Goal: Task Accomplishment & Management: Use online tool/utility

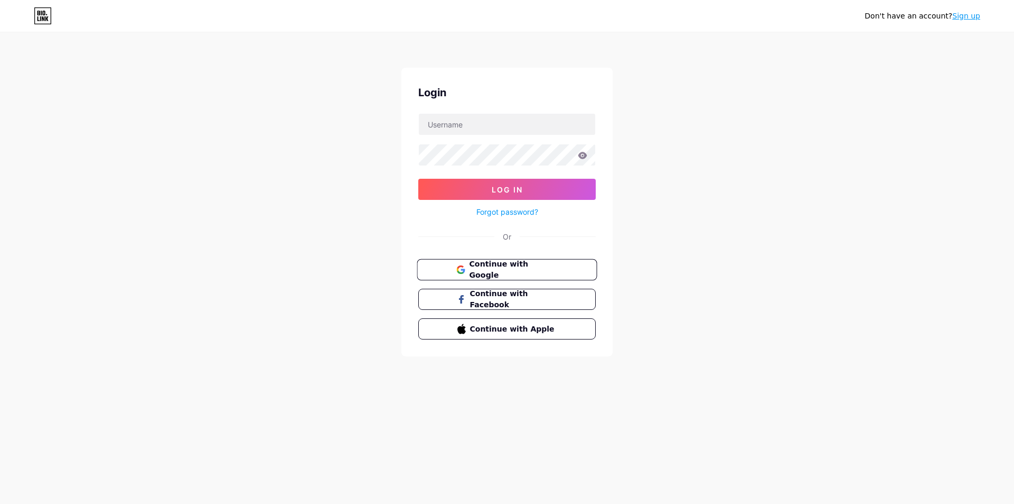
click at [516, 268] on span "Continue with Google" at bounding box center [513, 269] width 88 height 23
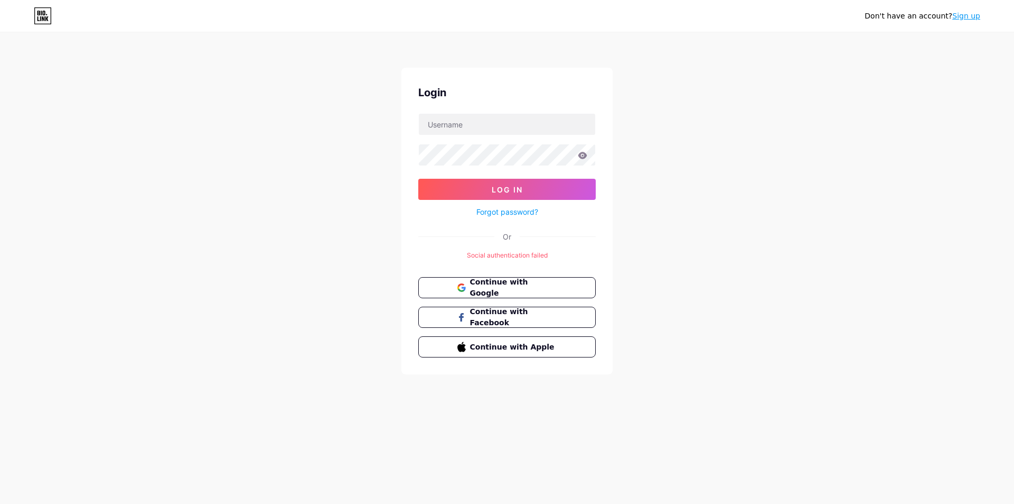
click at [628, 9] on div "Don't have an account? Sign up" at bounding box center [507, 15] width 1014 height 17
click at [506, 229] on div "Login Log In Forgot password? Or Social authentication failed Continue with Goo…" at bounding box center [507, 221] width 211 height 306
click at [664, 322] on div "Don't have an account? Sign up Login Log In Forgot password? Or Social authenti…" at bounding box center [507, 204] width 1014 height 408
click at [602, 241] on div "Login Log In Forgot password? Or Social authentication failed Continue with Goo…" at bounding box center [507, 221] width 211 height 306
click at [500, 136] on form "Log In Forgot password?" at bounding box center [507, 165] width 178 height 105
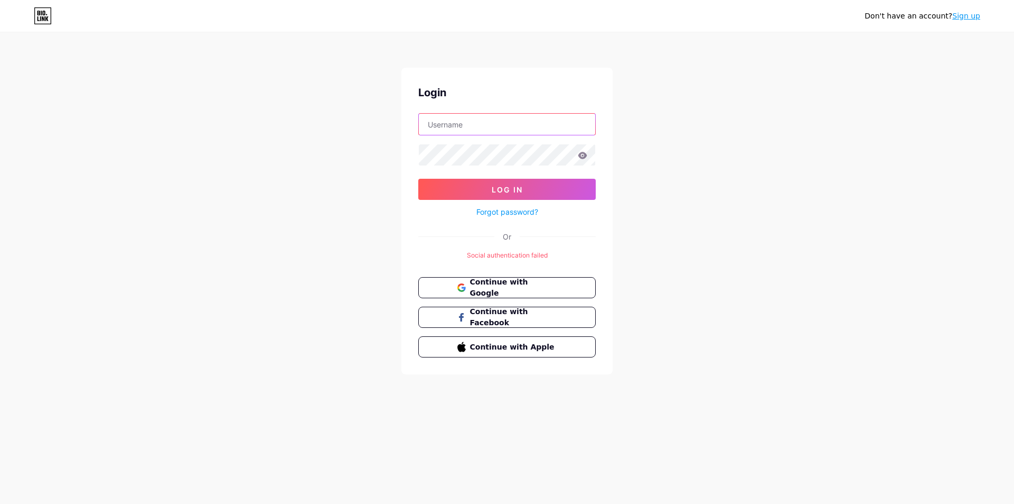
click at [508, 117] on input "text" at bounding box center [507, 124] width 176 height 21
click at [958, 17] on link "Sign up" at bounding box center [967, 16] width 28 height 8
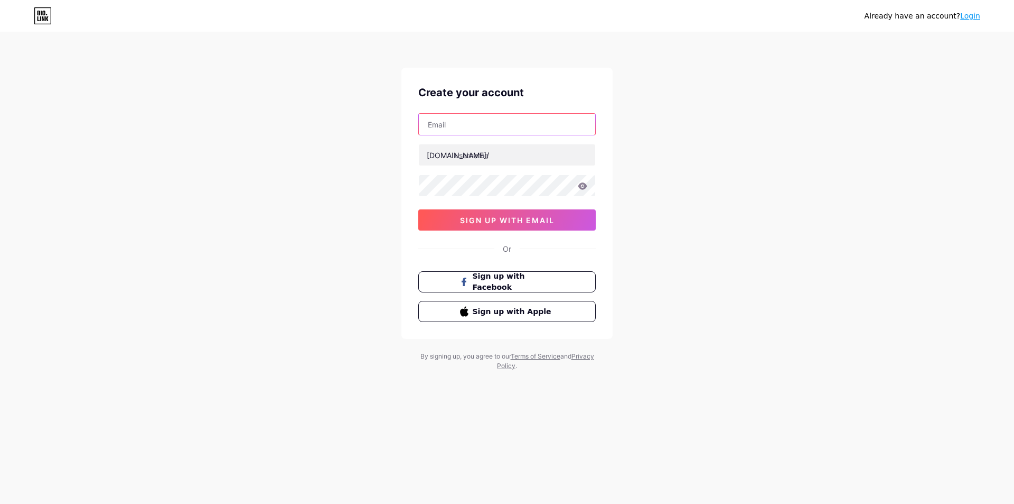
click at [497, 133] on input "text" at bounding box center [507, 124] width 176 height 21
type input "[EMAIL_ADDRESS][DOMAIN_NAME]"
type input "idelicafe"
drag, startPoint x: 471, startPoint y: 127, endPoint x: 412, endPoint y: 135, distance: 60.2
click at [412, 135] on div "Create your account [EMAIL_ADDRESS][DOMAIN_NAME] [DOMAIN_NAME]/ idelicafe 0cAFc…" at bounding box center [507, 203] width 211 height 271
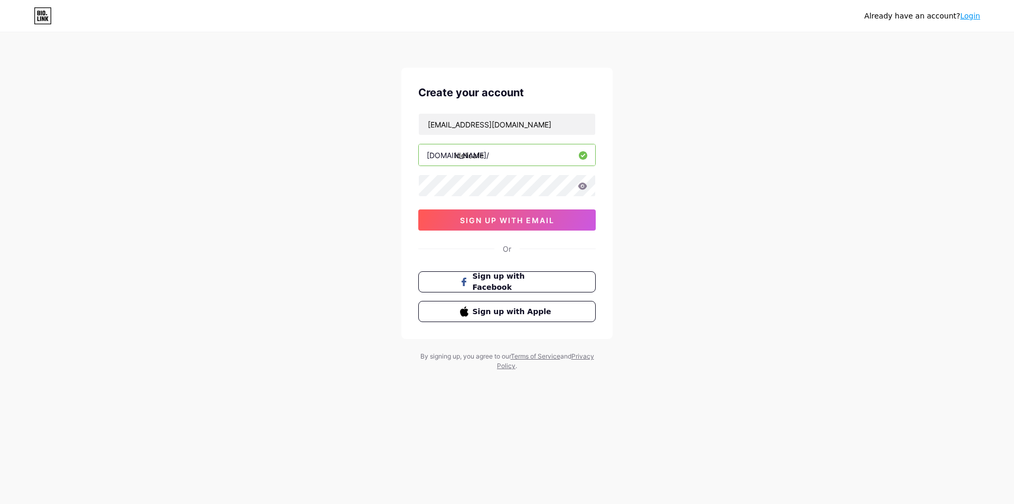
click at [583, 189] on icon at bounding box center [583, 185] width 9 height 7
click at [585, 187] on icon at bounding box center [583, 185] width 9 height 7
drag, startPoint x: 409, startPoint y: 185, endPoint x: 363, endPoint y: 185, distance: 46.0
click at [360, 185] on div "Already have an account? Login Create your account [EMAIL_ADDRESS][DOMAIN_NAME]…" at bounding box center [507, 202] width 1014 height 404
click at [349, 187] on div "Already have an account? Login Create your account [EMAIL_ADDRESS][DOMAIN_NAME]…" at bounding box center [507, 202] width 1014 height 404
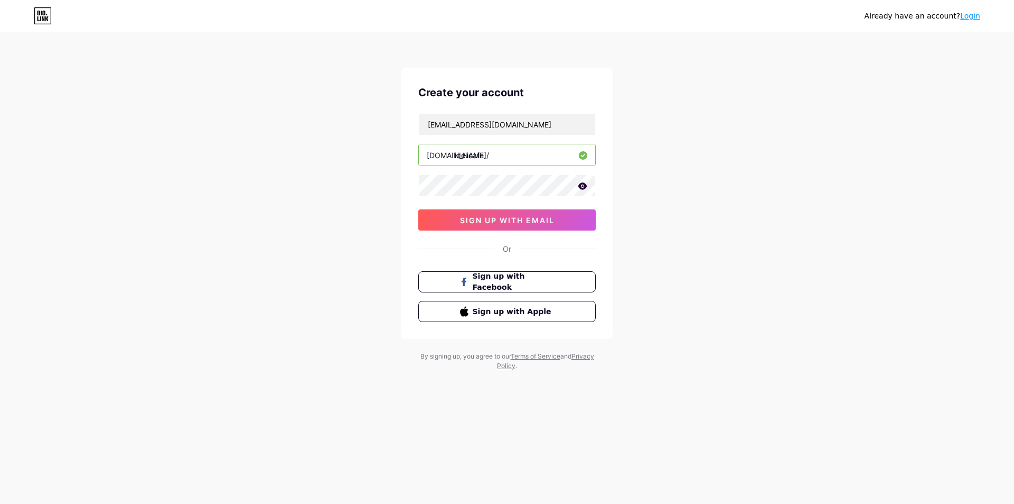
click at [584, 185] on icon at bounding box center [583, 185] width 10 height 7
click at [283, 237] on div "Already have an account? Login Create your account [EMAIL_ADDRESS][DOMAIN_NAME]…" at bounding box center [507, 202] width 1014 height 404
click at [464, 230] on div "Create your account [EMAIL_ADDRESS][DOMAIN_NAME] [DOMAIN_NAME]/ idelicafe 0cAFc…" at bounding box center [507, 203] width 211 height 271
click at [471, 224] on span "sign up with email" at bounding box center [507, 220] width 95 height 9
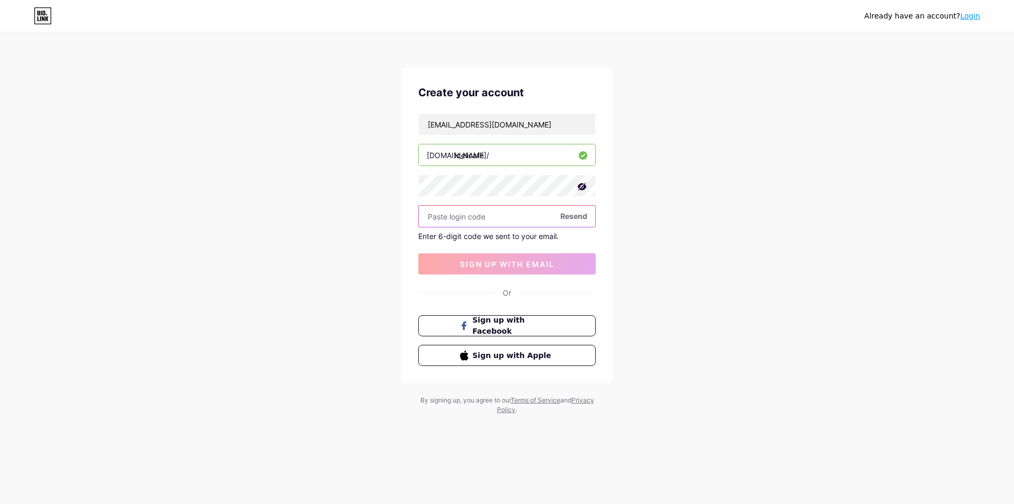
click at [515, 206] on input "text" at bounding box center [507, 216] width 176 height 21
type input "645085"
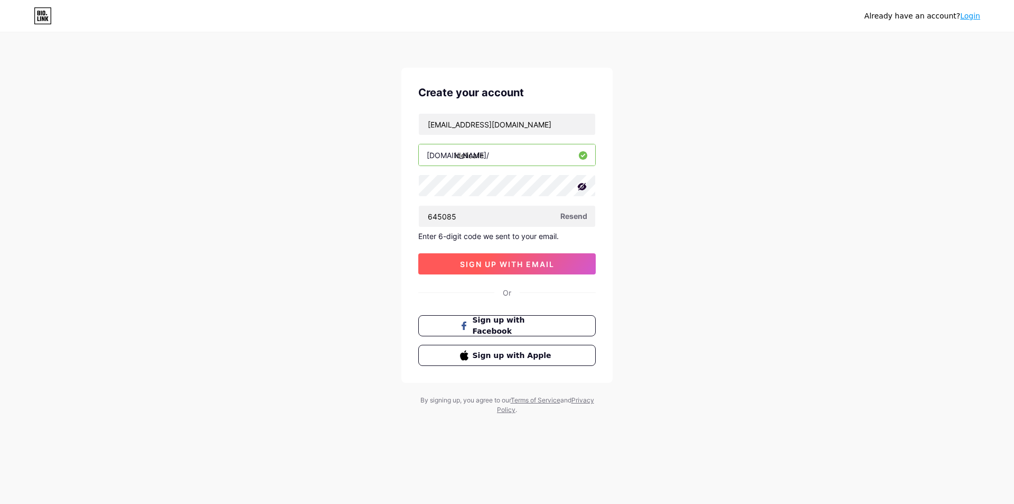
click at [445, 265] on button "sign up with email" at bounding box center [507, 263] width 178 height 21
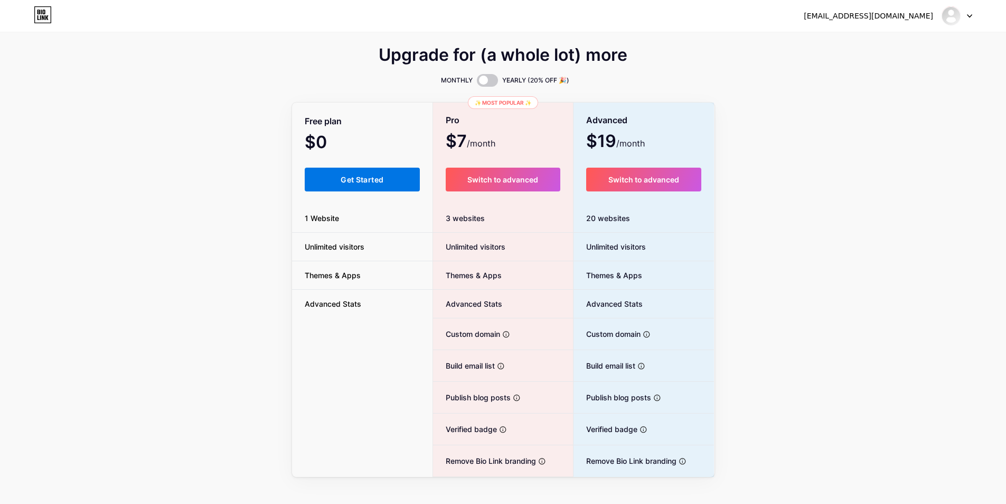
click at [392, 188] on button "Get Started" at bounding box center [363, 179] width 116 height 24
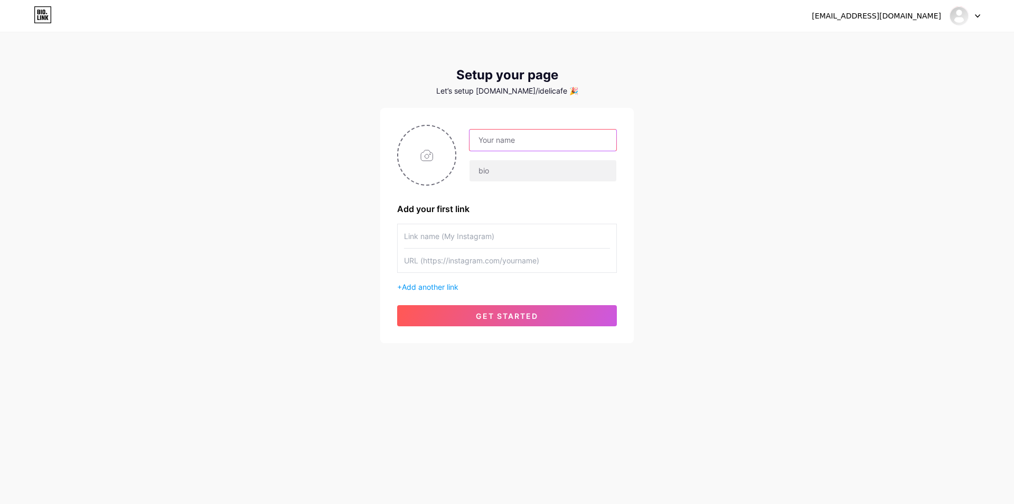
click at [520, 139] on input "text" at bounding box center [543, 139] width 147 height 21
type input "idelicafe"
click at [500, 173] on input "text" at bounding box center [543, 170] width 147 height 21
type input "idelicafe tvm"
click at [439, 162] on input "file" at bounding box center [426, 155] width 57 height 59
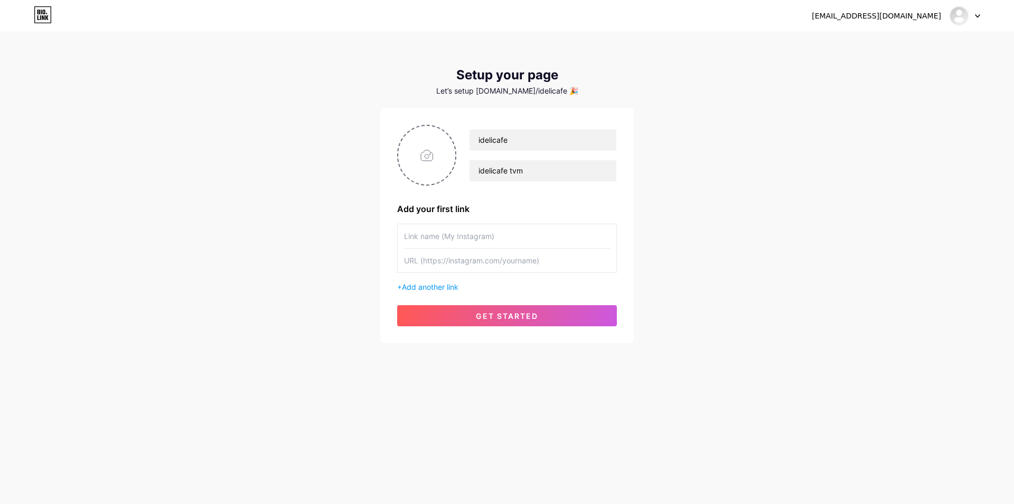
click at [479, 222] on div "idelicafe idelicafe tvm Add your first link + Add another link get started" at bounding box center [507, 225] width 220 height 201
click at [427, 143] on input "file" at bounding box center [426, 155] width 57 height 59
click at [410, 165] on input "file" at bounding box center [426, 155] width 57 height 59
type input "C:\fakepath\ideli cafe.png"
click at [482, 231] on input "text" at bounding box center [507, 236] width 206 height 24
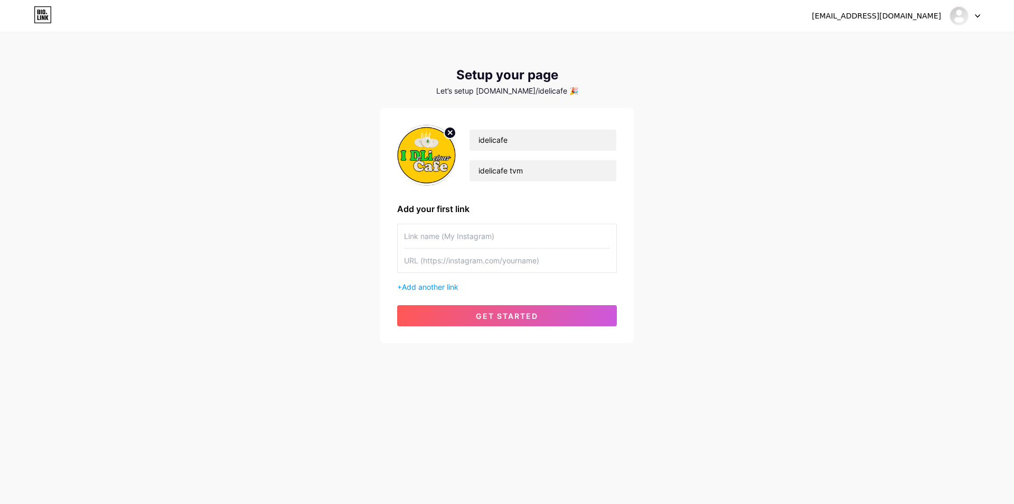
click at [707, 207] on div "[EMAIL_ADDRESS][DOMAIN_NAME] Dashboard Logout Setup your page Let’s setup [DOMA…" at bounding box center [507, 188] width 1014 height 377
click at [446, 239] on input "text" at bounding box center [507, 236] width 206 height 24
click at [459, 254] on input "text" at bounding box center [507, 260] width 206 height 24
paste input "[URL][DOMAIN_NAME]"
drag, startPoint x: 502, startPoint y: 259, endPoint x: 553, endPoint y: 259, distance: 50.7
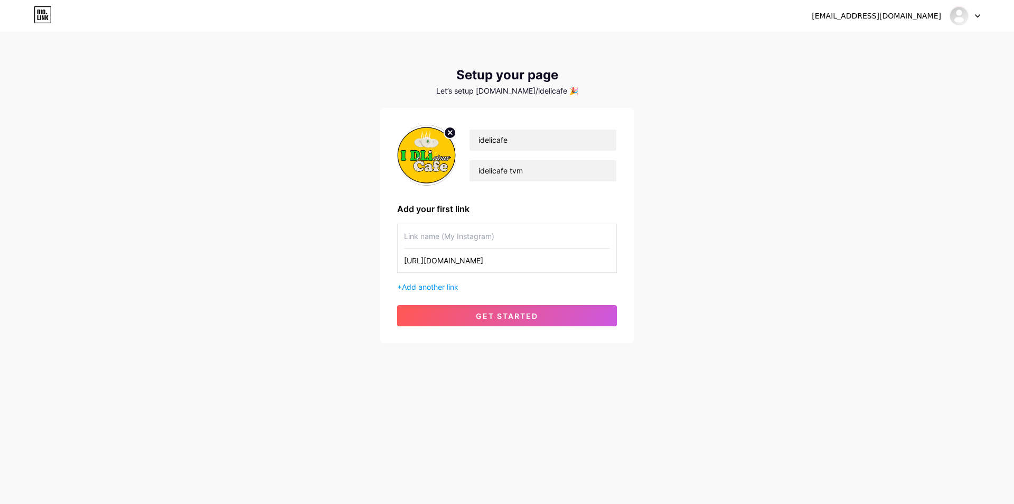
click at [553, 259] on input "[URL][DOMAIN_NAME]" at bounding box center [507, 260] width 206 height 24
type input "[URL][DOMAIN_NAME]"
click at [447, 238] on input "text" at bounding box center [507, 236] width 206 height 24
paste input "idelicious_cafe"
type input "idelicious_cafe"
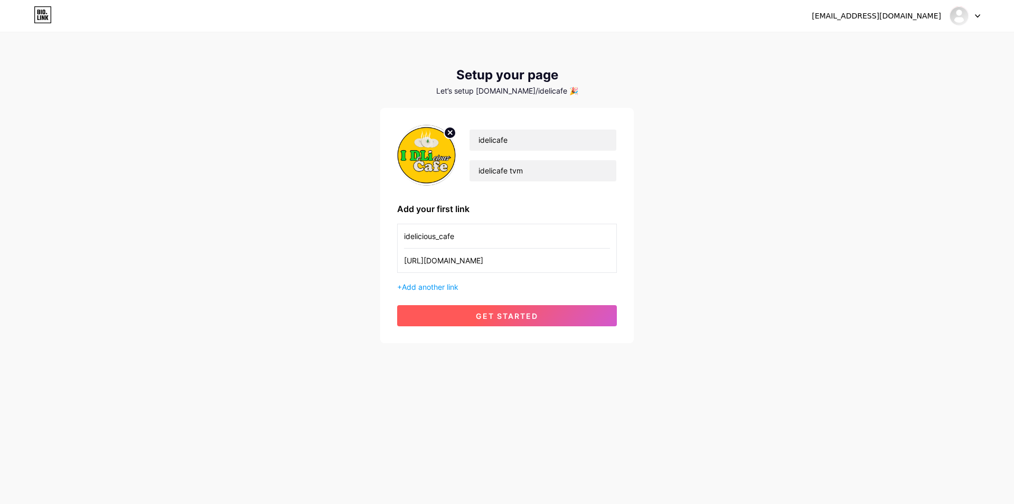
click at [540, 320] on button "get started" at bounding box center [507, 315] width 220 height 21
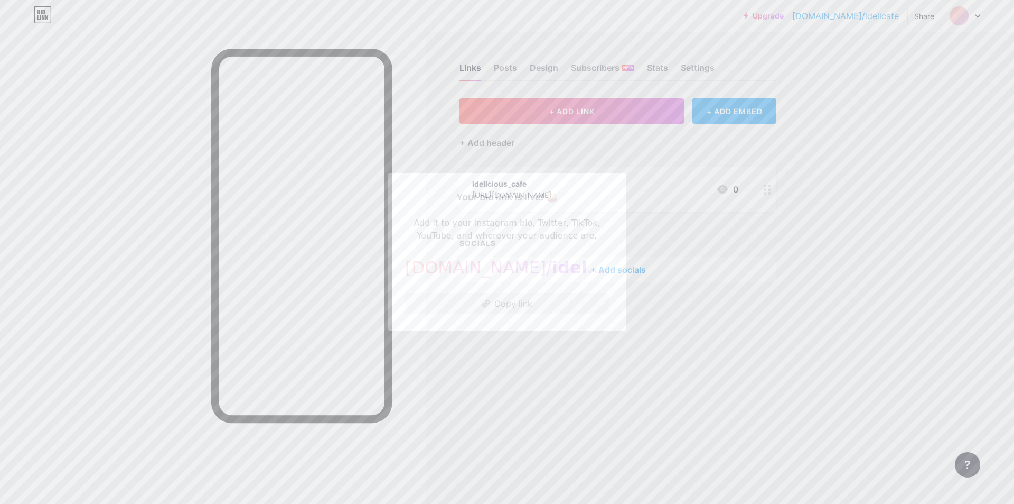
click at [496, 305] on button "Copy link" at bounding box center [507, 303] width 204 height 21
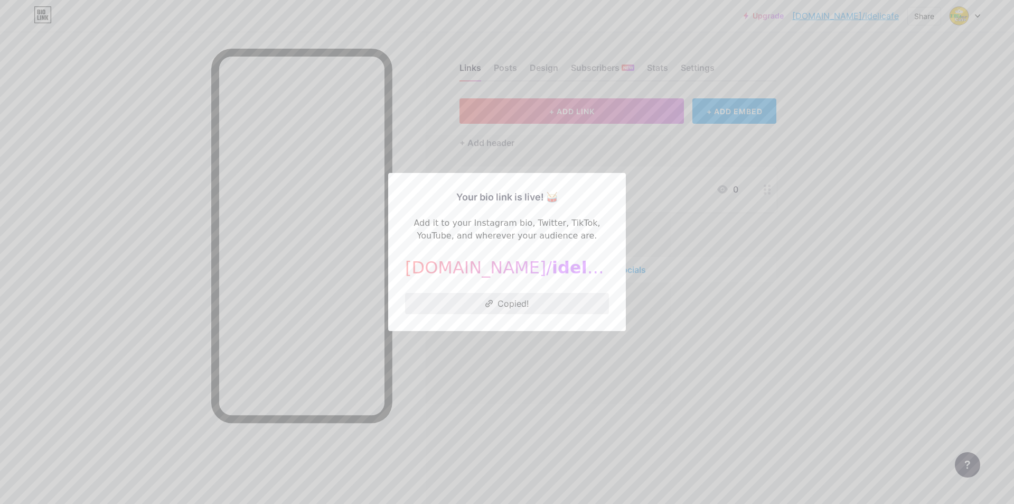
click at [499, 303] on button "Copied!" at bounding box center [507, 303] width 204 height 21
click at [717, 387] on div at bounding box center [507, 252] width 1014 height 504
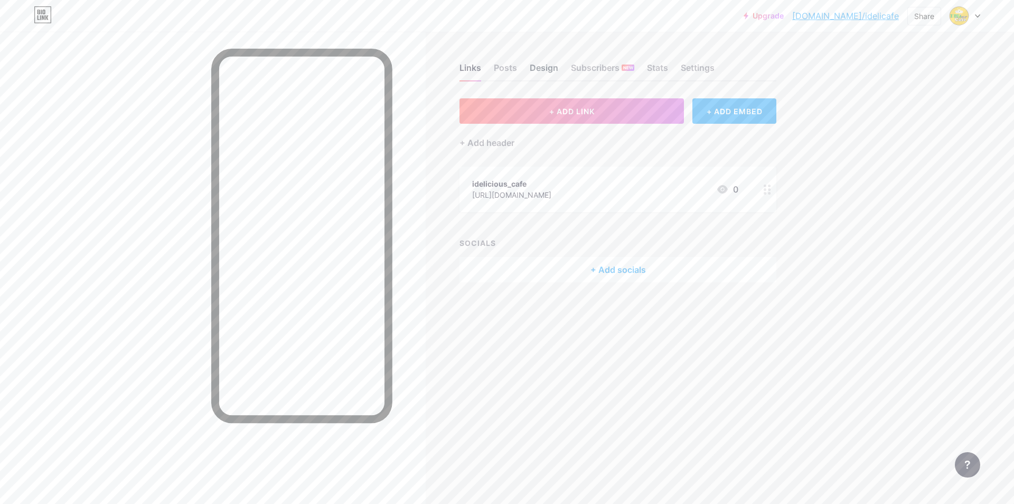
click at [547, 69] on div "Design" at bounding box center [544, 70] width 29 height 19
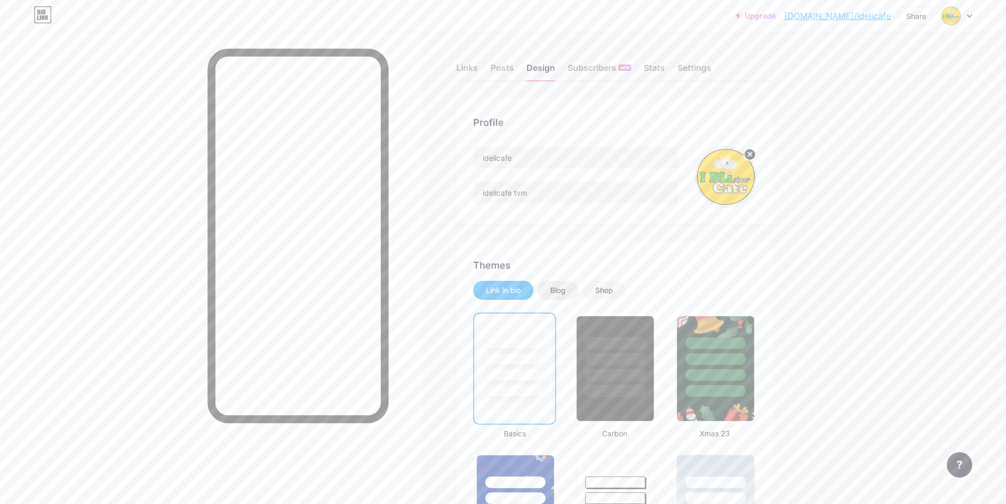
click at [566, 293] on div "Blog" at bounding box center [558, 290] width 15 height 11
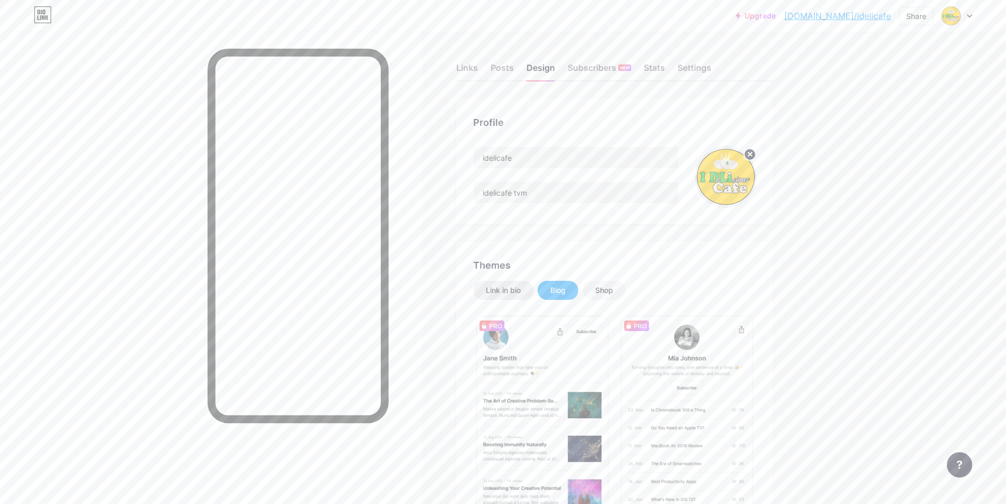
click at [521, 288] on div "Link in bio" at bounding box center [503, 290] width 35 height 11
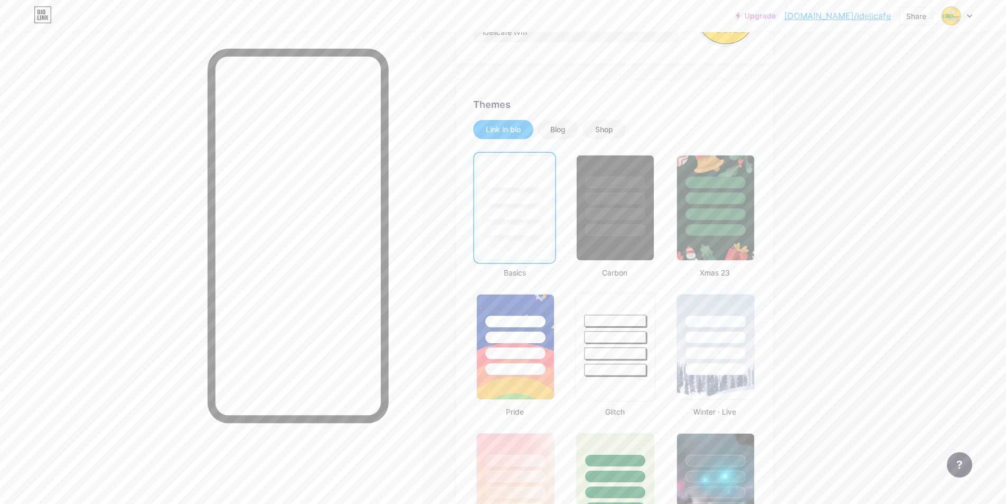
scroll to position [211, 0]
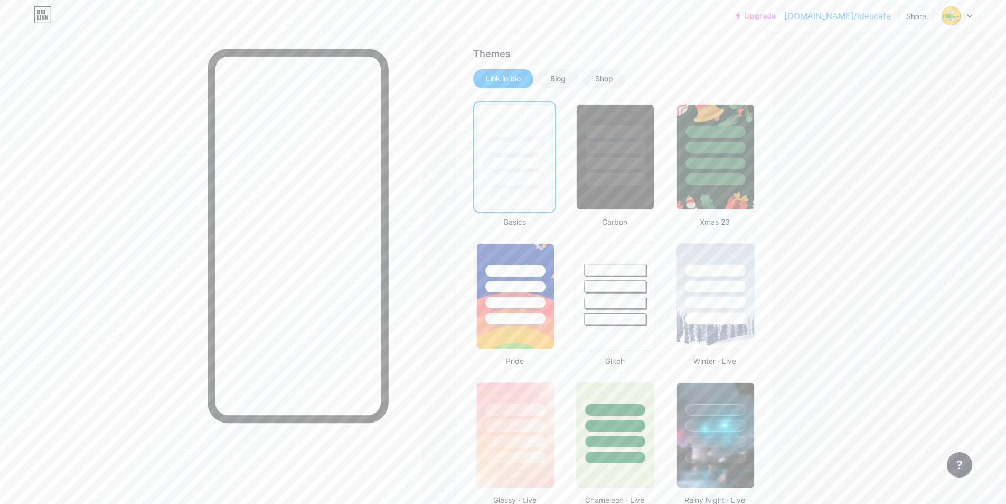
click at [637, 271] on div at bounding box center [616, 270] width 62 height 12
click at [716, 268] on div at bounding box center [716, 270] width 62 height 12
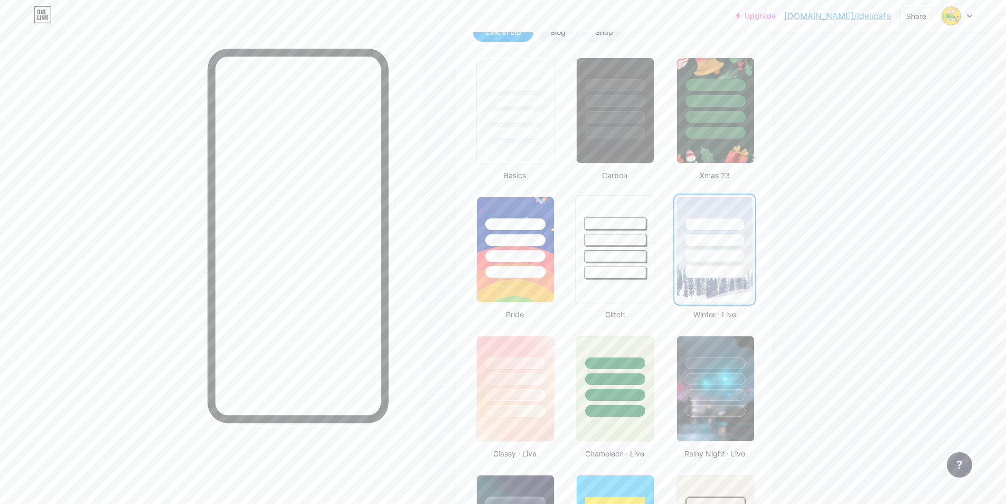
scroll to position [264, 0]
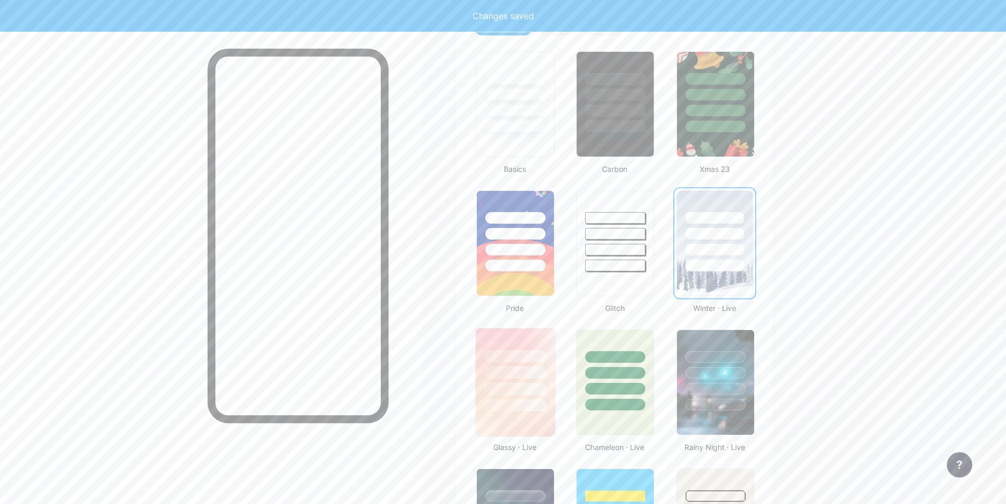
click at [504, 374] on div at bounding box center [515, 372] width 62 height 12
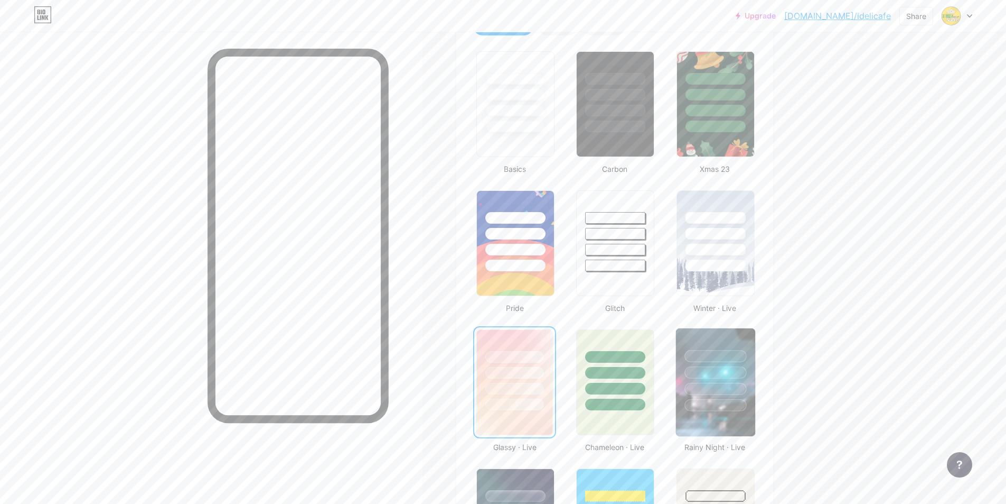
click at [713, 364] on div at bounding box center [715, 369] width 79 height 83
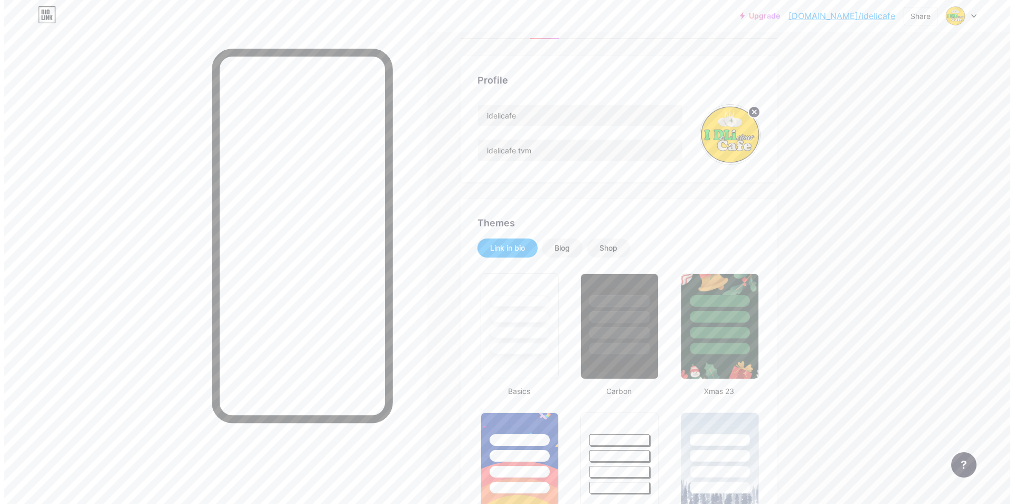
scroll to position [0, 0]
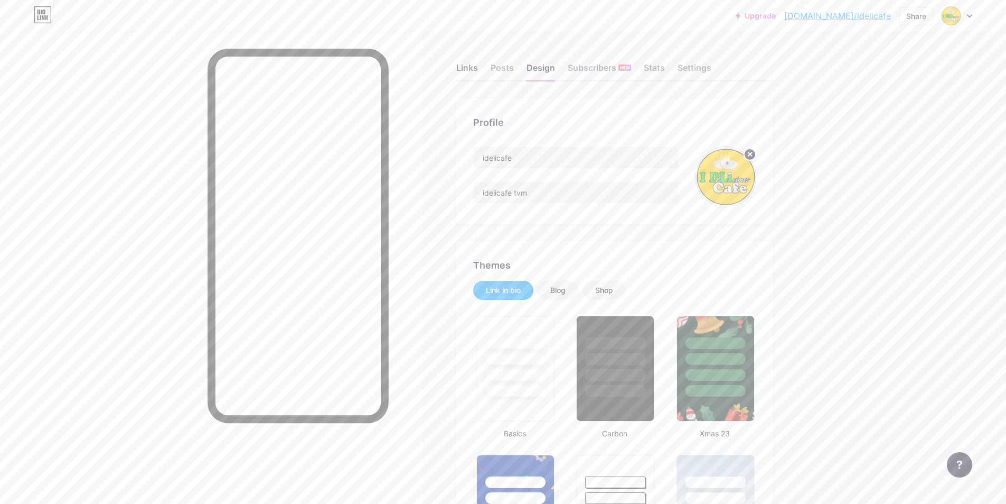
click at [478, 70] on div "Links" at bounding box center [467, 70] width 22 height 19
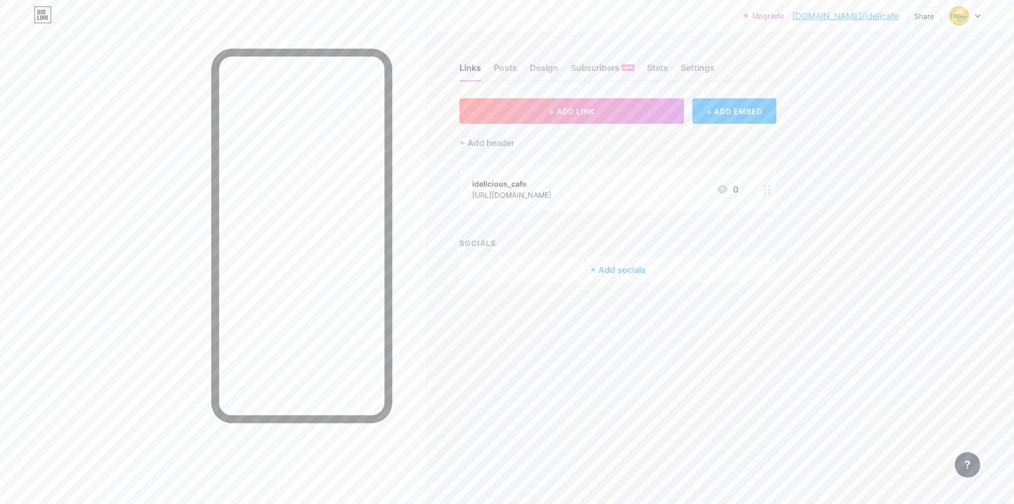
click at [762, 189] on div at bounding box center [768, 188] width 18 height 45
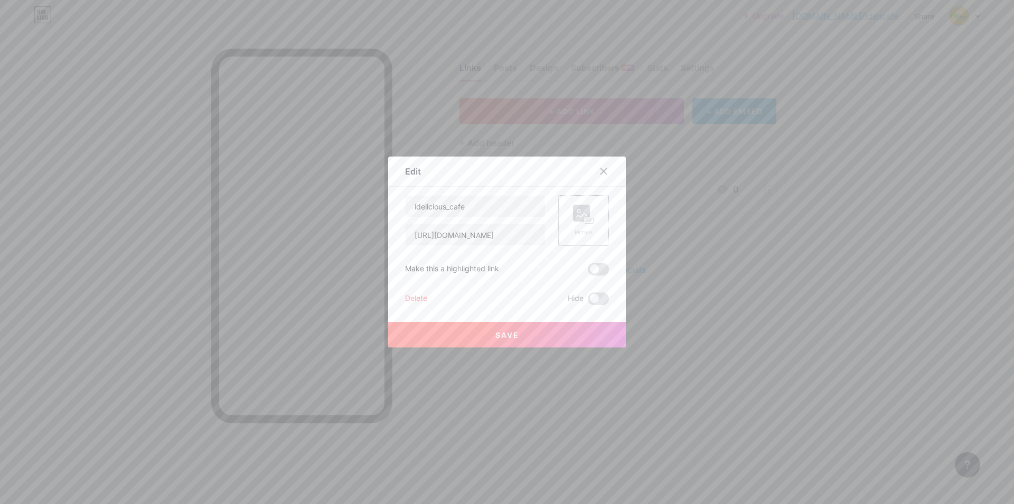
click at [585, 198] on div "Picture" at bounding box center [583, 220] width 51 height 51
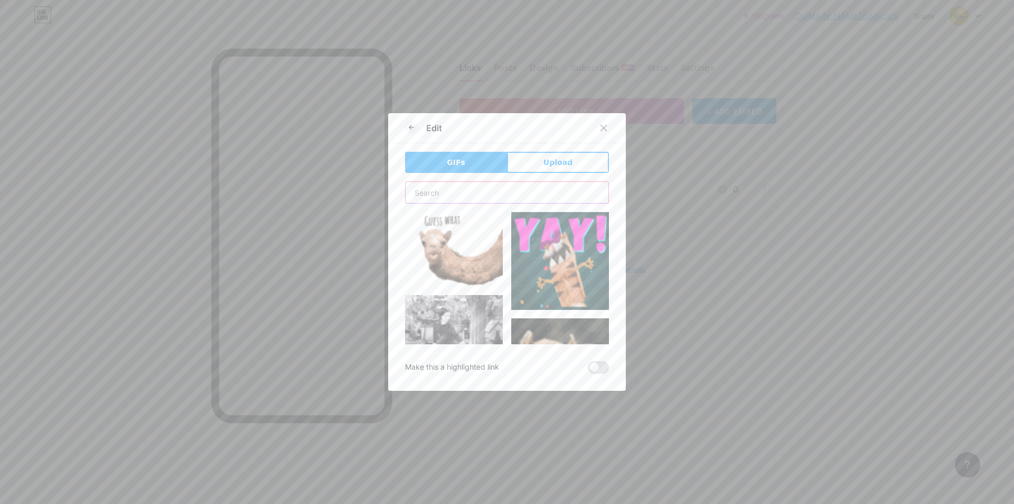
click at [491, 188] on input "text" at bounding box center [507, 192] width 203 height 21
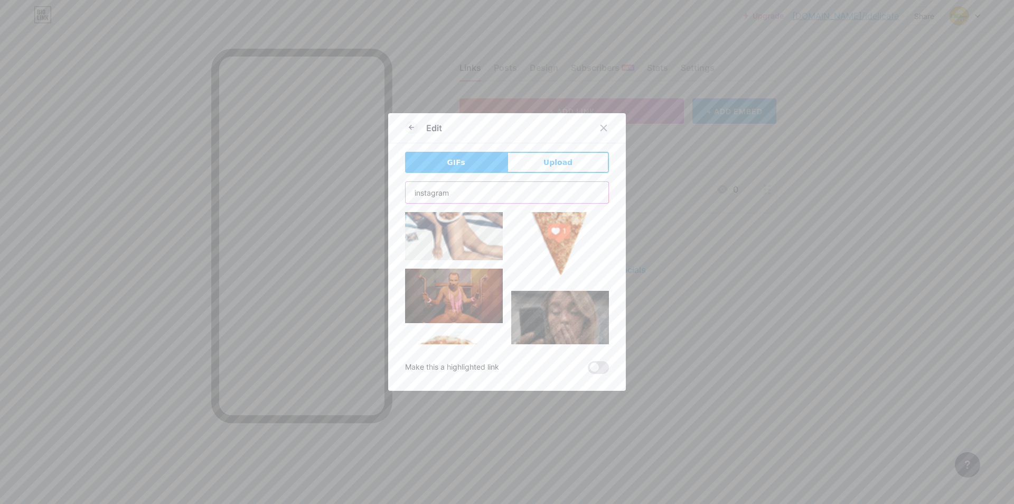
scroll to position [159, 0]
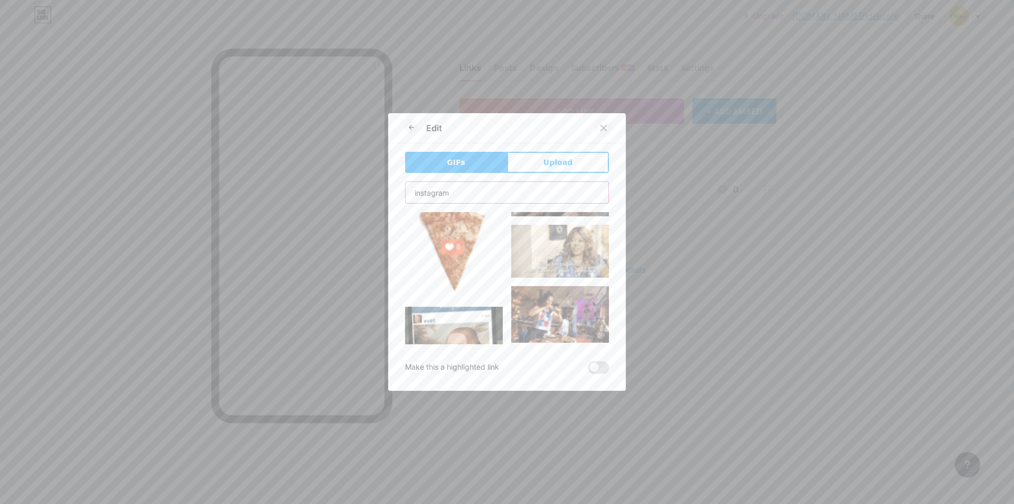
type input "instagram"
click at [604, 129] on div at bounding box center [603, 127] width 19 height 19
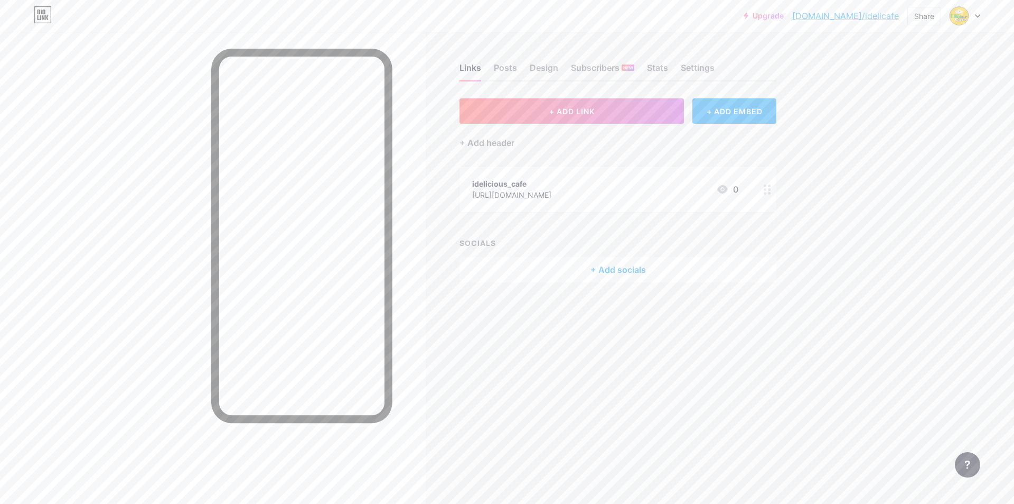
click at [777, 191] on div at bounding box center [768, 188] width 18 height 45
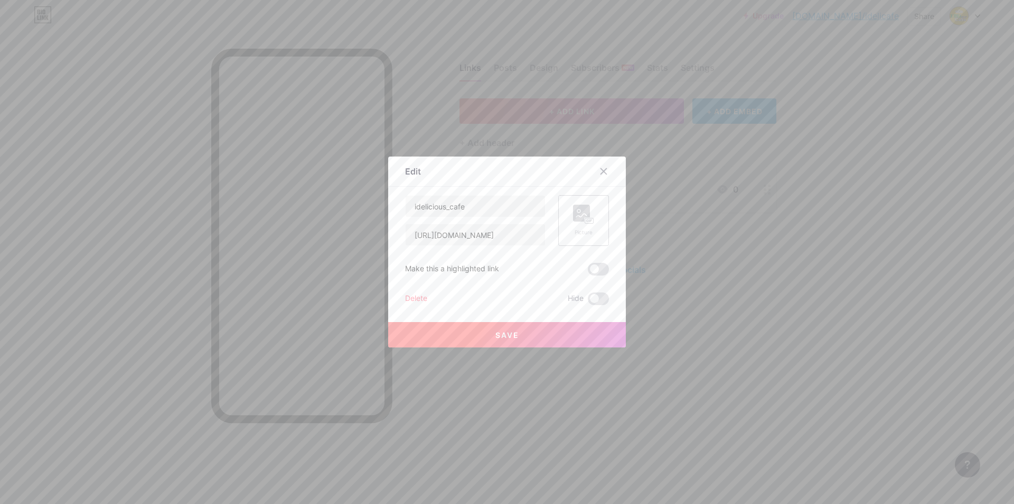
click at [590, 220] on rect at bounding box center [590, 221] width 10 height 6
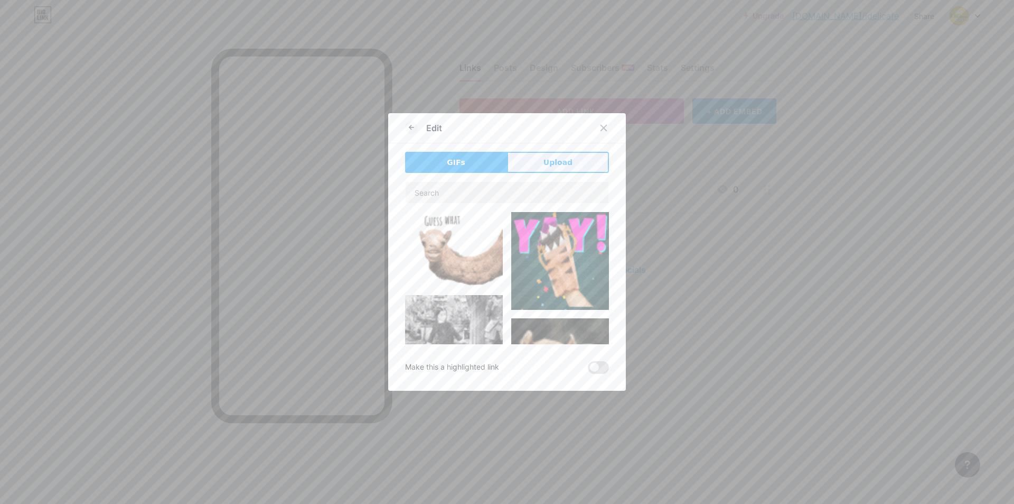
click at [573, 164] on button "Upload" at bounding box center [558, 162] width 102 height 21
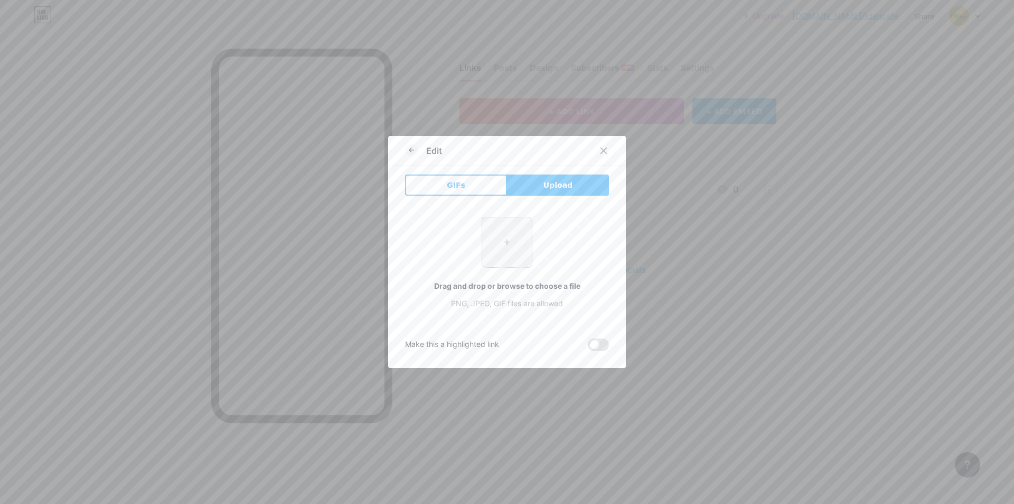
click at [501, 227] on input "file" at bounding box center [507, 242] width 50 height 50
type input "C:\fakepath\—Pngtree—three-dimensional instagram icon_9015419.png"
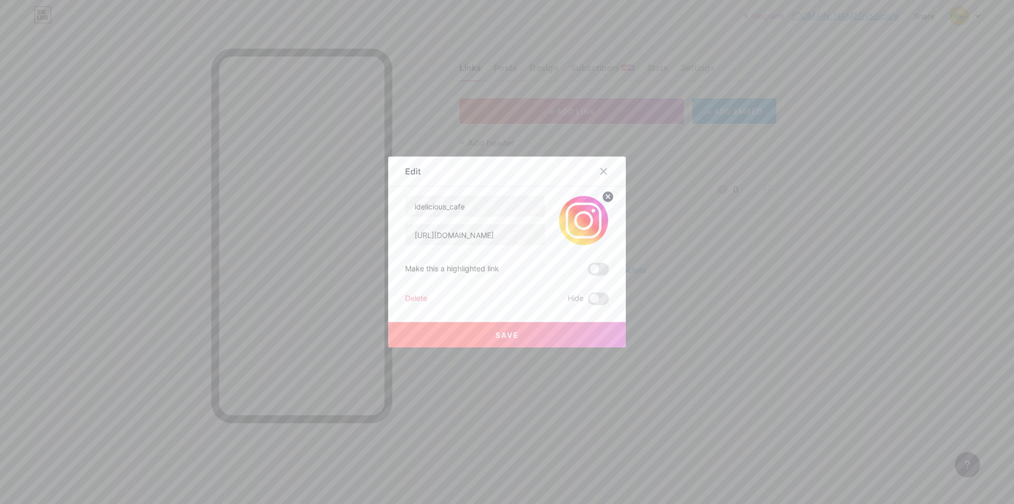
click at [529, 332] on button "Save" at bounding box center [507, 334] width 238 height 25
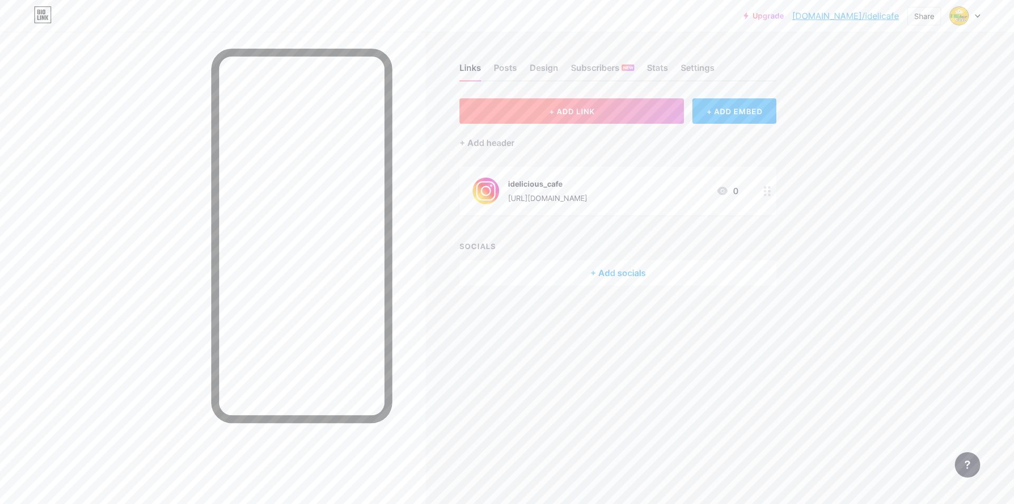
click at [603, 113] on button "+ ADD LINK" at bounding box center [572, 110] width 225 height 25
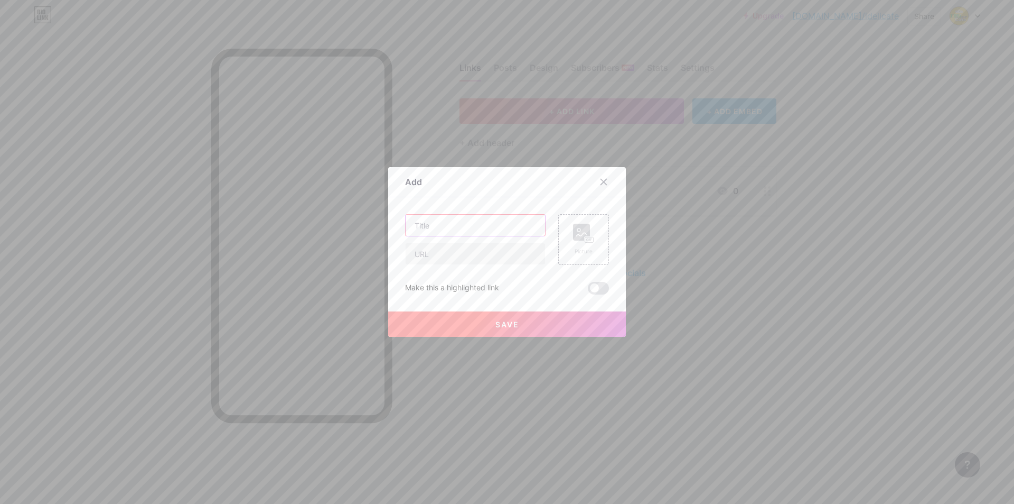
click at [496, 230] on input "text" at bounding box center [475, 225] width 139 height 21
click at [534, 245] on input "text" at bounding box center [475, 253] width 139 height 21
click at [459, 262] on input "text" at bounding box center [475, 253] width 139 height 21
click at [454, 218] on input "watsapp" at bounding box center [475, 225] width 139 height 21
click at [421, 230] on input "watsapp" at bounding box center [475, 225] width 139 height 21
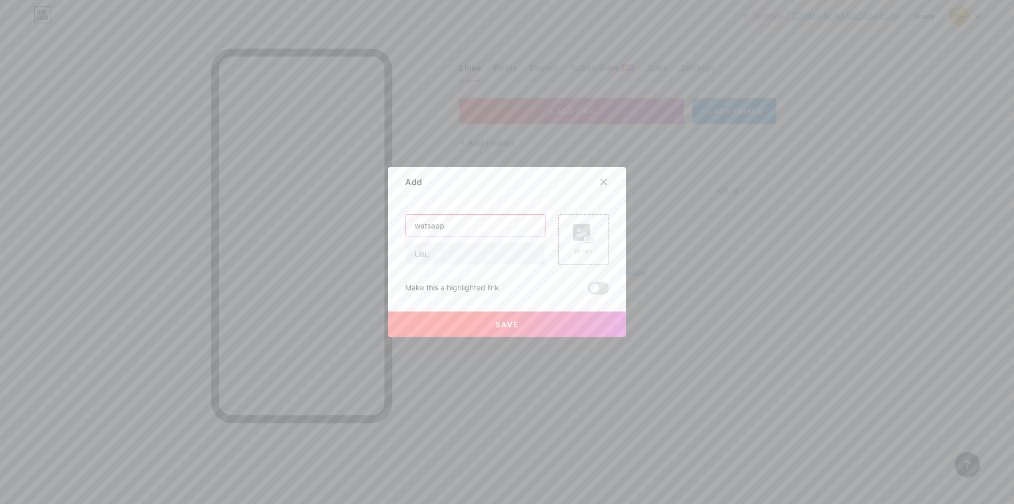
click at [416, 223] on input "watsapp" at bounding box center [475, 225] width 139 height 21
type input "whatsapp"
click at [444, 272] on div "whatsapp Picture Make this a highlighted link Save" at bounding box center [507, 254] width 204 height 80
click at [588, 245] on div "Picture" at bounding box center [583, 239] width 21 height 32
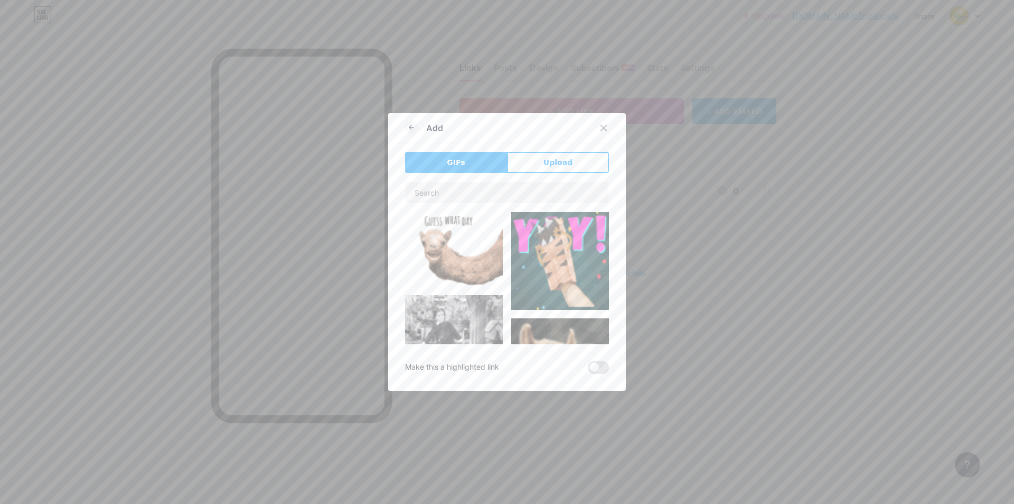
click at [537, 173] on div "GIFs Upload Content YouTube Play YouTube video without leaving your page. ADD V…" at bounding box center [507, 263] width 204 height 222
click at [511, 193] on input "text" at bounding box center [507, 192] width 203 height 21
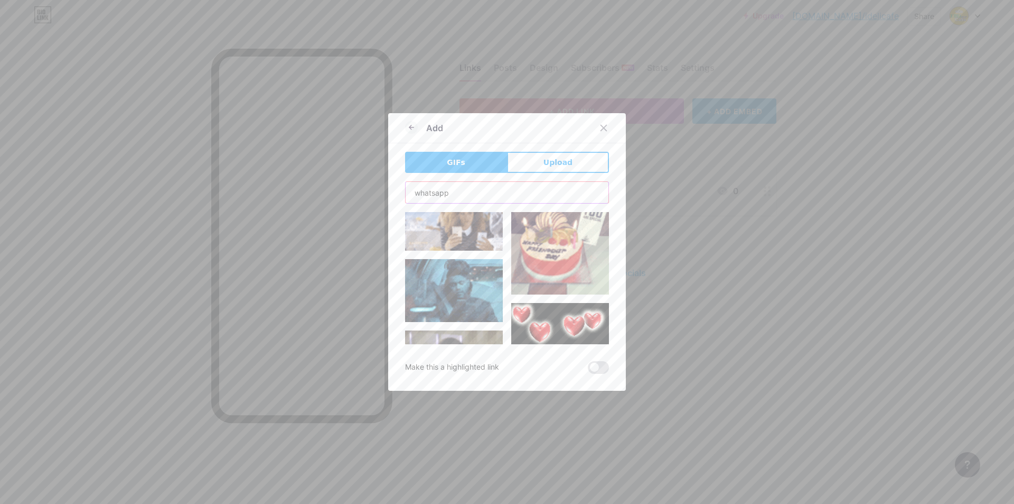
scroll to position [528, 0]
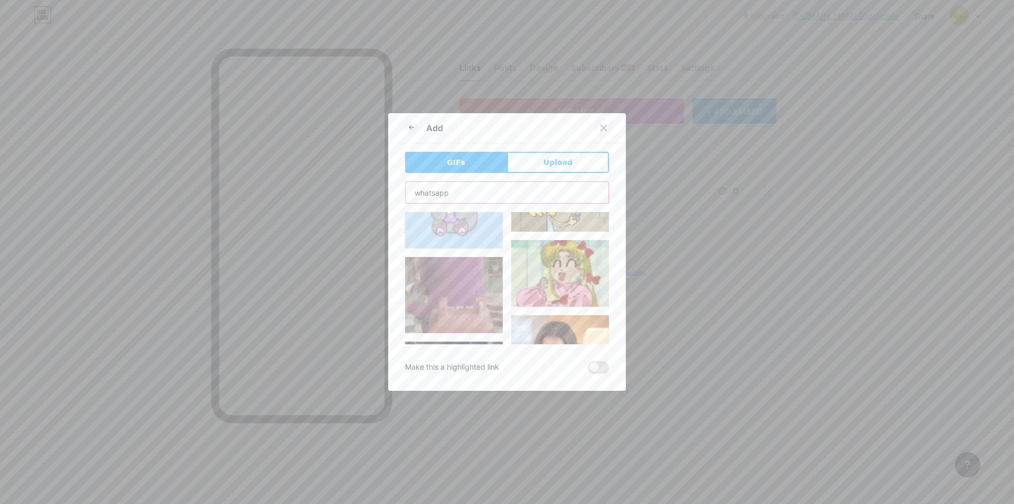
type input "whatsapp"
click at [603, 129] on icon at bounding box center [604, 128] width 8 height 8
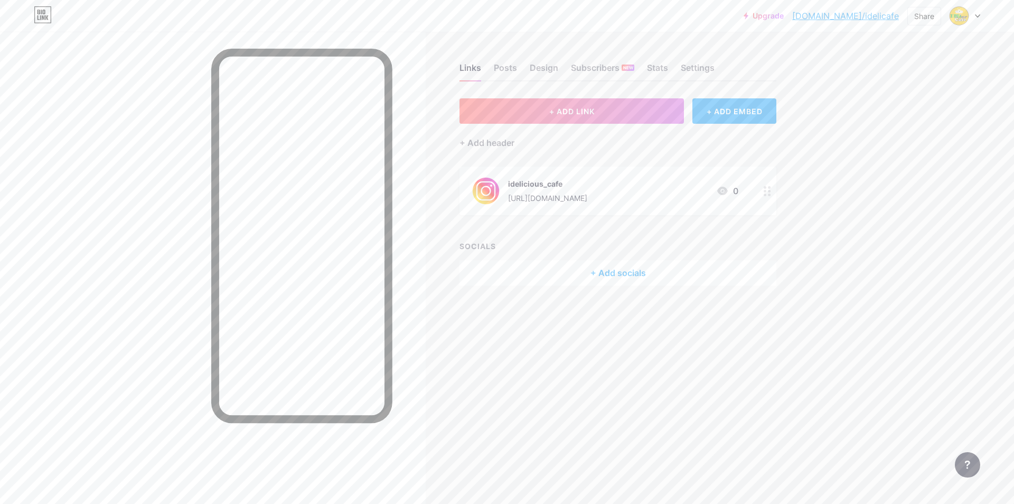
click at [654, 282] on div "+ Add socials" at bounding box center [618, 272] width 317 height 25
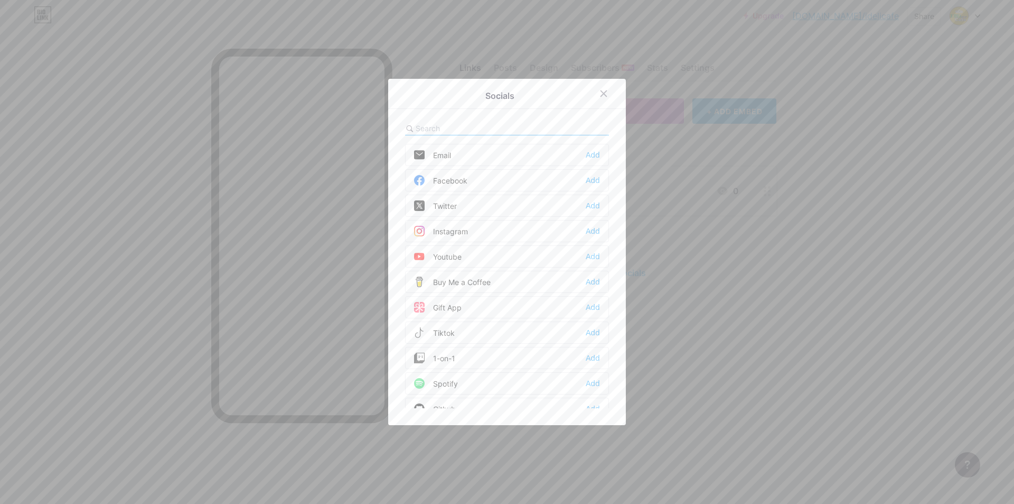
click at [737, 250] on div at bounding box center [507, 252] width 1014 height 504
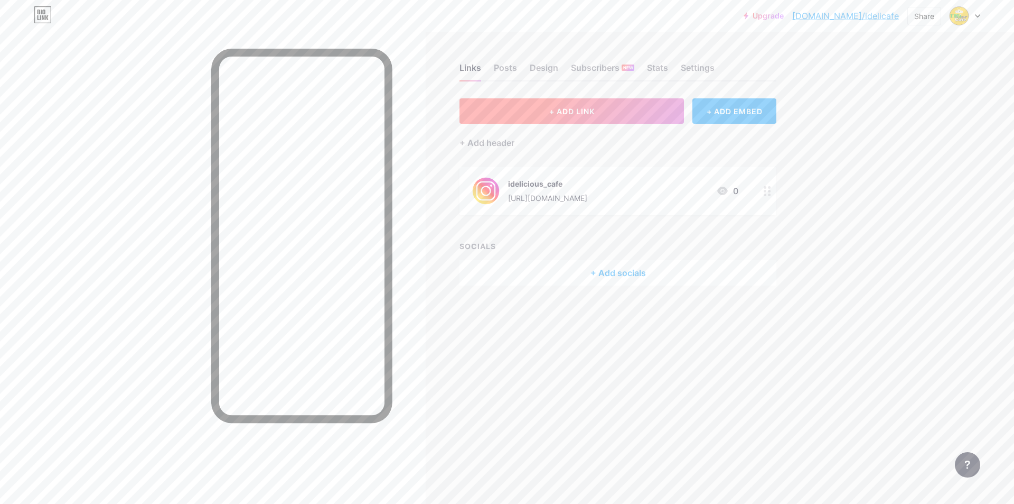
click at [633, 112] on button "+ ADD LINK" at bounding box center [572, 110] width 225 height 25
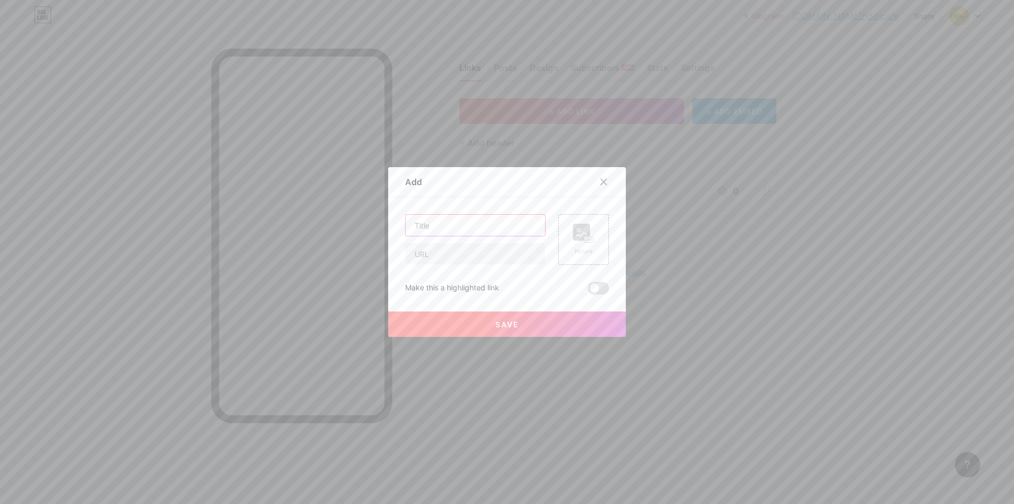
click at [492, 223] on input "text" at bounding box center [475, 225] width 139 height 21
type input "whatsapp"
type input "[URL][DOMAIN_NAME][PHONE_NUMBER]"
click at [580, 245] on div "Picture" at bounding box center [583, 239] width 21 height 32
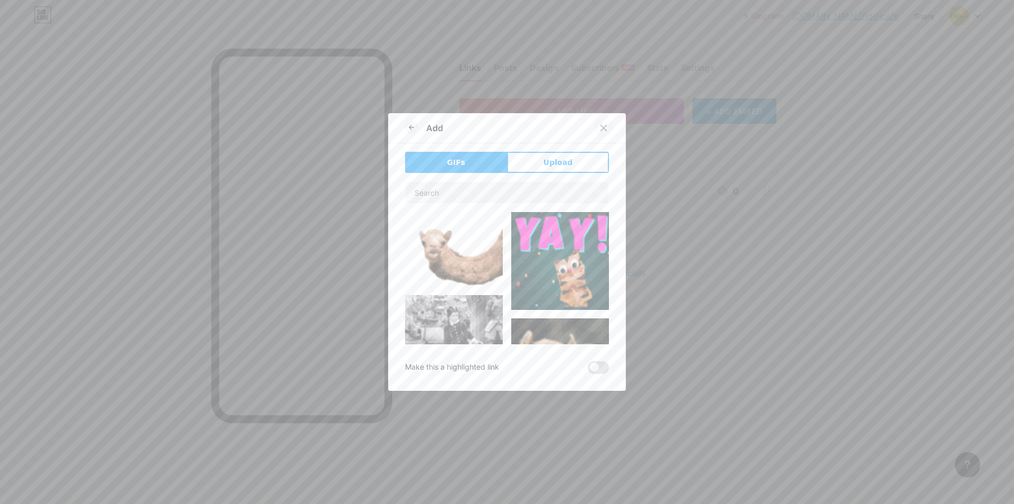
click at [596, 133] on div at bounding box center [603, 127] width 19 height 19
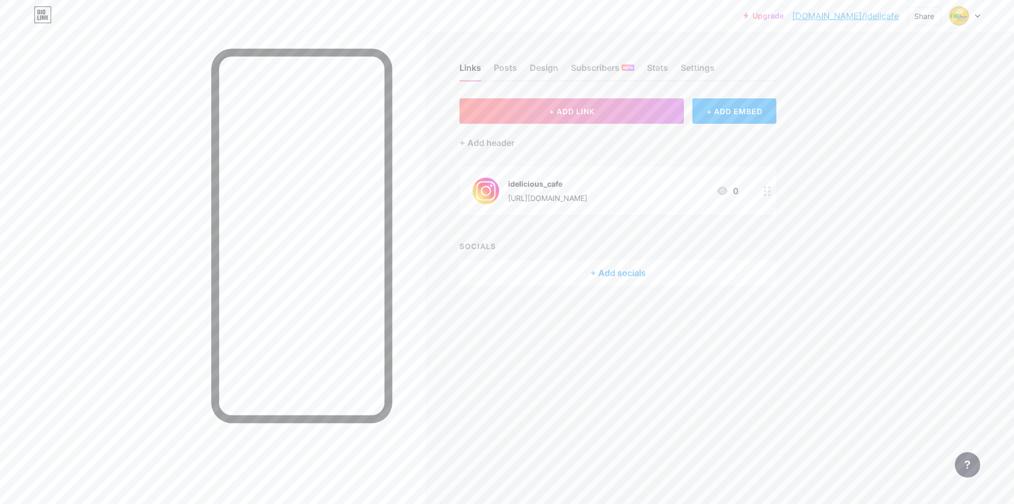
drag, startPoint x: 581, startPoint y: 81, endPoint x: 580, endPoint y: 90, distance: 9.0
click at [580, 81] on div "Links Posts Design Subscribers NEW Stats Settings + ADD LINK + ADD EMBED + Add …" at bounding box center [410, 185] width 821 height 306
click at [580, 92] on div "Links Posts Design Subscribers NEW Stats Settings + ADD LINK + ADD EMBED + Add …" at bounding box center [410, 185] width 821 height 306
click at [580, 101] on button "+ ADD LINK" at bounding box center [572, 110] width 225 height 25
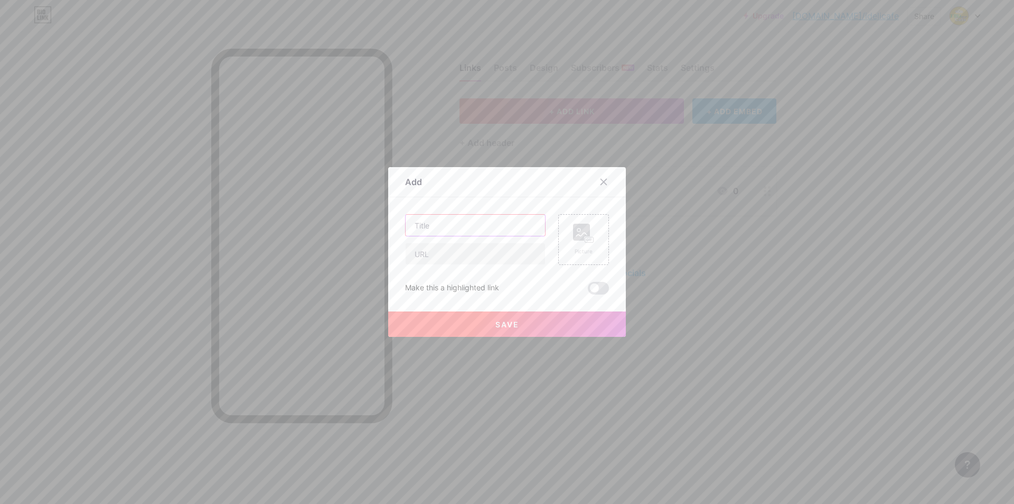
click at [492, 231] on input "text" at bounding box center [475, 225] width 139 height 21
type input "whatsapp"
type input "w"
type input "[URL][DOMAIN_NAME][PHONE_NUMBER]"
drag, startPoint x: 512, startPoint y: 257, endPoint x: 537, endPoint y: 254, distance: 25.5
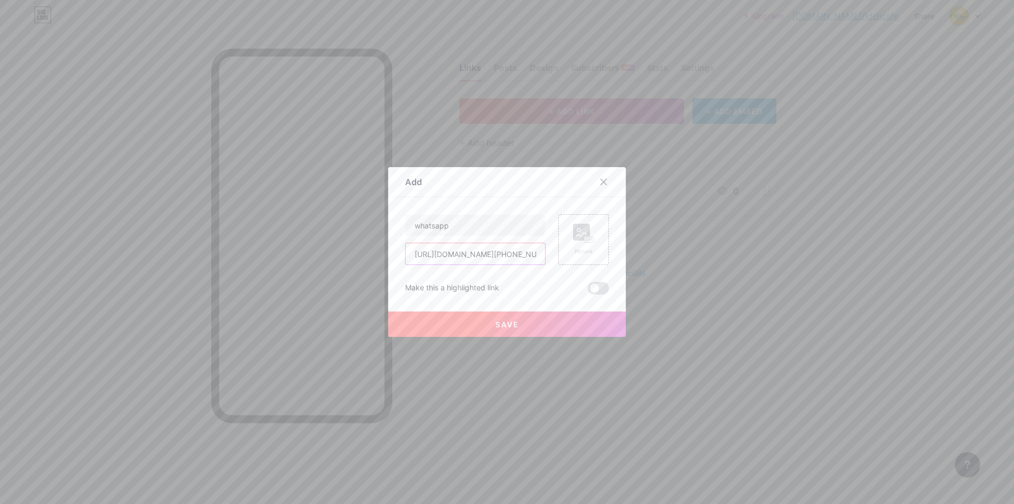
click at [537, 254] on input "[URL][DOMAIN_NAME][PHONE_NUMBER]" at bounding box center [475, 253] width 139 height 21
click at [533, 326] on button "Save" at bounding box center [507, 323] width 238 height 25
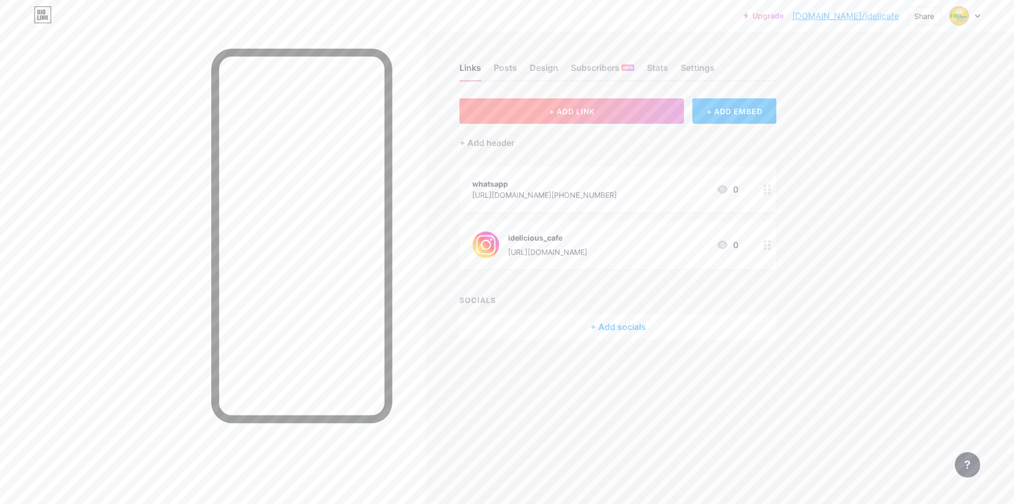
click at [635, 101] on button "+ ADD LINK" at bounding box center [572, 110] width 225 height 25
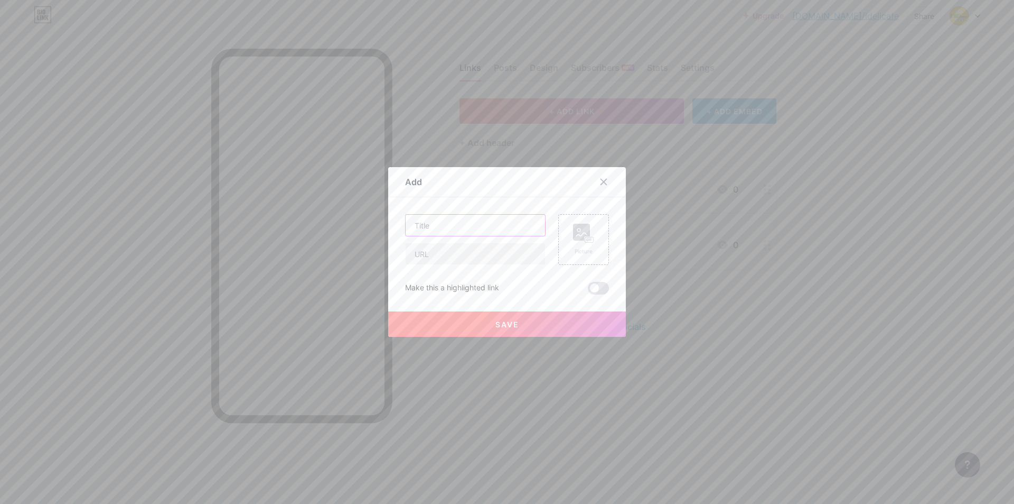
click at [524, 231] on input "text" at bounding box center [475, 225] width 139 height 21
type input "location"
click at [454, 257] on input "text" at bounding box center [475, 253] width 139 height 21
click at [456, 250] on input "text" at bounding box center [475, 253] width 139 height 21
paste input "[URL][DOMAIN_NAME]"
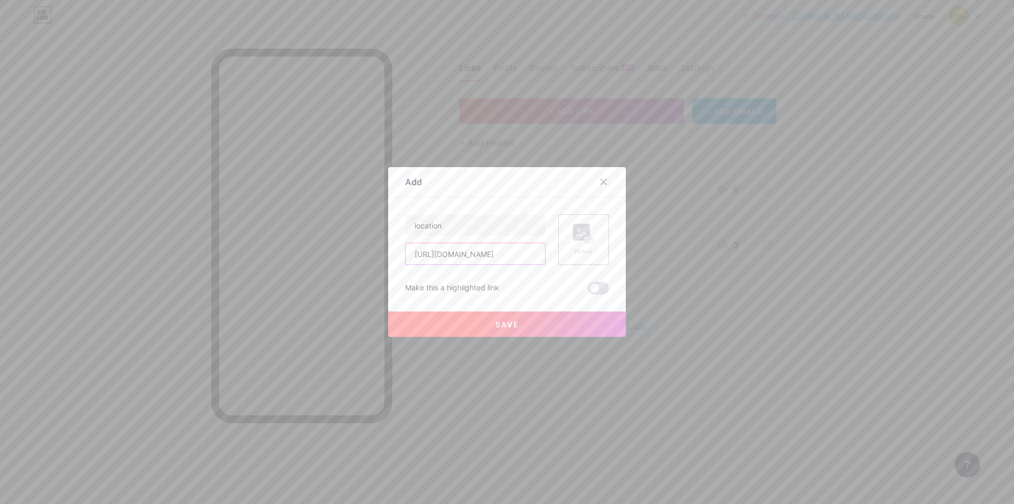
scroll to position [0, 39]
type input "[URL][DOMAIN_NAME]"
click at [519, 327] on button "Save" at bounding box center [507, 323] width 238 height 25
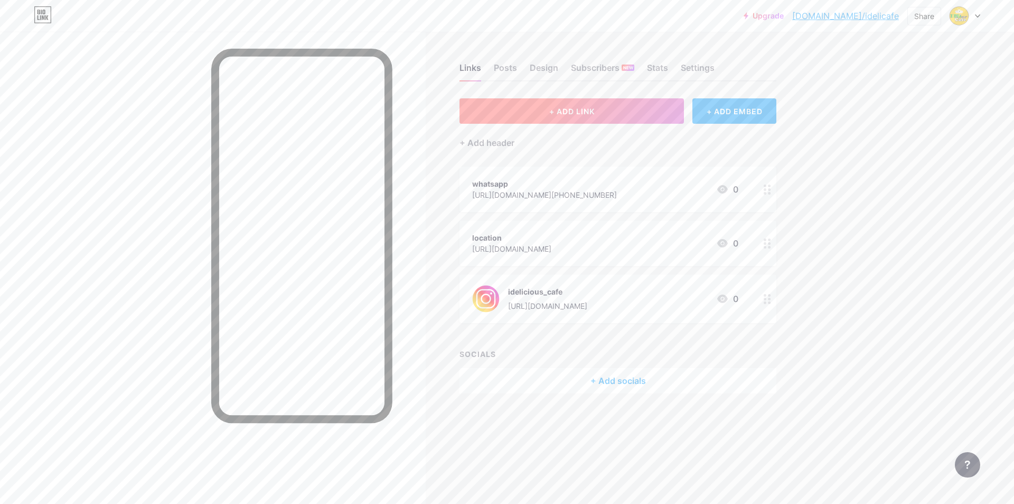
click at [632, 109] on button "+ ADD LINK" at bounding box center [572, 110] width 225 height 25
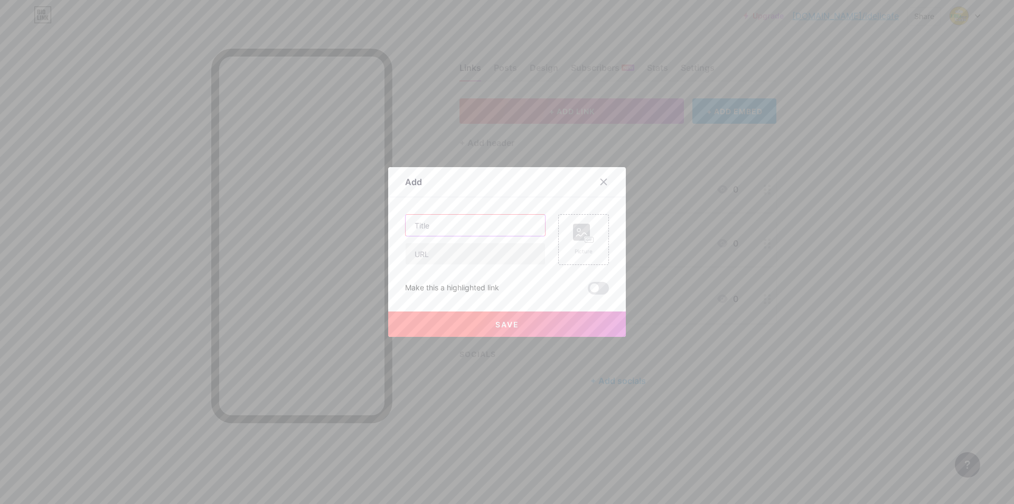
click at [516, 221] on input "text" at bounding box center [475, 225] width 139 height 21
type input "facebook"
click at [472, 259] on input "text" at bounding box center [475, 253] width 139 height 21
paste input "[URL][DOMAIN_NAME]"
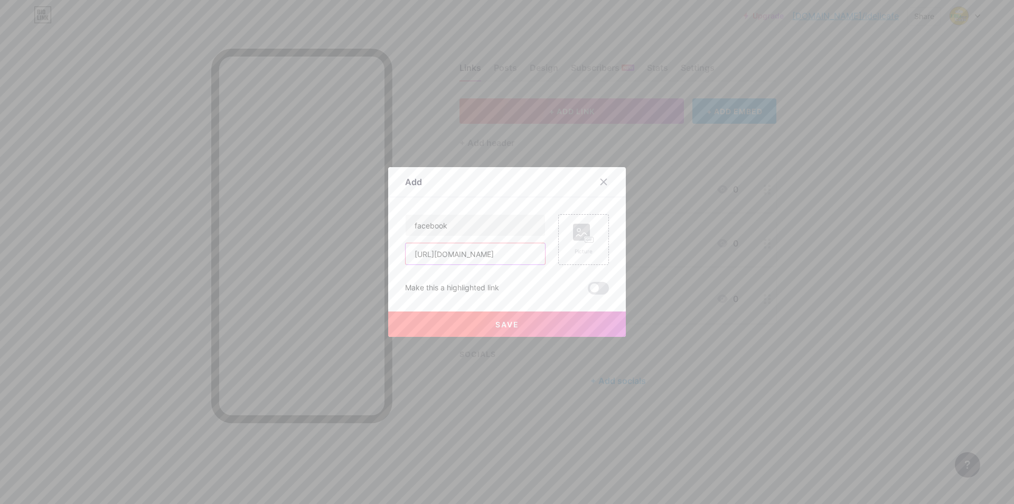
type input "[URL][DOMAIN_NAME]"
click at [524, 315] on button "Save" at bounding box center [507, 323] width 238 height 25
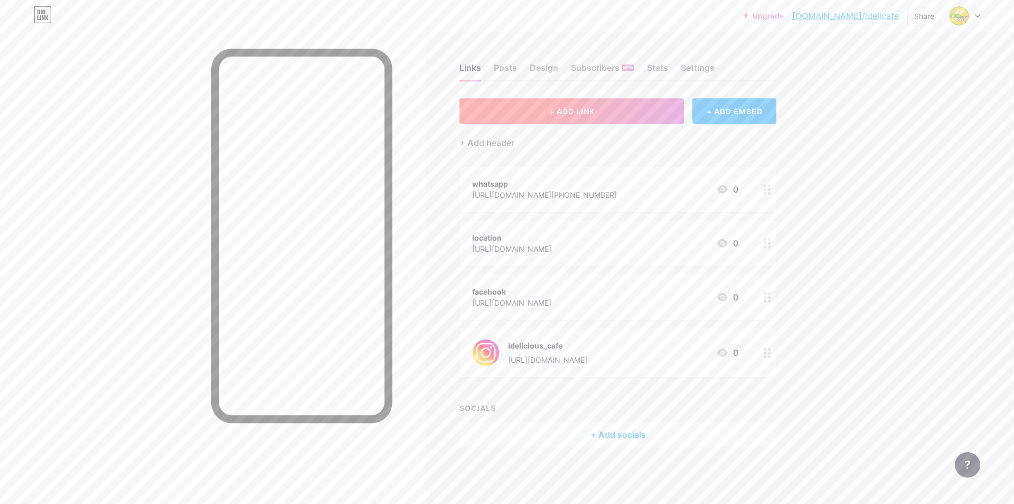
click at [624, 108] on button "+ ADD LINK" at bounding box center [572, 110] width 225 height 25
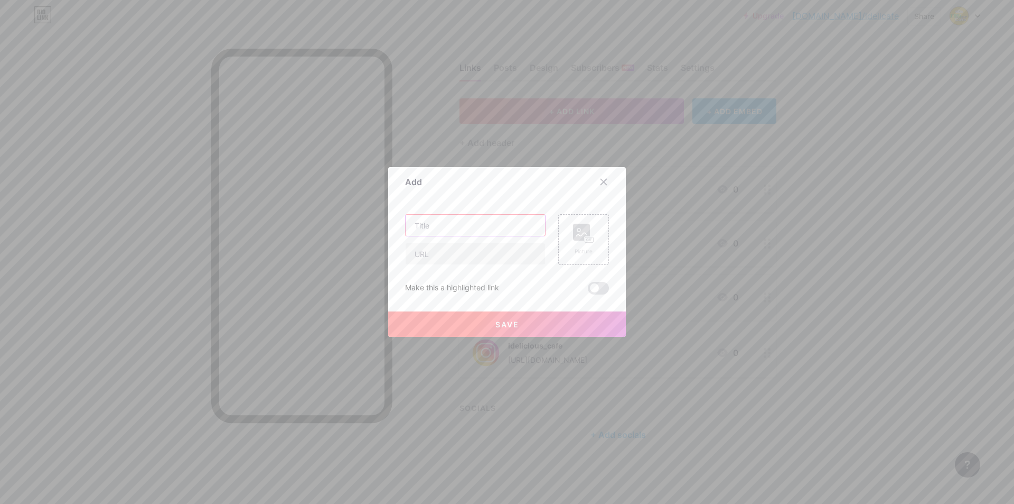
click at [506, 217] on input "text" at bounding box center [475, 225] width 139 height 21
type input "youtube"
click at [457, 258] on input "text" at bounding box center [475, 253] width 139 height 21
paste input "[URL][DOMAIN_NAME]"
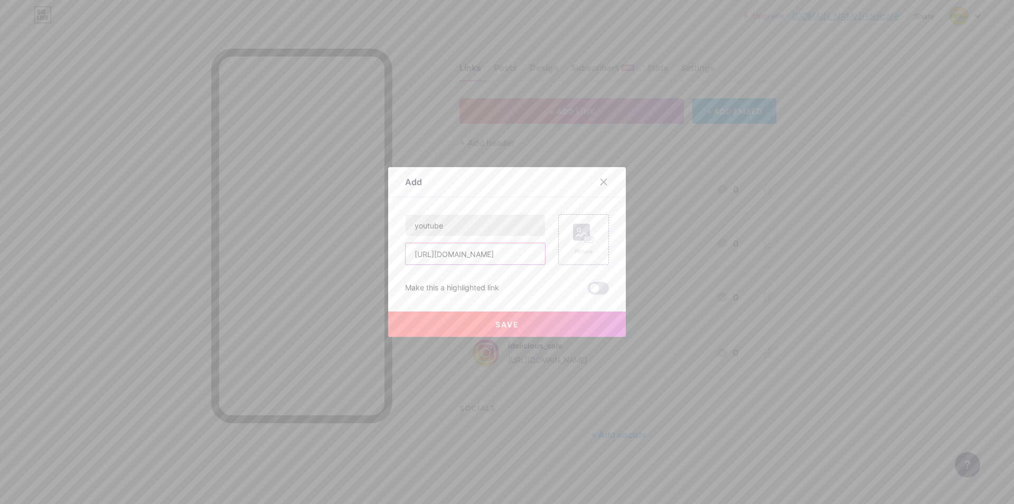
type input "[URL][DOMAIN_NAME]"
drag, startPoint x: 473, startPoint y: 227, endPoint x: 334, endPoint y: 234, distance: 139.1
click at [335, 234] on div "Add Content YouTube Play YouTube video without leaving your page. ADD Vimeo Pla…" at bounding box center [507, 252] width 1014 height 504
type input "review"
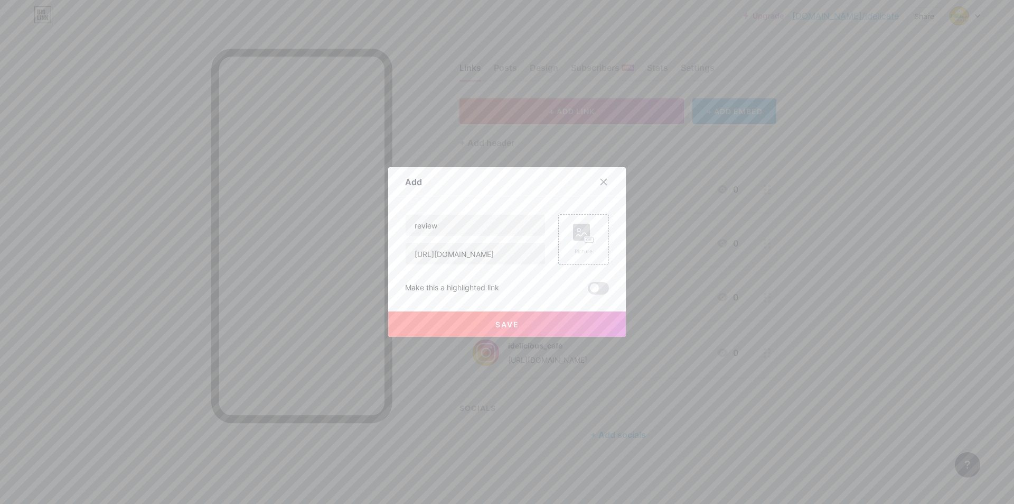
click at [491, 319] on button "Save" at bounding box center [507, 323] width 238 height 25
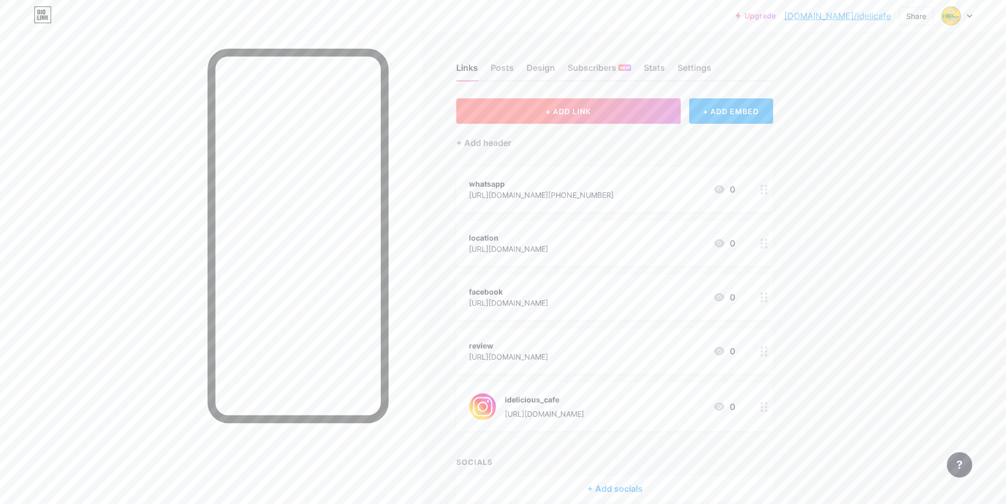
click at [631, 107] on button "+ ADD LINK" at bounding box center [568, 110] width 225 height 25
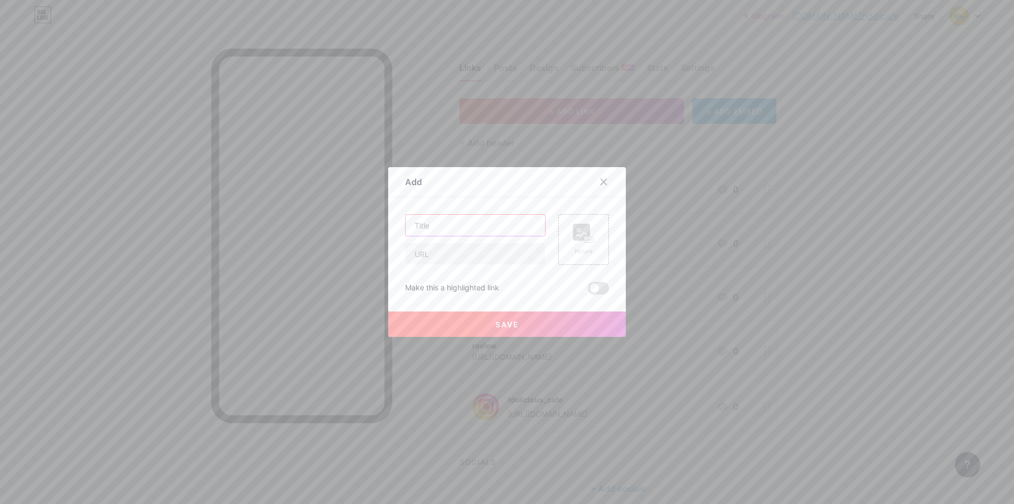
click at [465, 232] on input "text" at bounding box center [475, 225] width 139 height 21
type input "review"
click at [466, 252] on input "text" at bounding box center [475, 253] width 139 height 21
paste input "[URL][DOMAIN_NAME]"
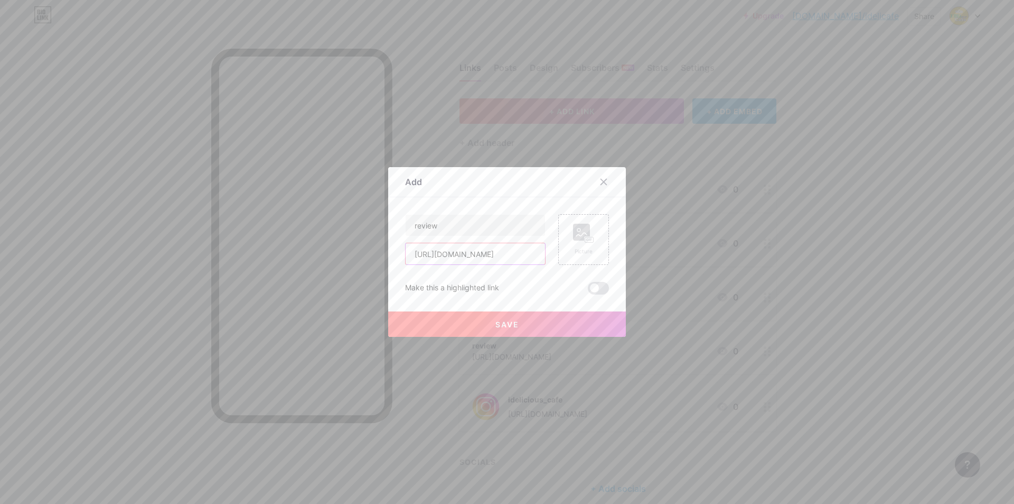
type input "[URL][DOMAIN_NAME]"
click at [468, 332] on button "Save" at bounding box center [507, 323] width 238 height 25
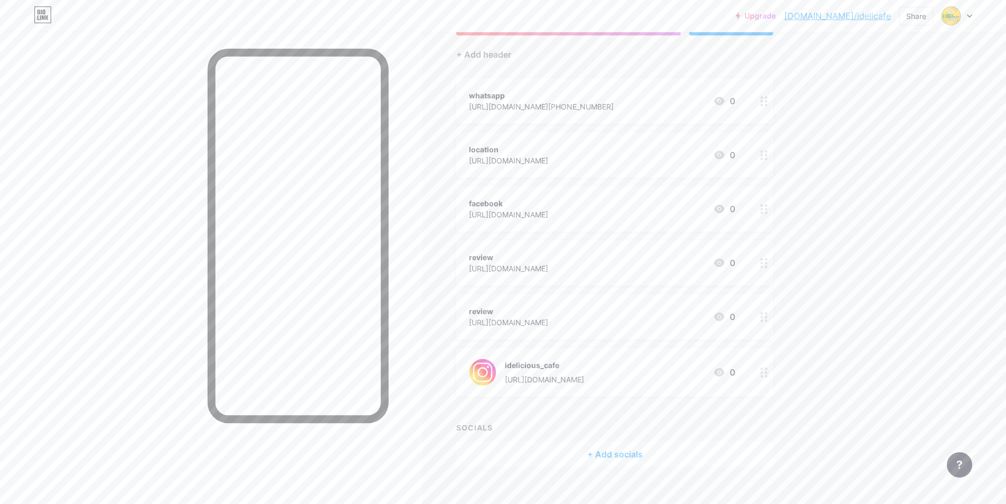
scroll to position [104, 0]
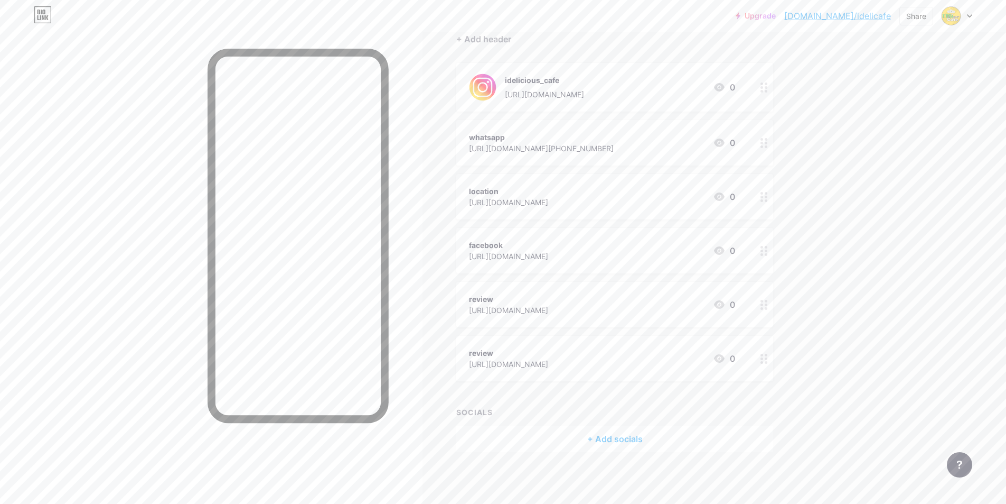
drag, startPoint x: 758, startPoint y: 85, endPoint x: 764, endPoint y: 123, distance: 39.0
click at [764, 123] on span "idelicious_cafe [URL][DOMAIN_NAME] 0 whatsapp [URL][DOMAIN_NAME][PHONE_NUMBER] …" at bounding box center [614, 222] width 317 height 318
click at [599, 436] on div "+ Add socials" at bounding box center [614, 438] width 317 height 25
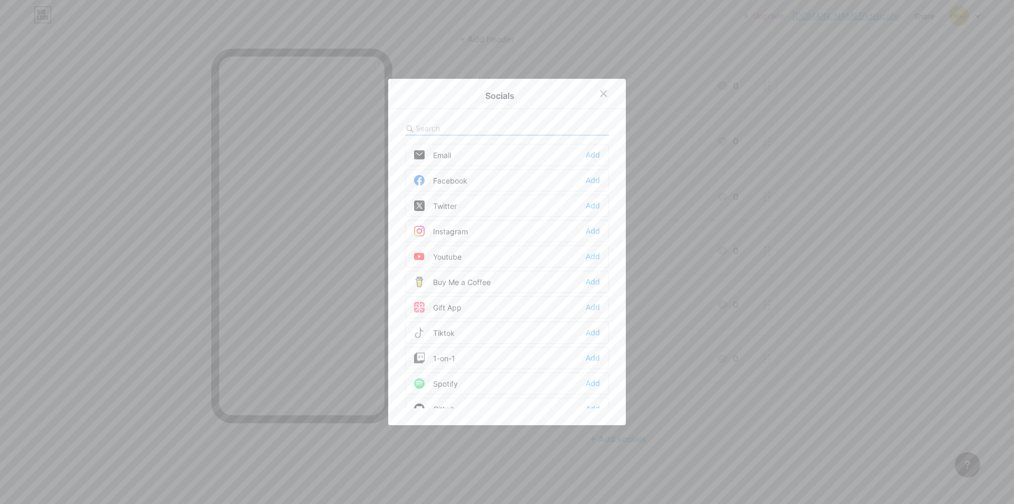
click at [807, 369] on div at bounding box center [507, 252] width 1014 height 504
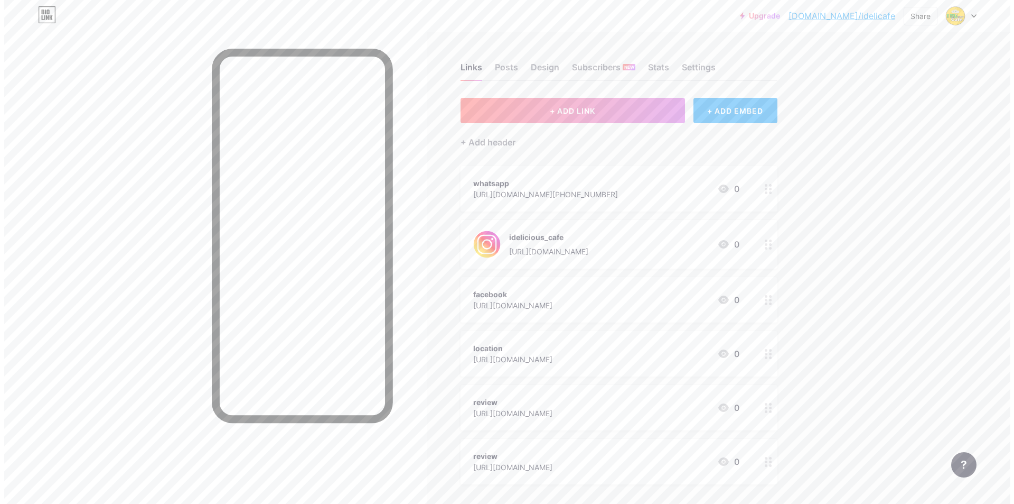
scroll to position [0, 0]
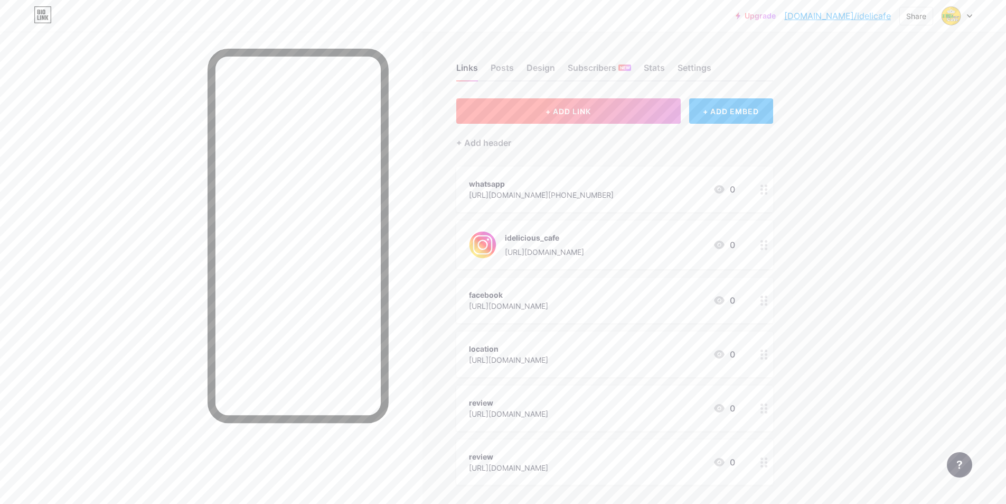
click at [667, 107] on button "+ ADD LINK" at bounding box center [568, 110] width 225 height 25
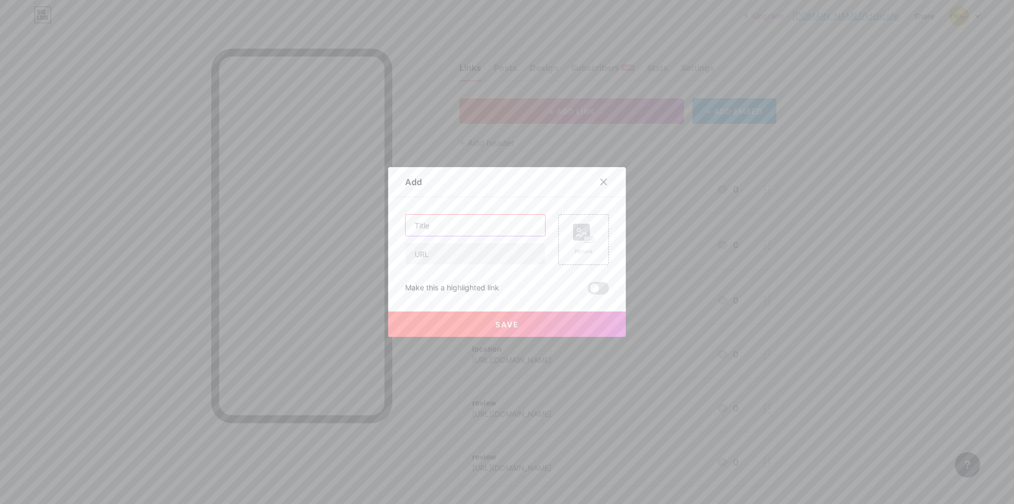
click at [454, 218] on input "text" at bounding box center [475, 225] width 139 height 21
type input "review"
click at [446, 262] on input "text" at bounding box center [475, 253] width 139 height 21
paste input "[URL][DOMAIN_NAME]"
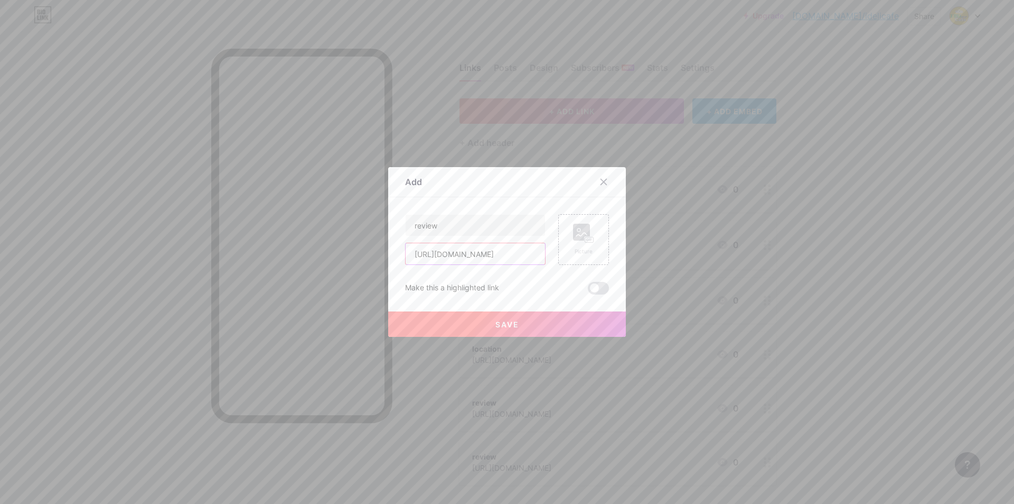
type input "[URL][DOMAIN_NAME]"
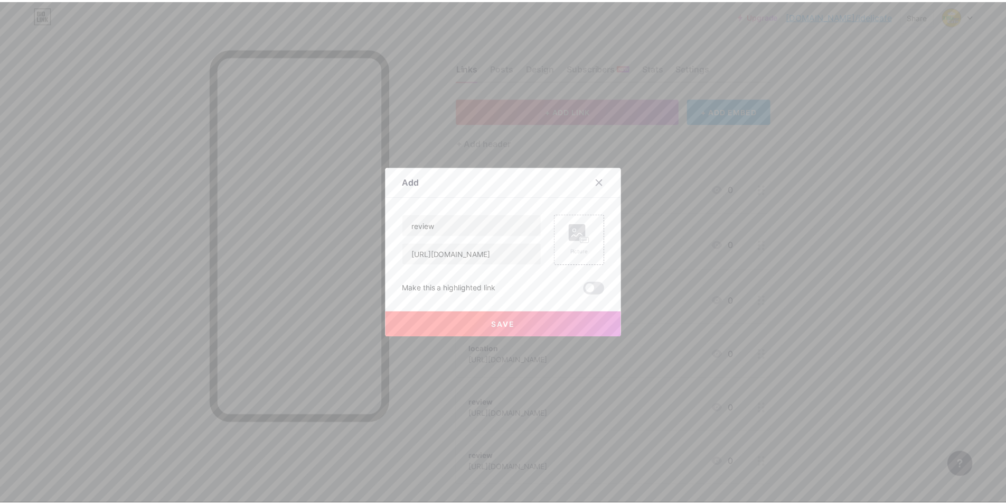
scroll to position [0, 0]
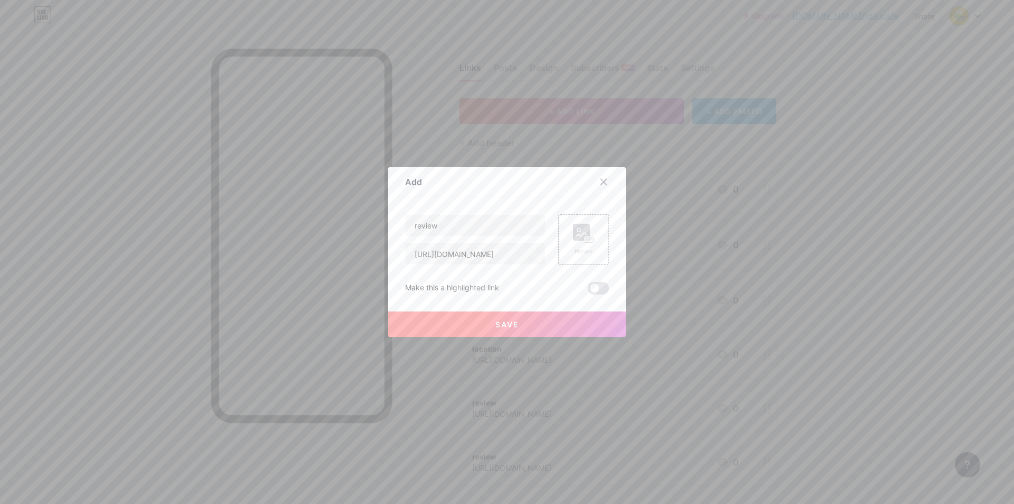
click at [493, 332] on button "Save" at bounding box center [507, 323] width 238 height 25
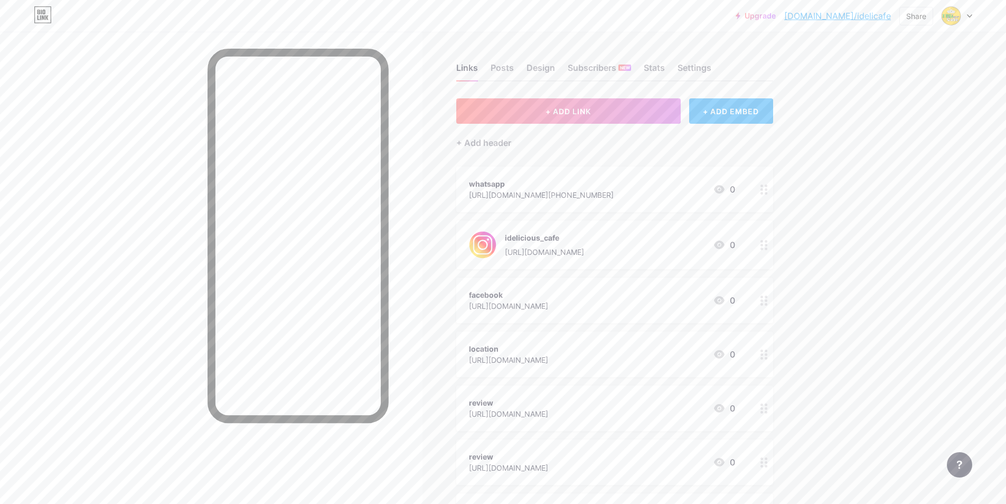
click at [565, 186] on div "whatsapp" at bounding box center [541, 183] width 145 height 11
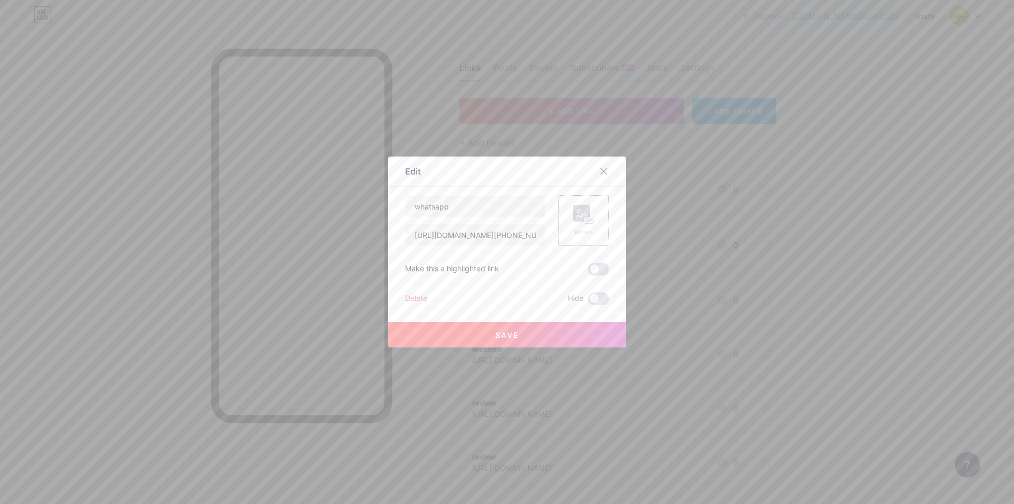
click at [587, 206] on icon at bounding box center [583, 214] width 21 height 20
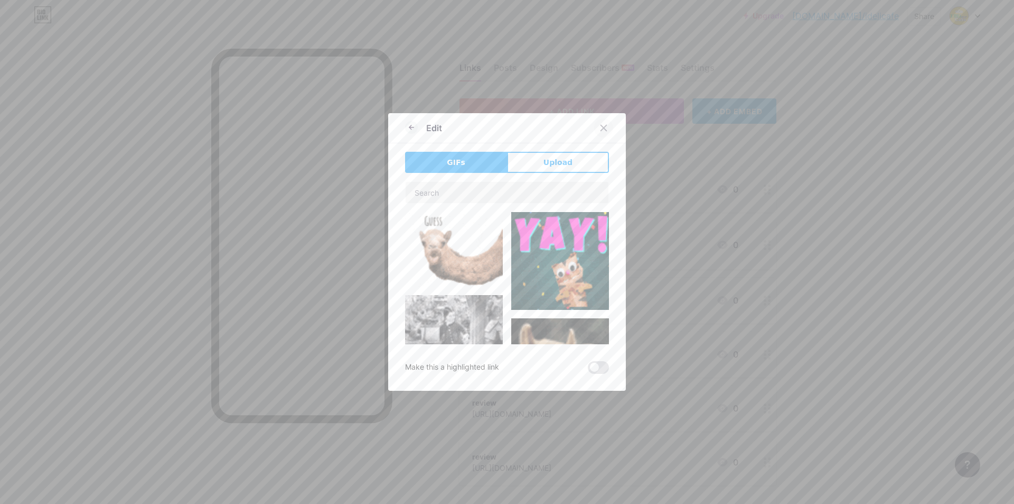
click at [604, 136] on div at bounding box center [603, 127] width 19 height 19
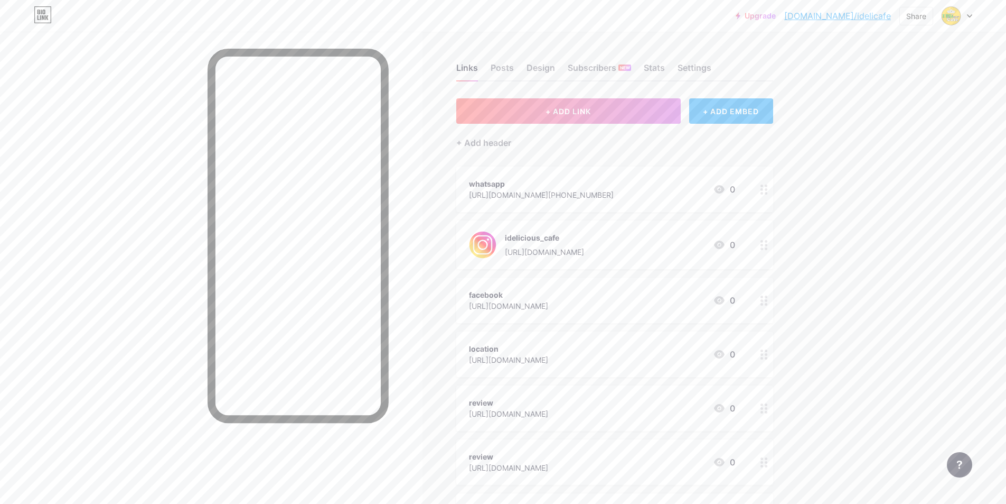
click at [766, 194] on div at bounding box center [765, 188] width 18 height 45
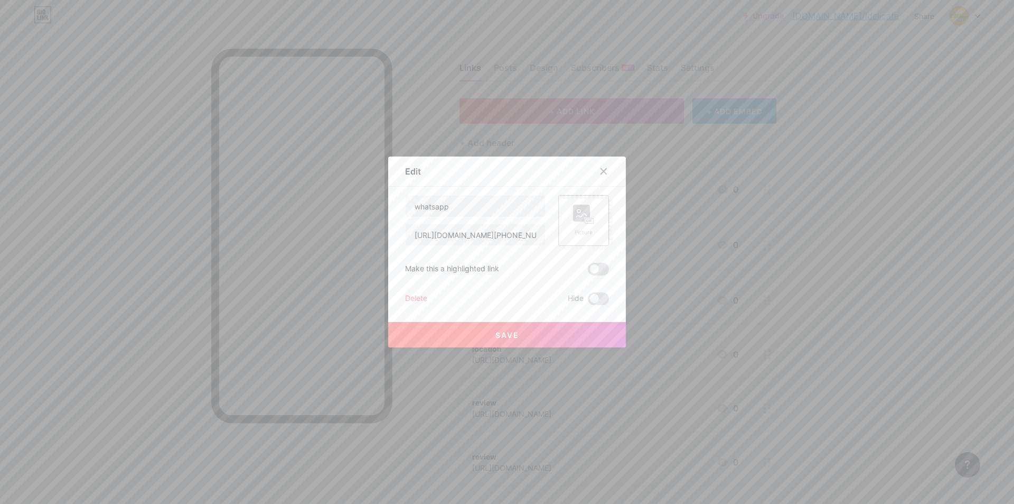
click at [568, 219] on div "Picture" at bounding box center [583, 220] width 51 height 51
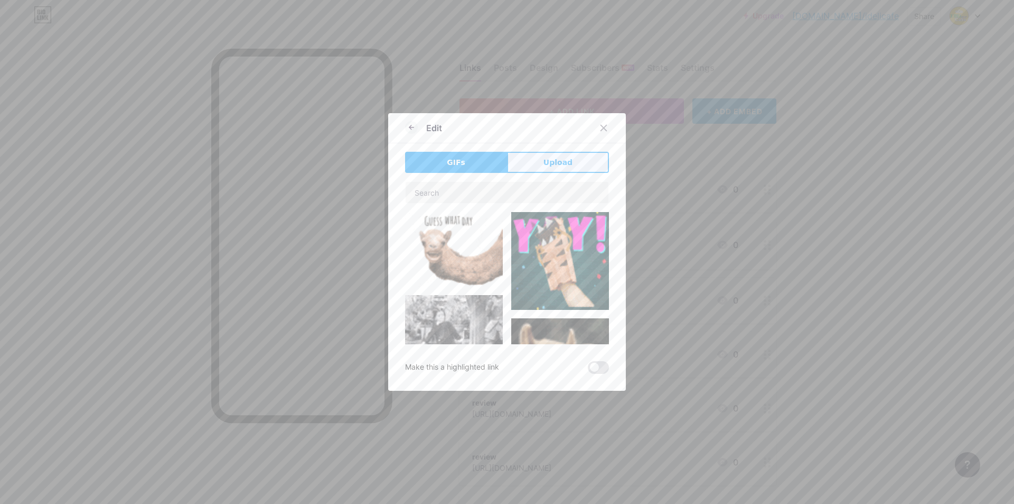
click at [529, 166] on button "Upload" at bounding box center [558, 162] width 102 height 21
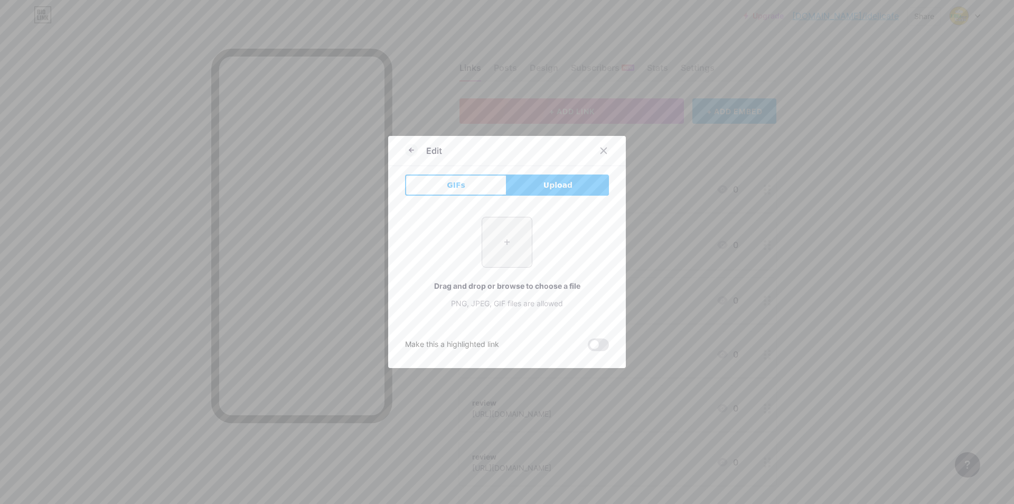
click at [488, 239] on input "file" at bounding box center [507, 242] width 50 height 50
type input "C:\fakepath\[DOMAIN_NAME] (1).png"
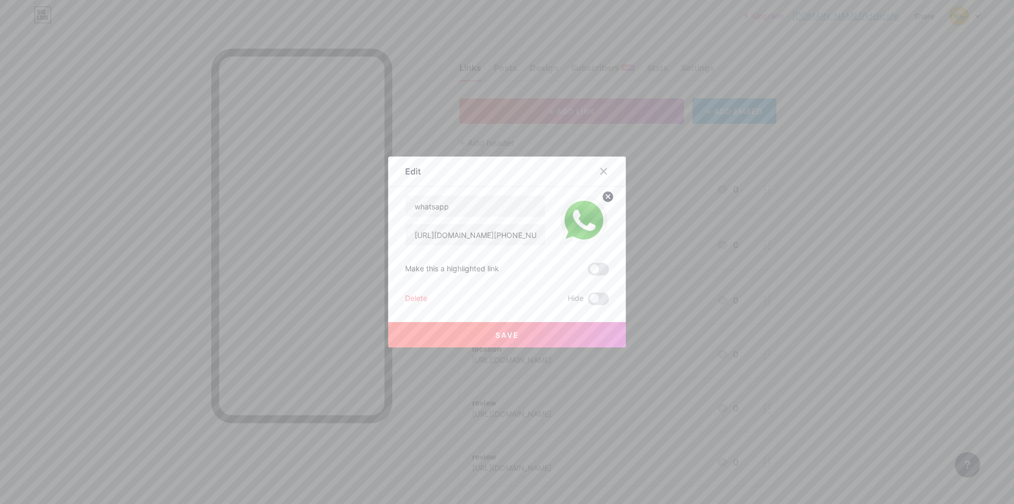
click at [499, 331] on span "Save" at bounding box center [508, 334] width 24 height 9
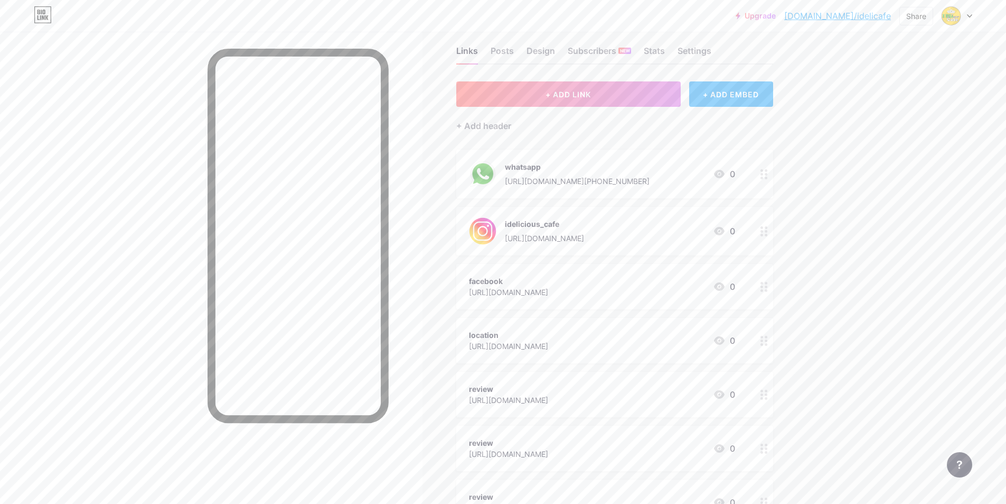
scroll to position [53, 0]
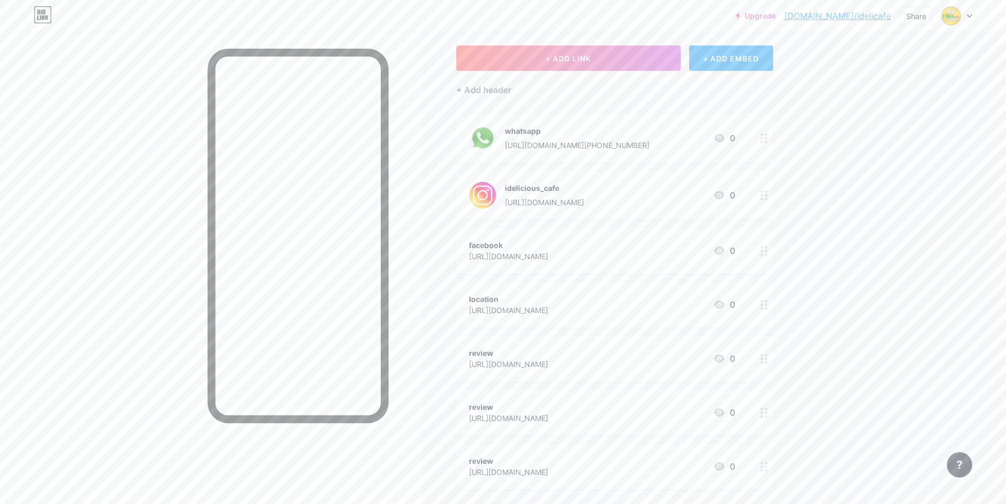
click at [767, 253] on icon at bounding box center [764, 251] width 7 height 10
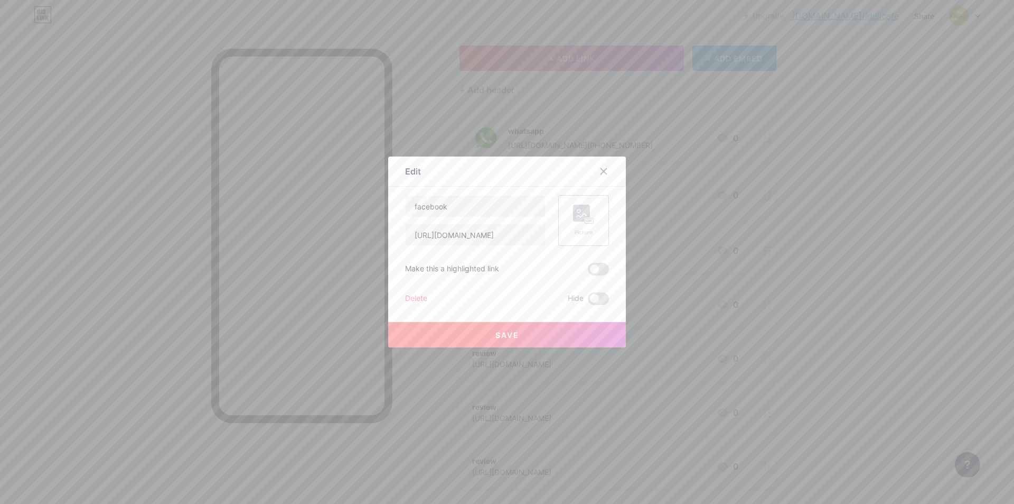
click at [565, 223] on div "Picture" at bounding box center [583, 220] width 51 height 51
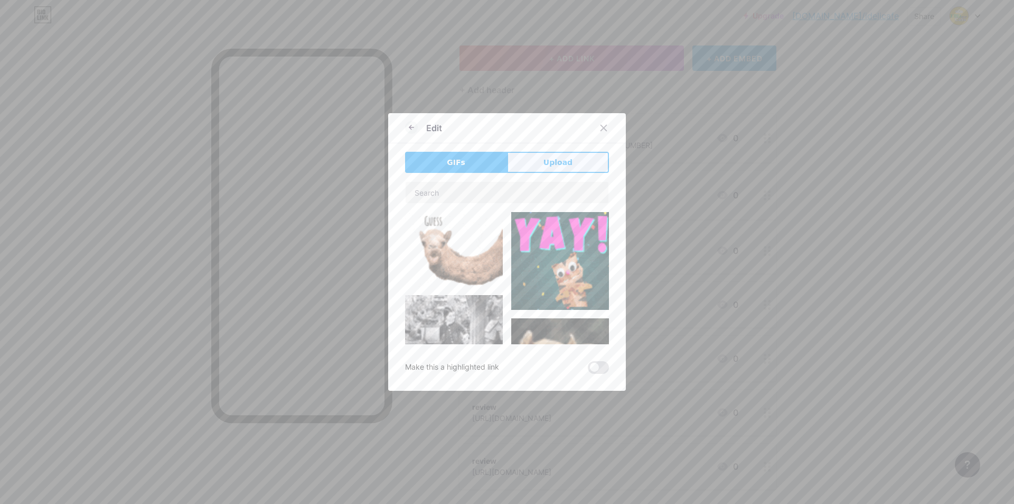
click at [544, 162] on span "Upload" at bounding box center [558, 162] width 29 height 11
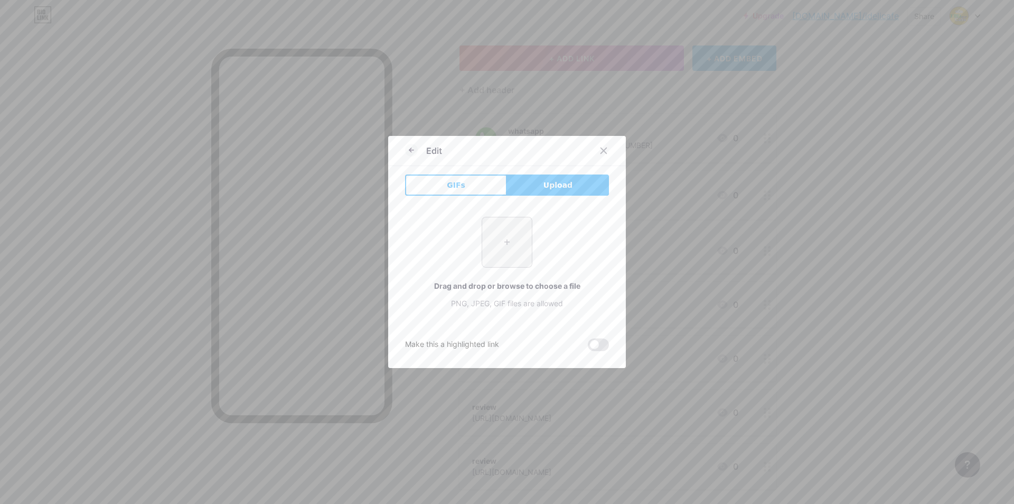
drag, startPoint x: 505, startPoint y: 265, endPoint x: 501, endPoint y: 274, distance: 9.5
click at [506, 264] on input "file" at bounding box center [507, 242] width 50 height 50
type input "C:\fakepath\[DOMAIN_NAME] (2).png"
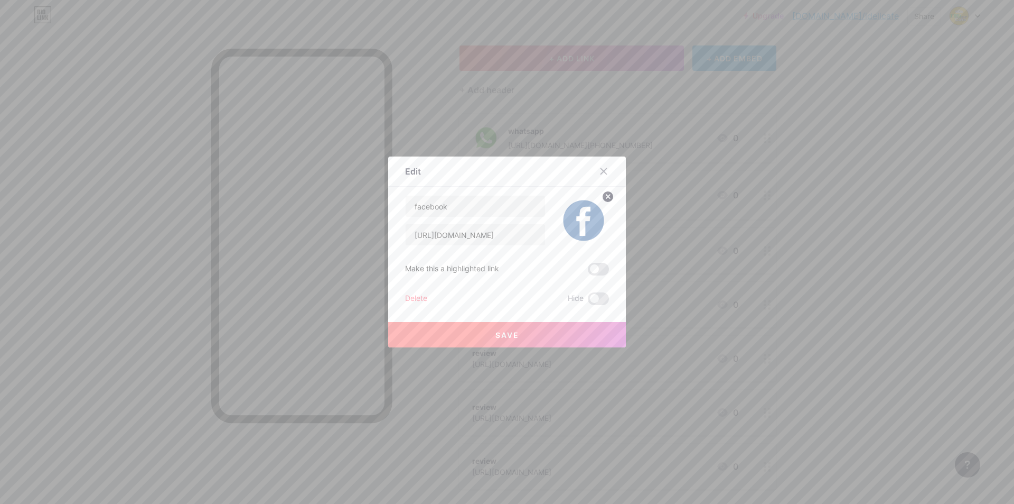
click at [522, 329] on button "Save" at bounding box center [507, 334] width 238 height 25
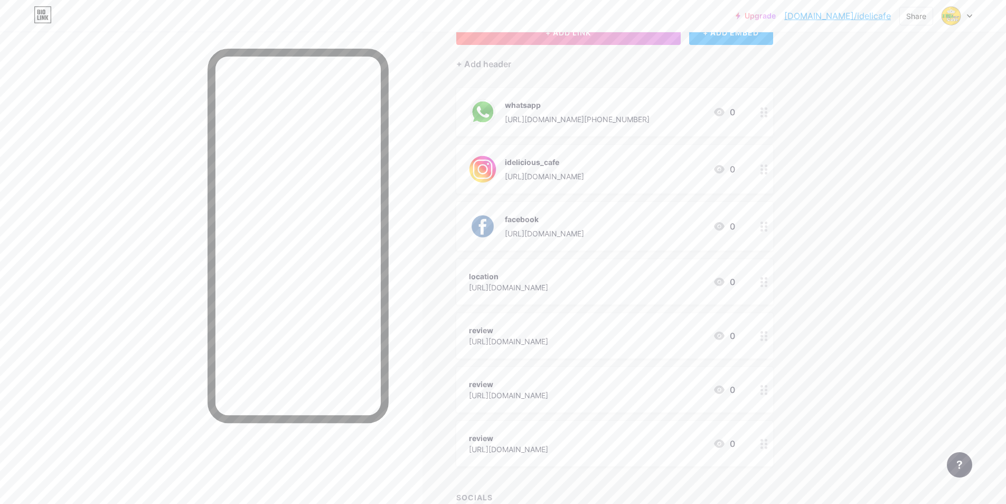
scroll to position [164, 0]
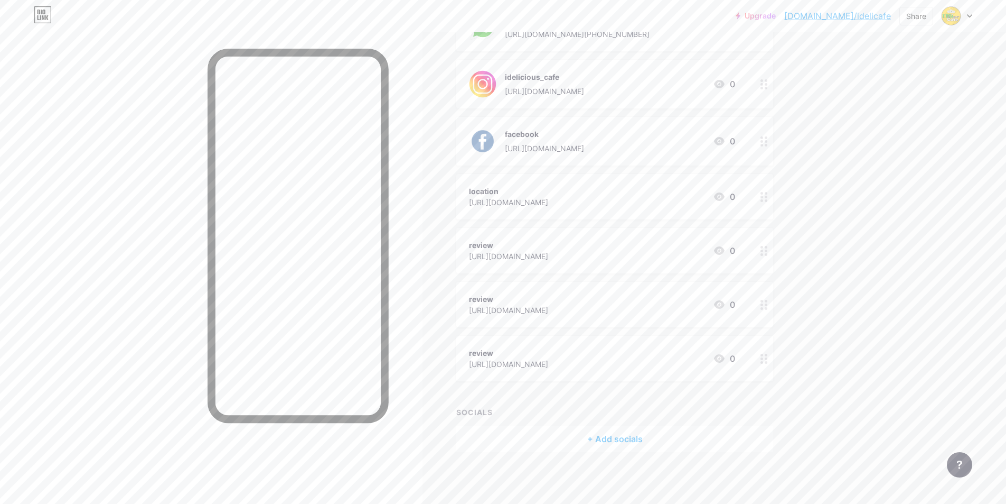
click at [548, 197] on div "[URL][DOMAIN_NAME]" at bounding box center [508, 202] width 79 height 11
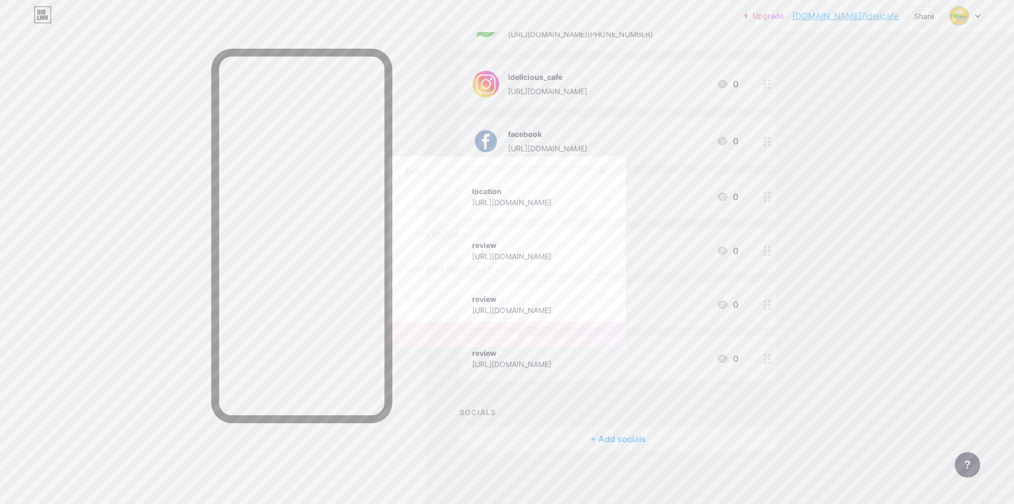
click at [588, 222] on rect at bounding box center [589, 220] width 8 height 5
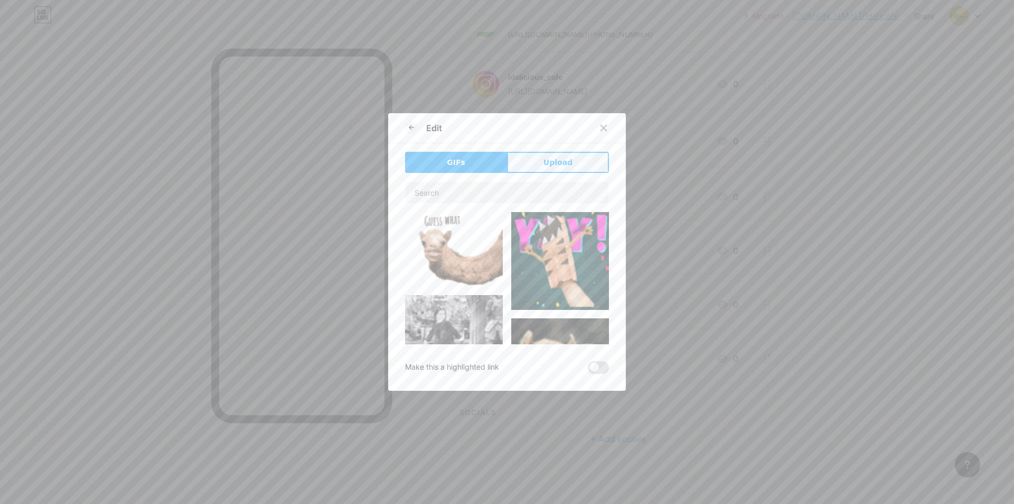
click at [534, 160] on button "Upload" at bounding box center [558, 162] width 102 height 21
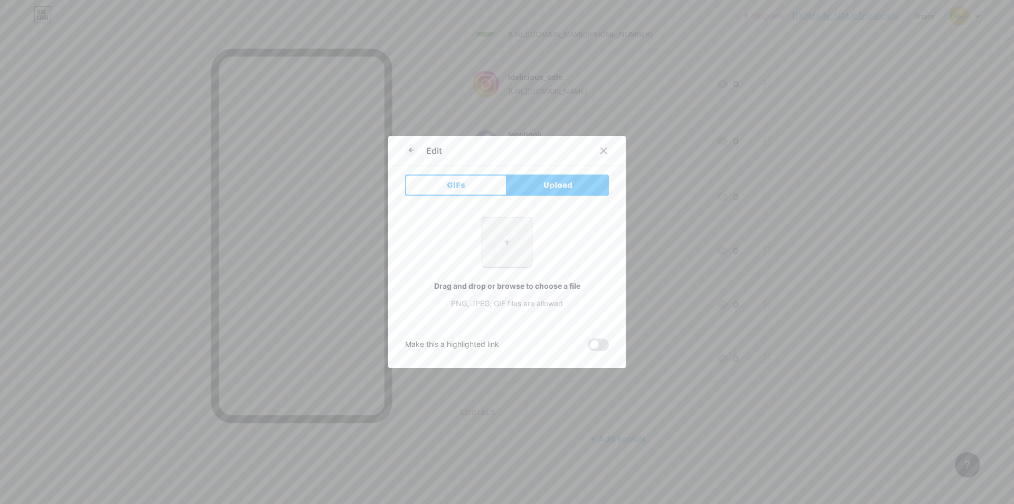
click at [505, 271] on div "+ Drag and drop or browse to choose a file PNG, JPEG, GIF files are allowed" at bounding box center [507, 263] width 204 height 92
click at [514, 246] on input "file" at bounding box center [507, 242] width 50 height 50
type input "C:\fakepath\—Pngtree—3d location icon clipart in_9095284.png"
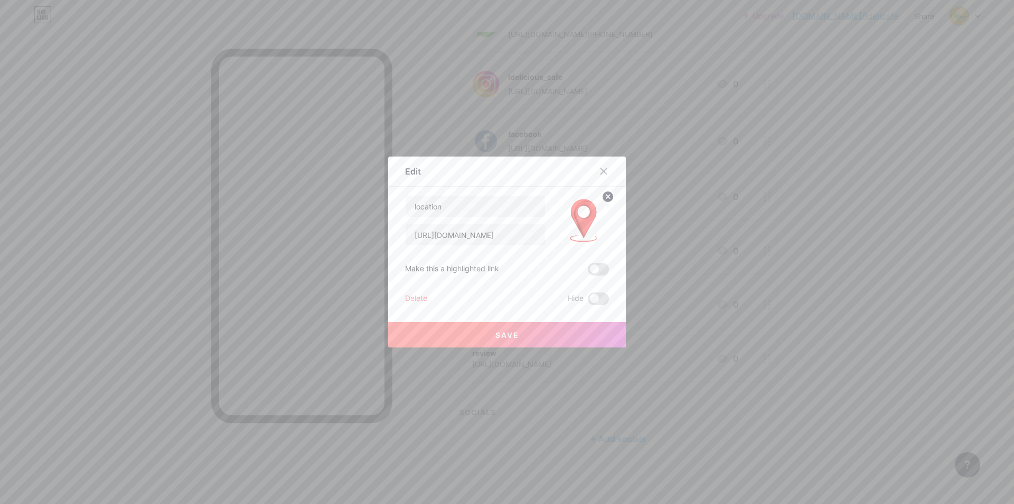
click at [521, 336] on button "Save" at bounding box center [507, 334] width 238 height 25
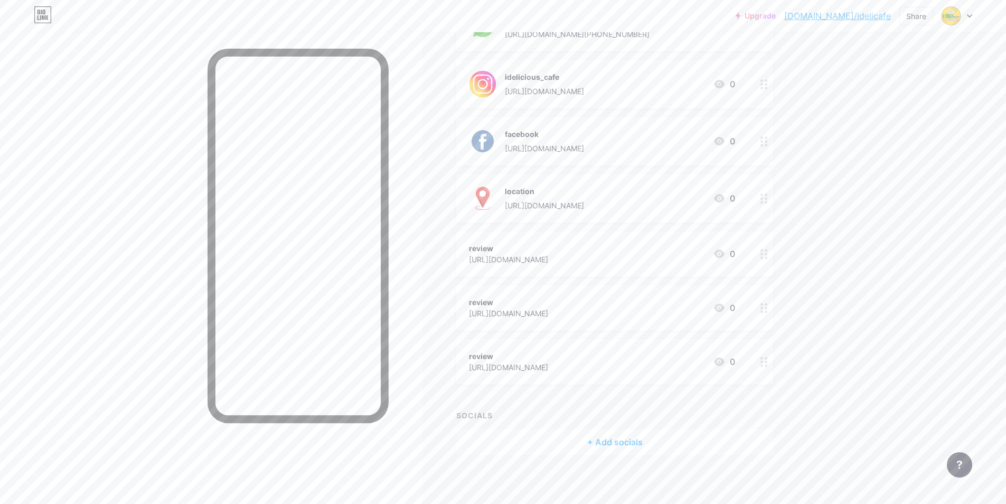
click at [548, 304] on div "review" at bounding box center [508, 301] width 79 height 11
click at [650, 213] on div at bounding box center [507, 252] width 1014 height 504
click at [609, 234] on div "review [URL][DOMAIN_NAME] 0" at bounding box center [614, 253] width 317 height 45
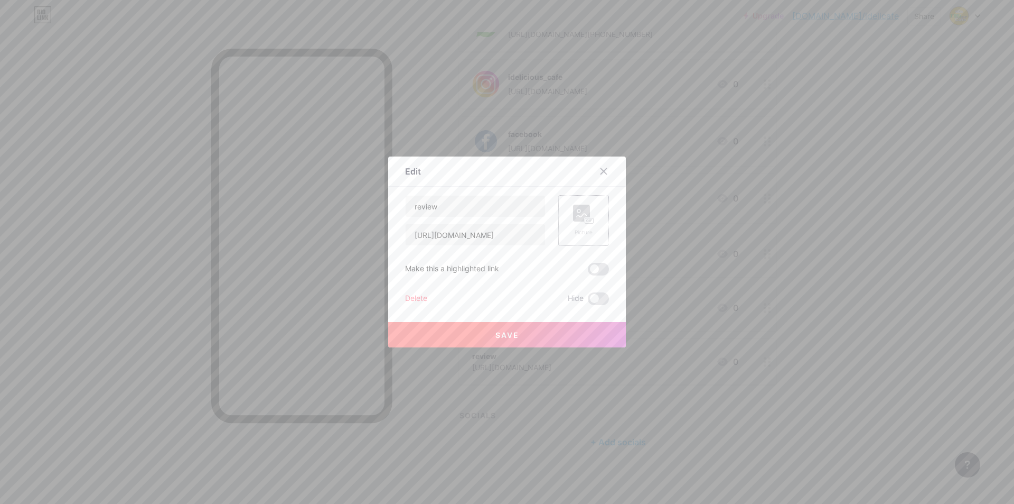
click at [566, 221] on div "Picture" at bounding box center [583, 220] width 51 height 51
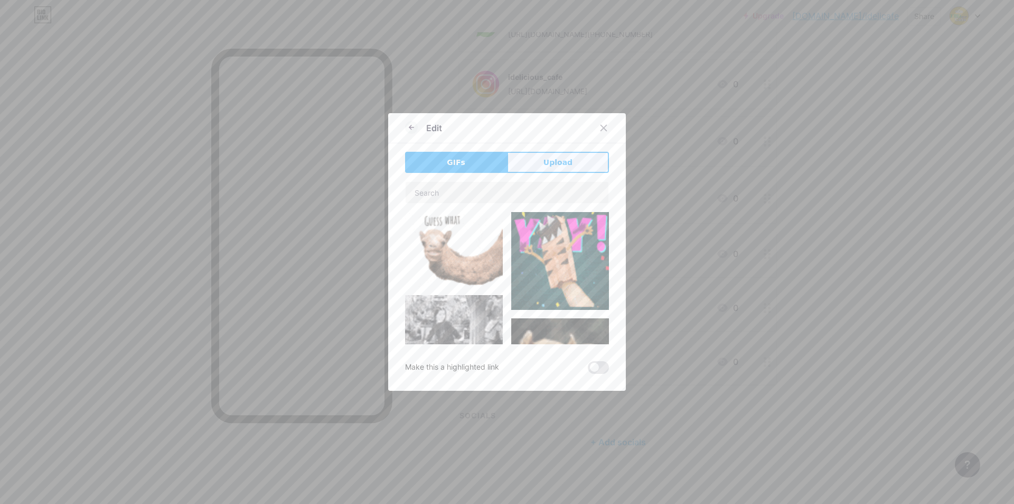
click at [542, 156] on button "Upload" at bounding box center [558, 162] width 102 height 21
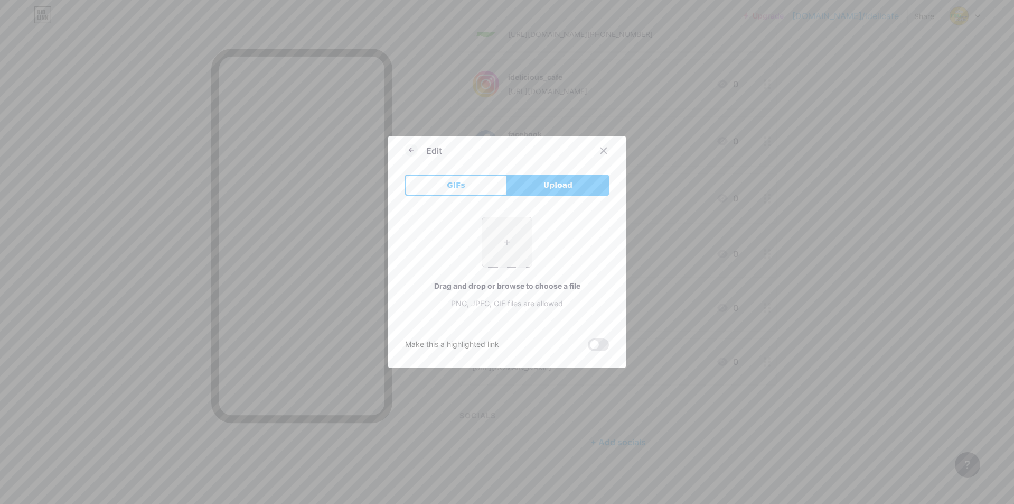
click at [506, 235] on input "file" at bounding box center [507, 242] width 50 height 50
type input "C:\fakepath\blue-ball-with-white-dot-it_136875-7520.avif"
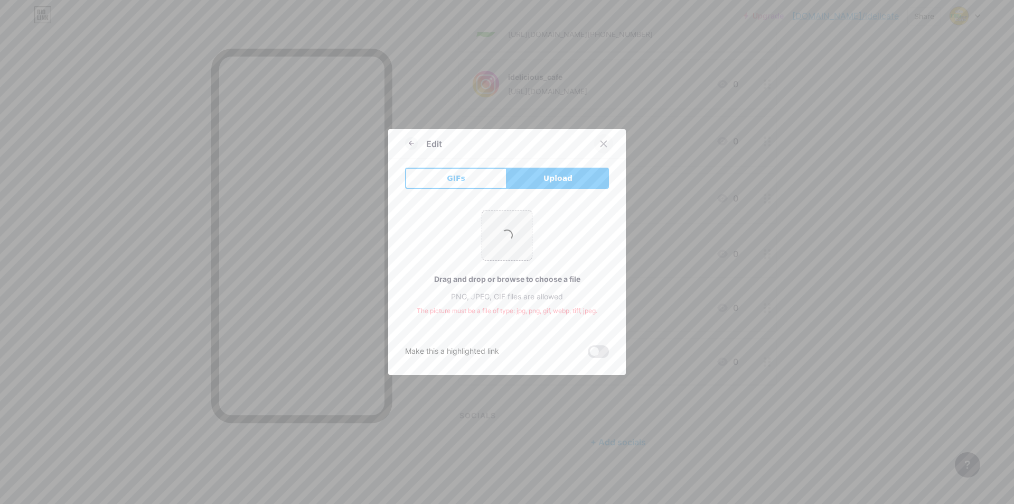
click at [602, 142] on icon at bounding box center [604, 144] width 6 height 6
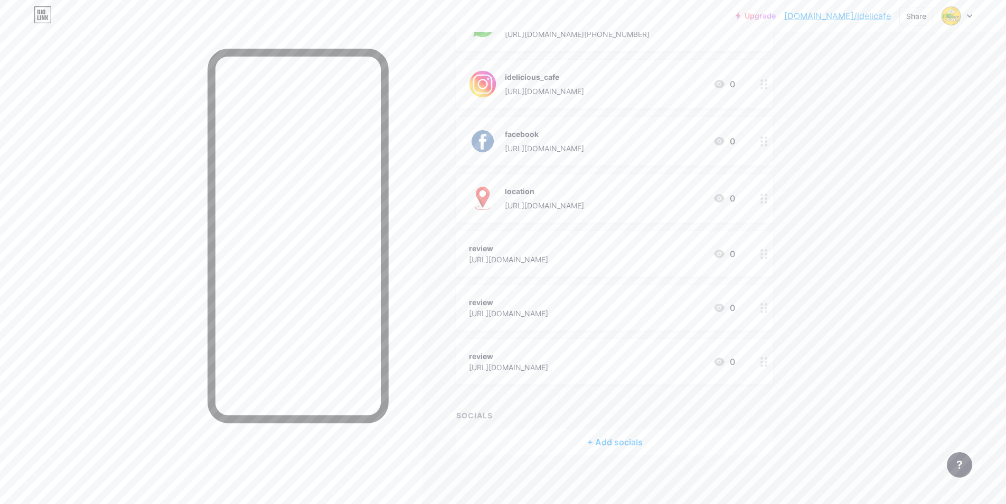
drag, startPoint x: 816, startPoint y: 293, endPoint x: 773, endPoint y: 305, distance: 44.5
click at [816, 292] on div "Links Posts Design Subscribers NEW Stats Settings + ADD LINK + ADD EMBED + Add …" at bounding box center [409, 187] width 818 height 639
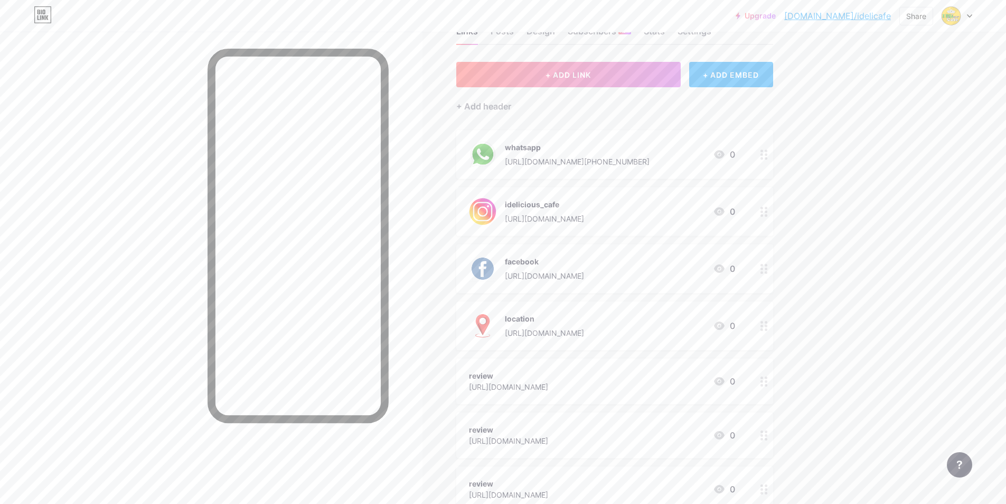
scroll to position [0, 0]
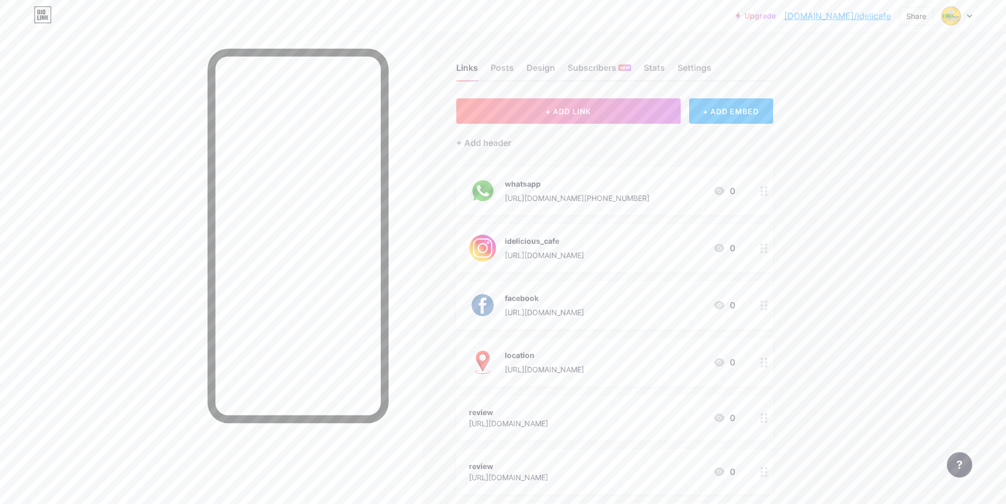
click at [878, 17] on link "[DOMAIN_NAME]/idelicafe" at bounding box center [838, 16] width 107 height 13
click at [512, 69] on div "Posts" at bounding box center [502, 70] width 23 height 19
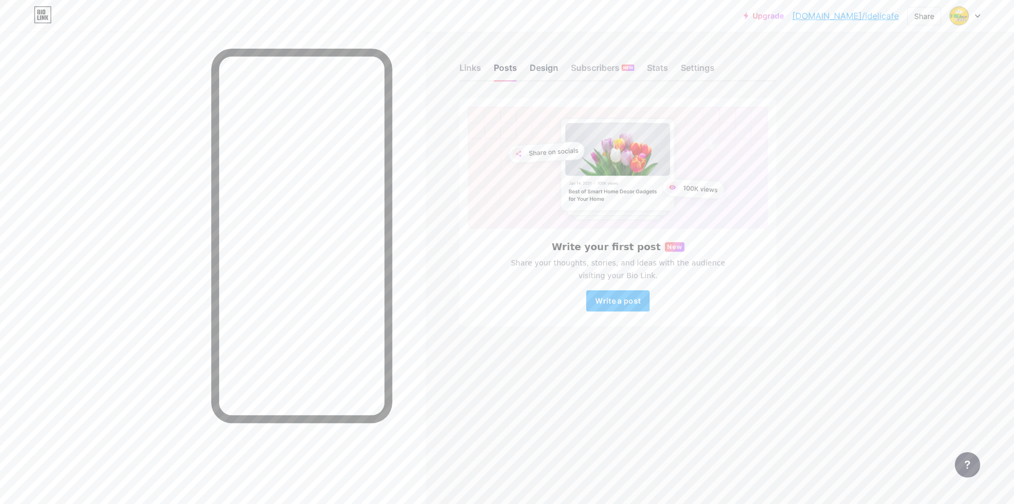
click at [545, 75] on div "Design" at bounding box center [544, 70] width 29 height 19
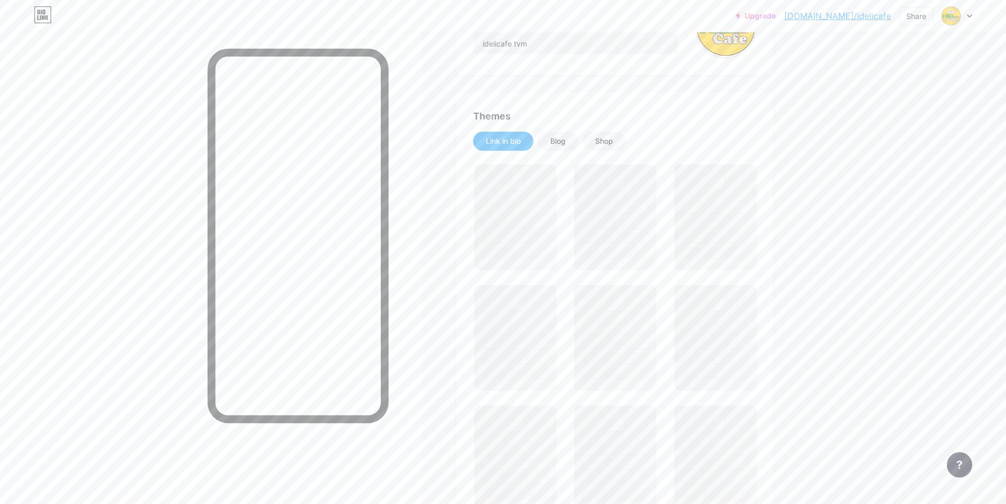
scroll to position [370, 0]
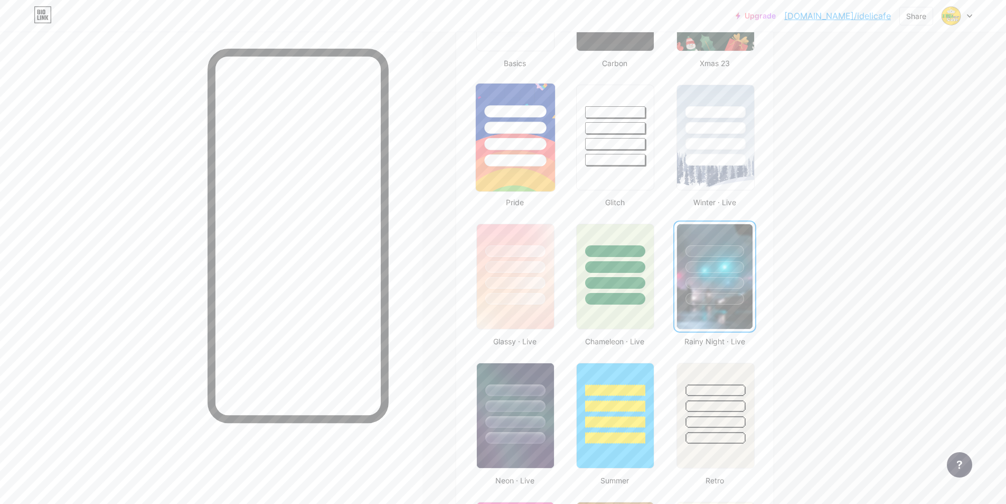
click at [538, 187] on img at bounding box center [515, 137] width 79 height 108
click at [521, 181] on img at bounding box center [515, 137] width 76 height 105
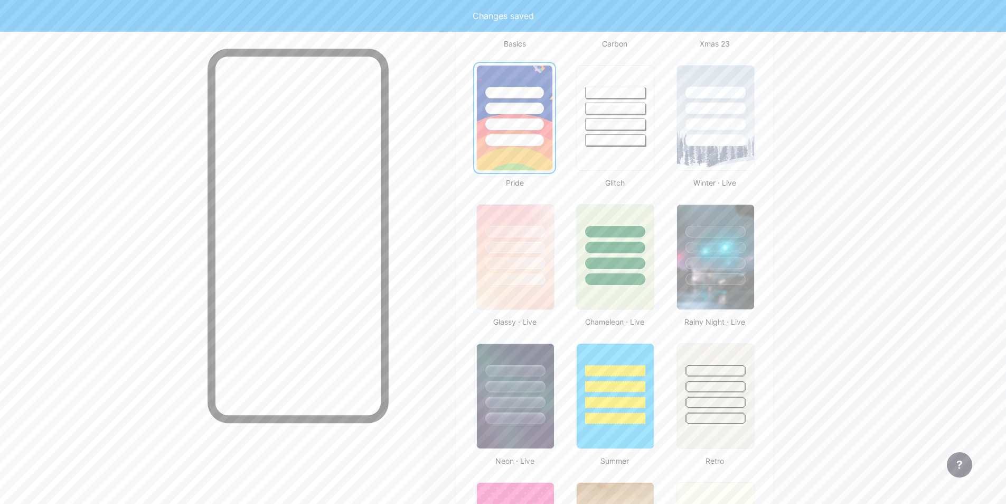
scroll to position [423, 0]
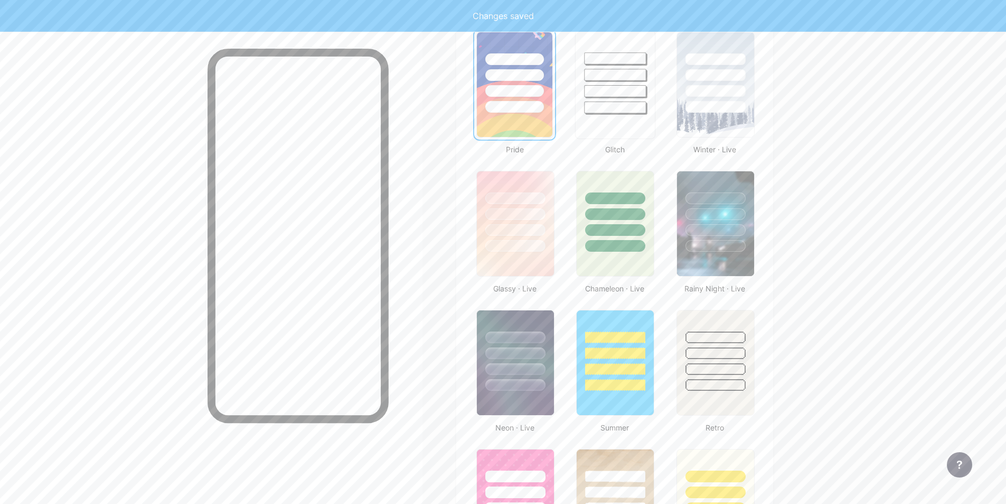
click at [599, 98] on div at bounding box center [615, 72] width 79 height 83
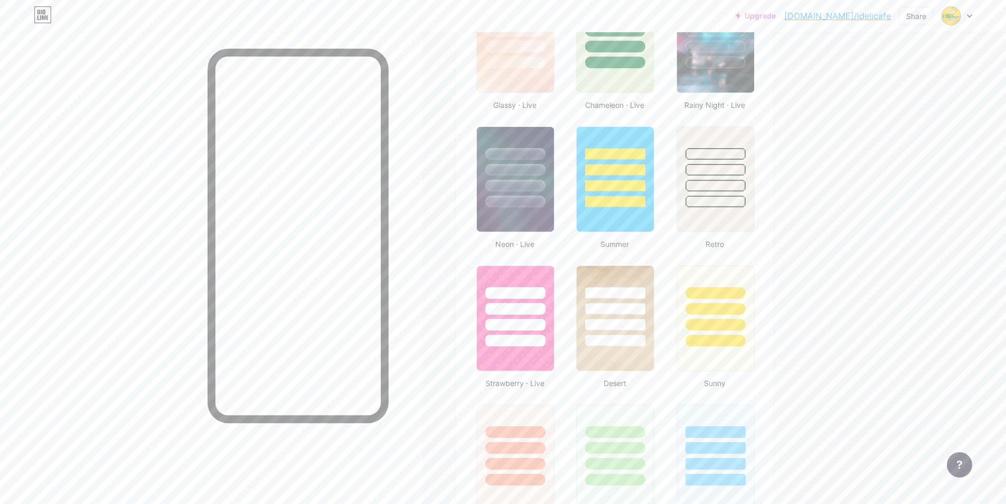
scroll to position [634, 0]
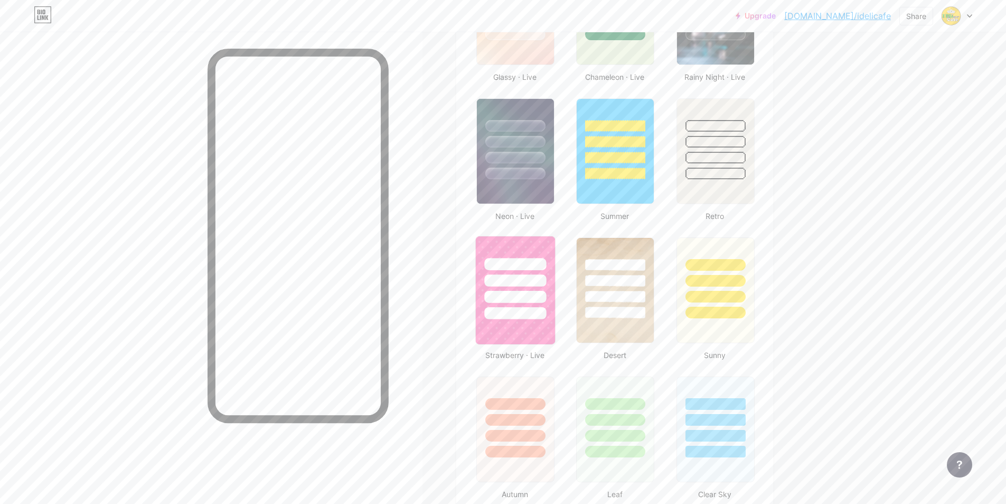
click at [520, 295] on div at bounding box center [515, 297] width 62 height 12
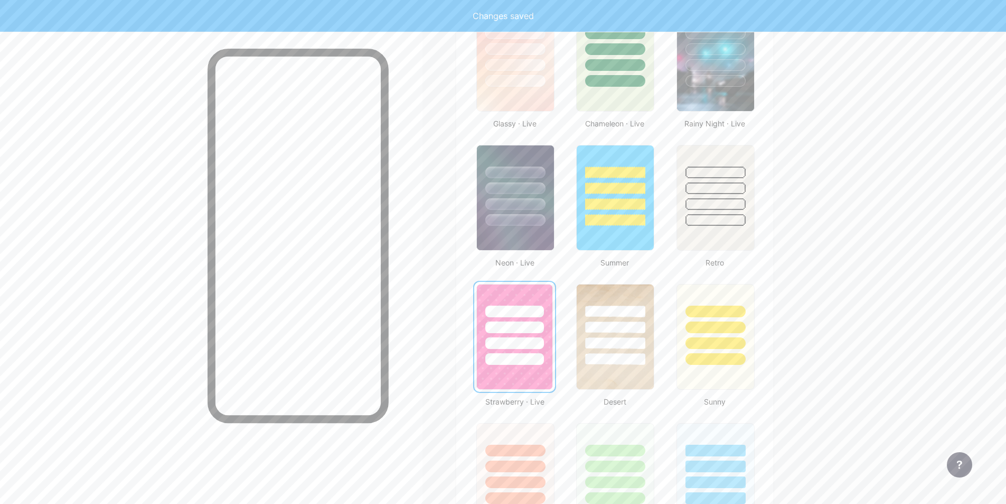
scroll to position [581, 0]
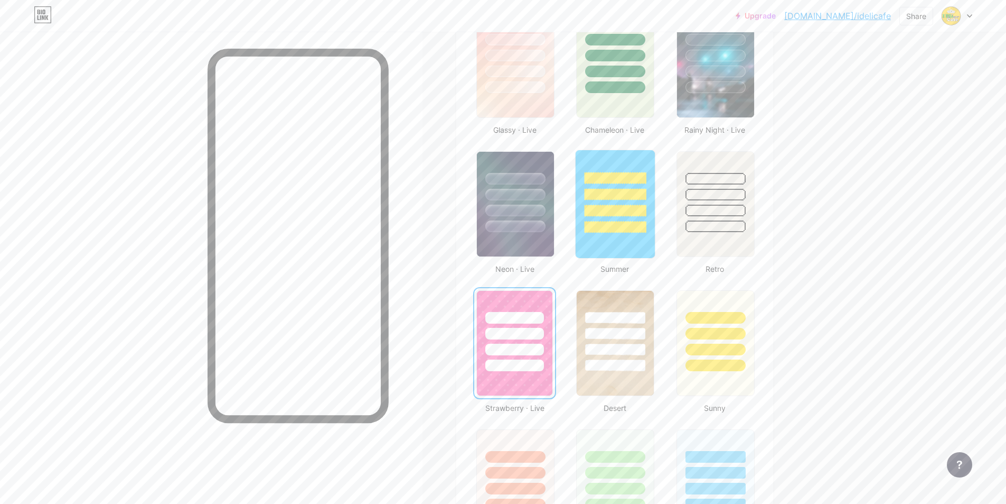
click at [642, 210] on div at bounding box center [616, 210] width 62 height 12
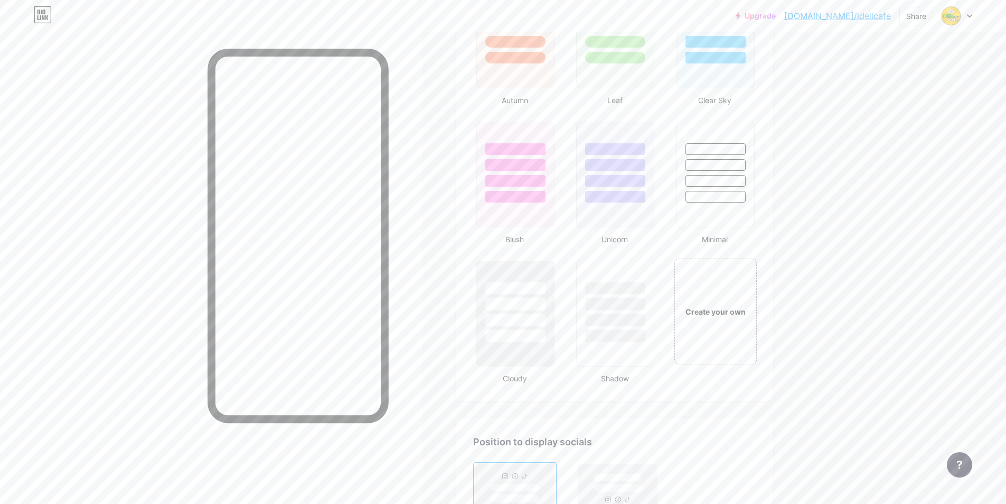
scroll to position [1027, 0]
click at [723, 304] on div "Create your own" at bounding box center [715, 311] width 85 height 109
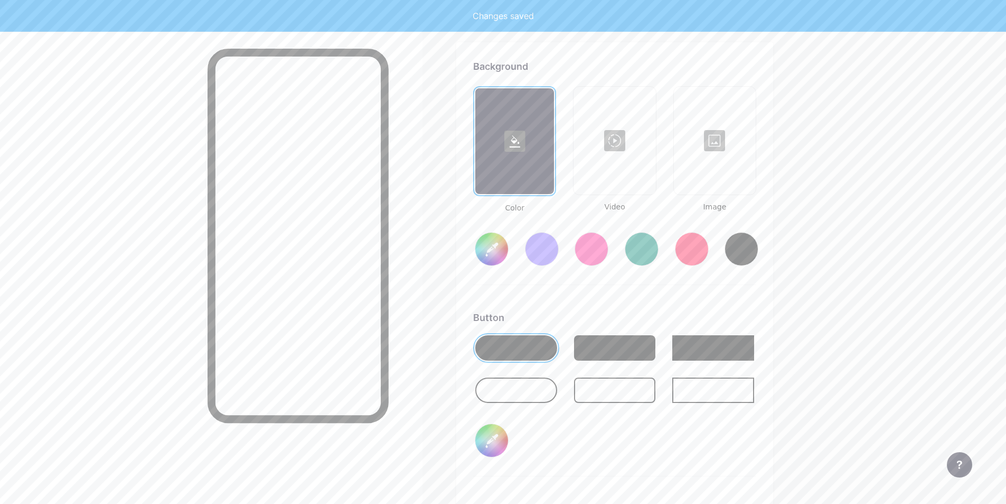
type input "#ffffff"
type input "#000000"
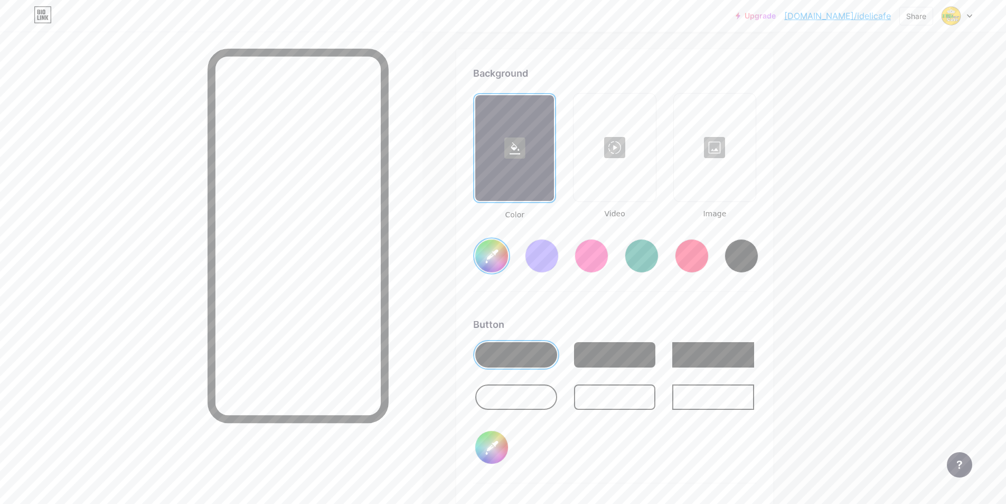
scroll to position [1403, 0]
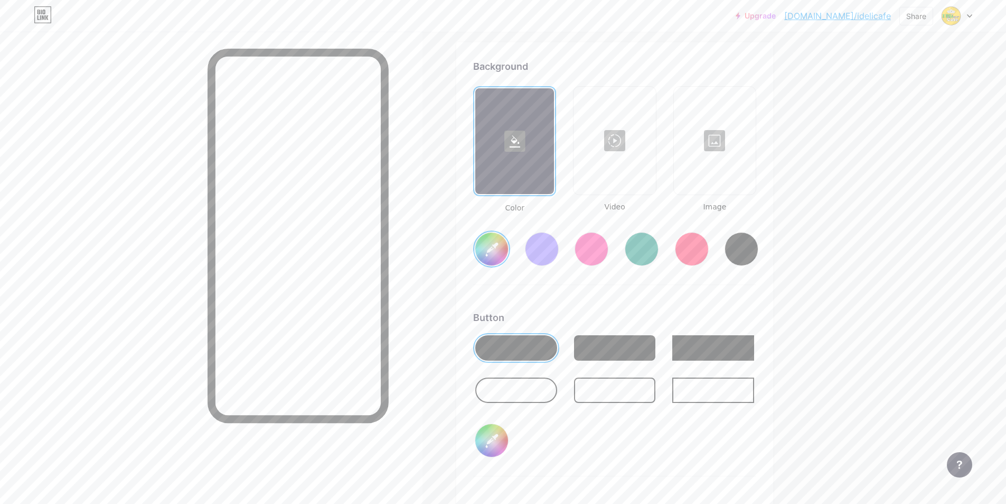
click at [504, 251] on input "#ffffff" at bounding box center [492, 248] width 33 height 33
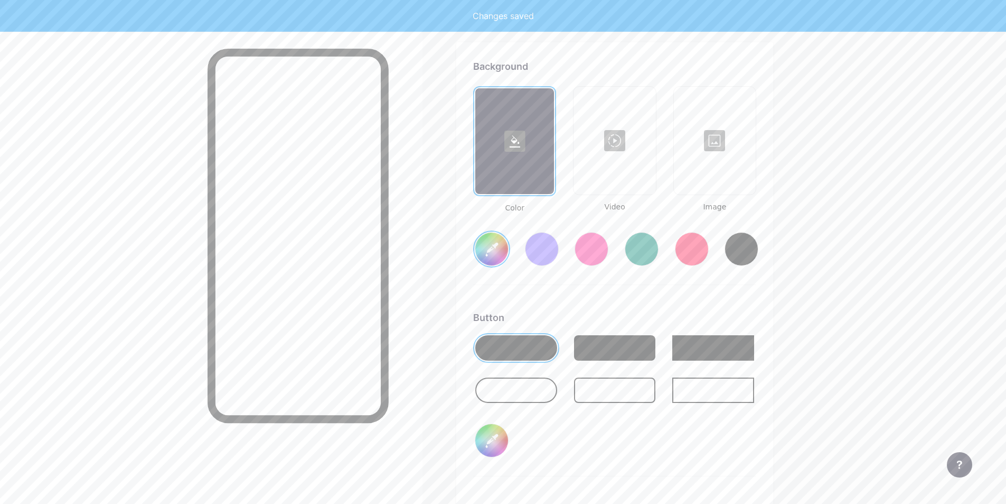
click at [646, 300] on div "Background Color Video Image #73ff00 Button #000000 Font Inter Poppins EB Garam…" at bounding box center [614, 372] width 283 height 626
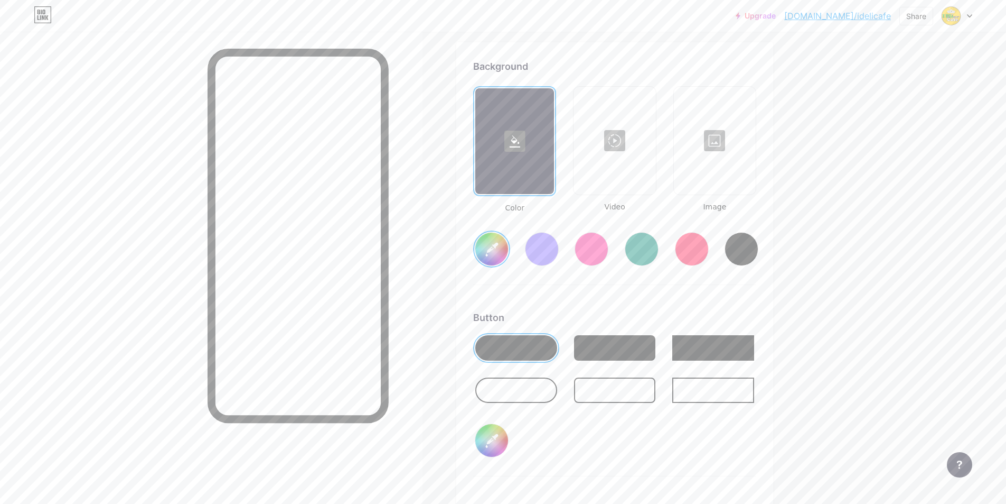
click at [491, 255] on input "#73ff00" at bounding box center [492, 248] width 33 height 33
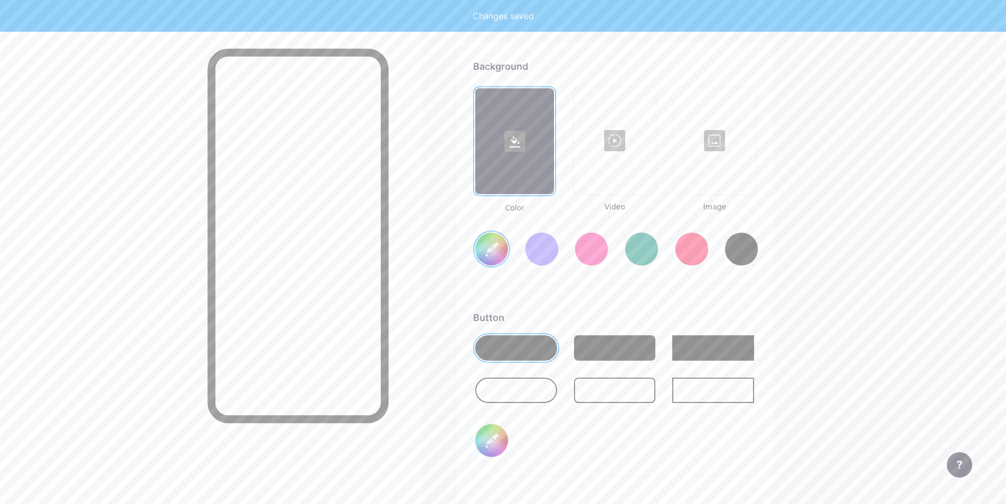
click at [415, 236] on div at bounding box center [211, 284] width 423 height 504
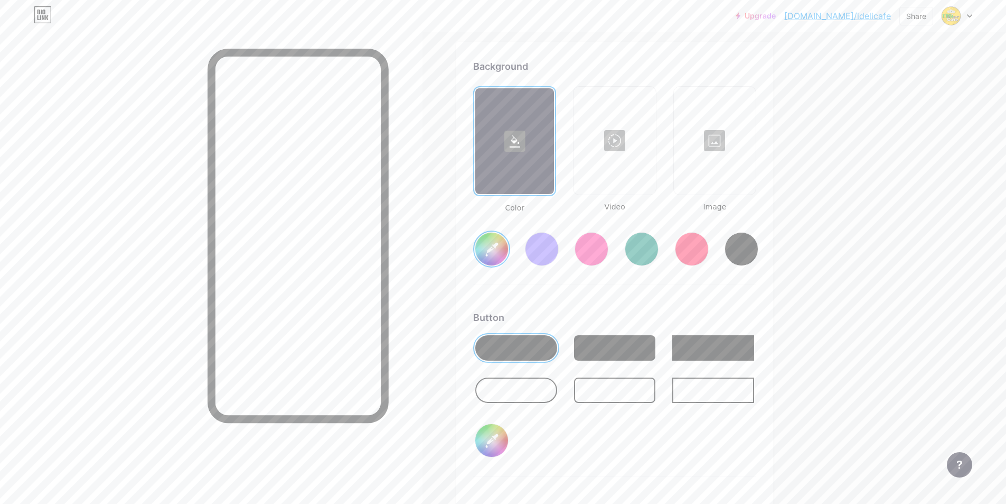
click at [497, 434] on input "#000000" at bounding box center [492, 440] width 33 height 33
click at [501, 443] on input "#000000" at bounding box center [492, 440] width 33 height 33
type input "#15d030"
type input "#feca04"
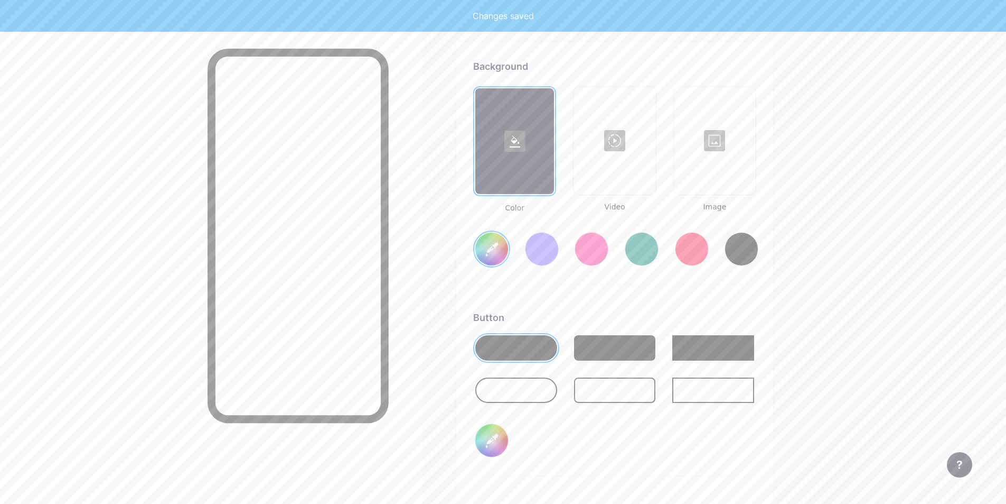
type input "#15d030"
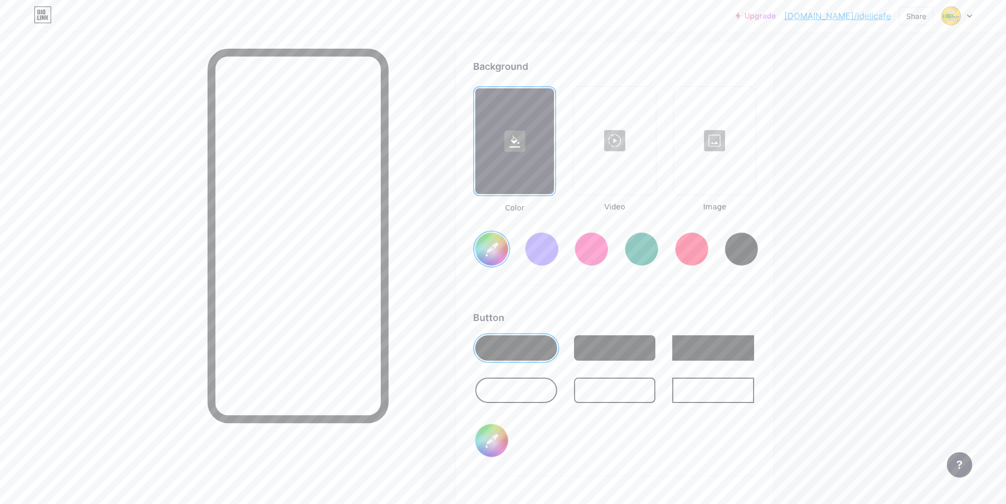
type input "#feca04"
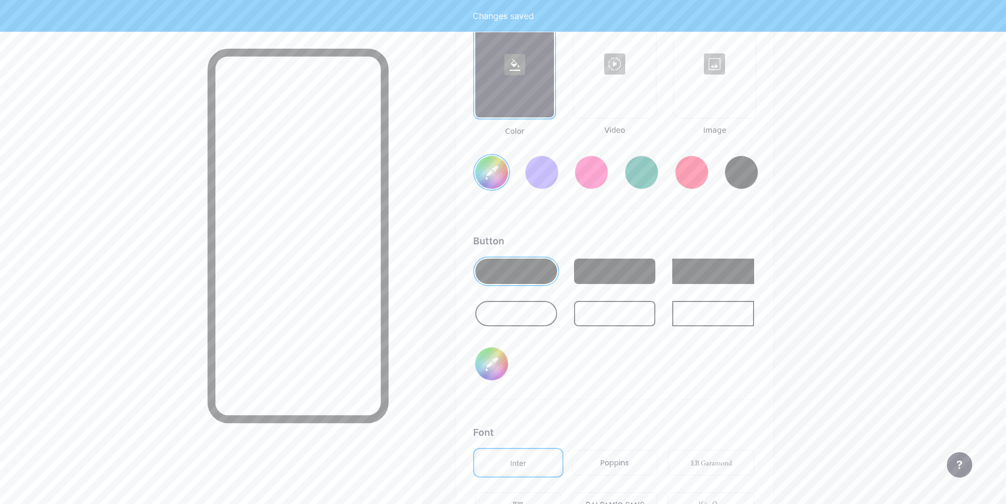
type input "#15d030"
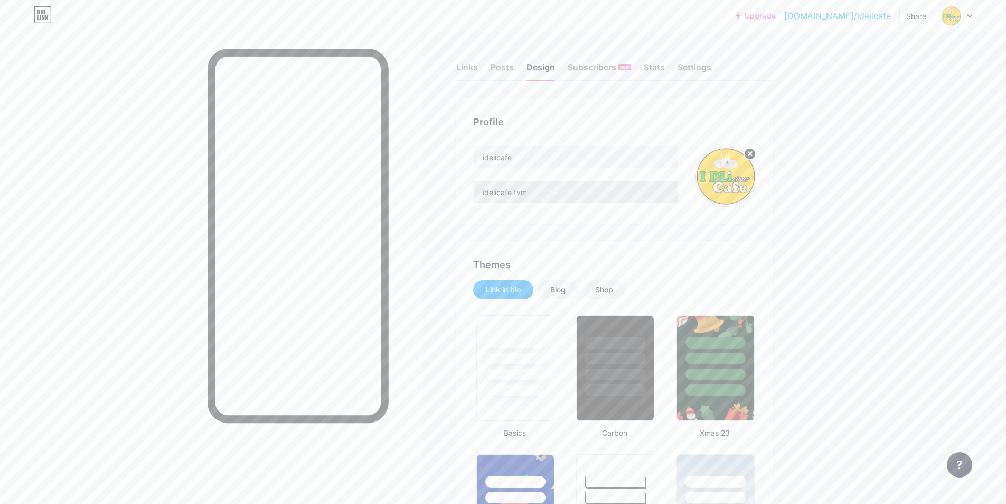
scroll to position [0, 0]
click at [474, 62] on div "Links" at bounding box center [467, 70] width 22 height 19
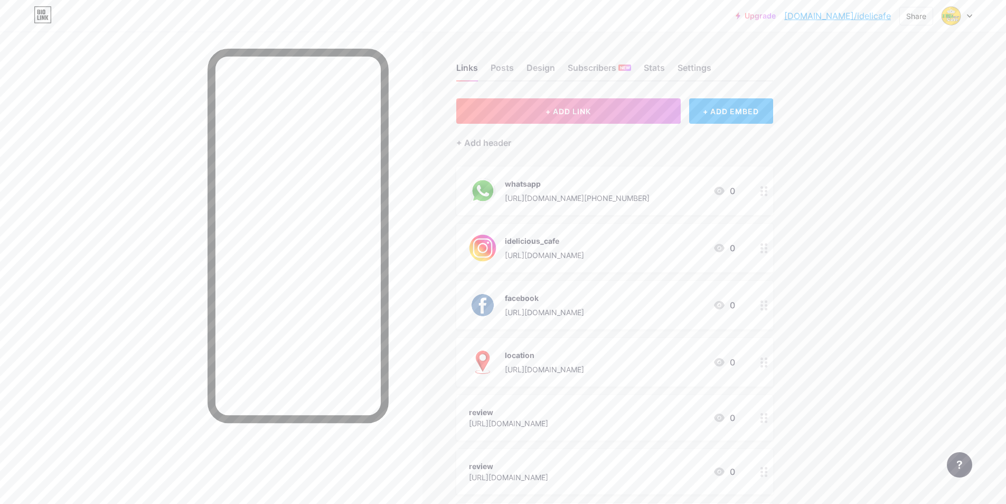
click at [761, 414] on div at bounding box center [765, 417] width 18 height 45
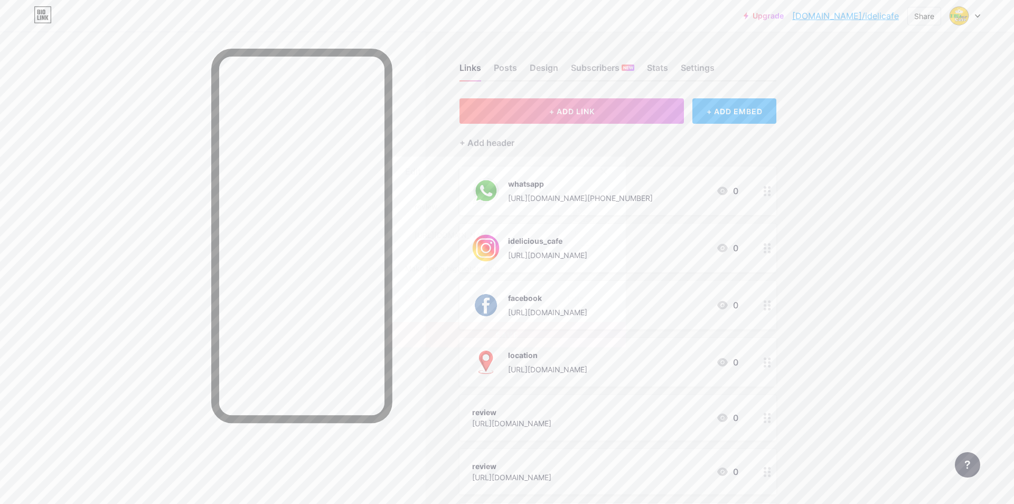
click at [592, 229] on div "Picture" at bounding box center [583, 220] width 51 height 51
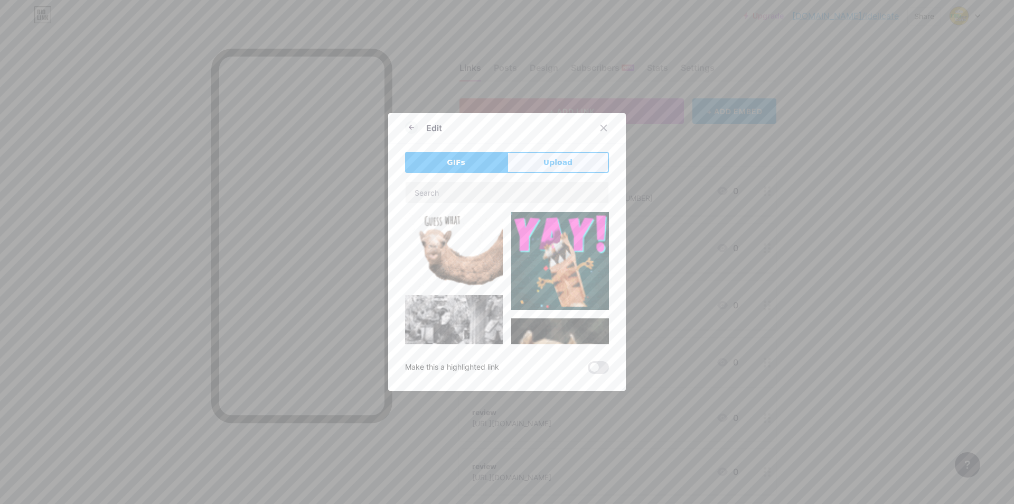
click at [584, 161] on button "Upload" at bounding box center [558, 162] width 102 height 21
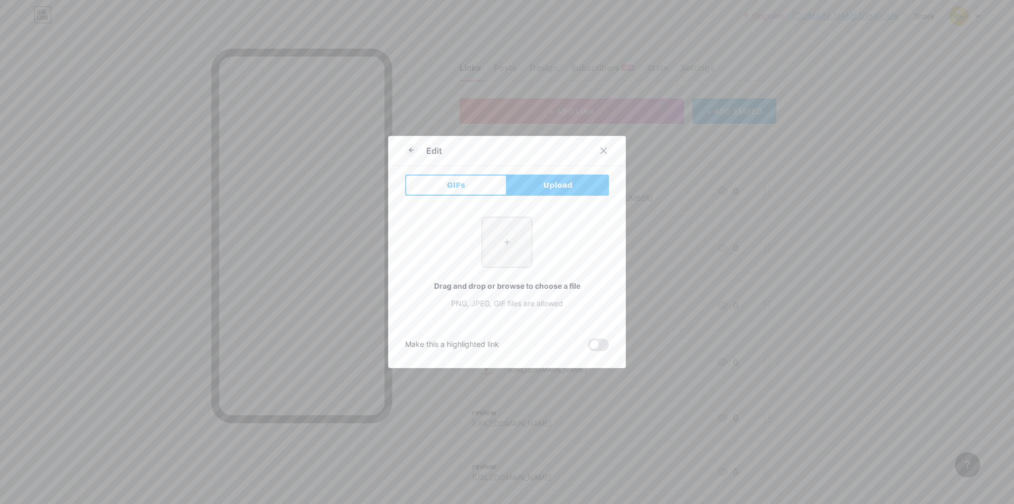
click at [506, 242] on input "file" at bounding box center [507, 242] width 50 height 50
type input "C:\fakepath\wedding lette r.jpg"
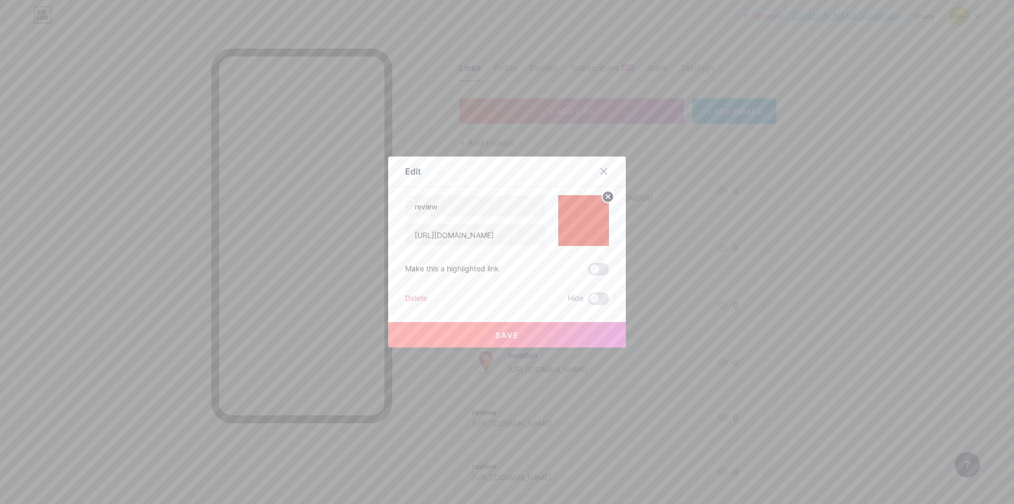
click at [515, 323] on button "Save" at bounding box center [507, 334] width 238 height 25
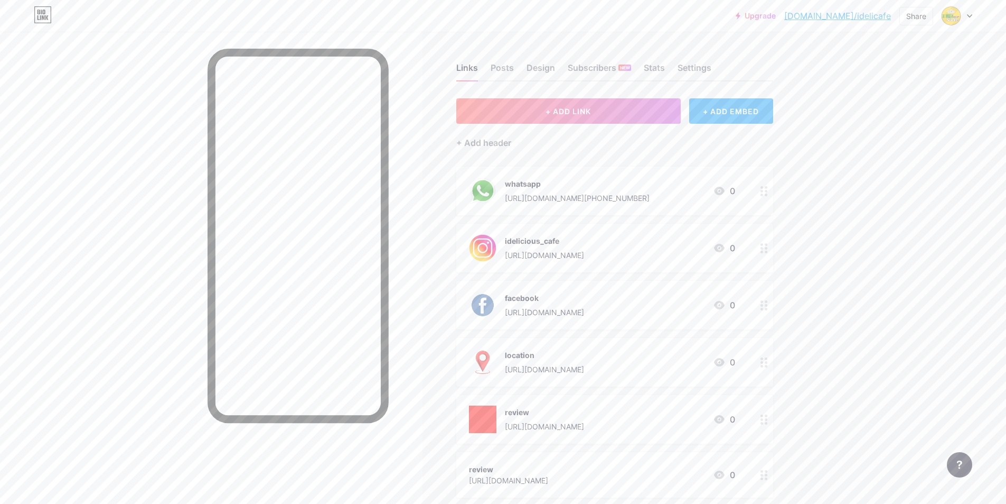
click at [762, 192] on div at bounding box center [765, 190] width 18 height 49
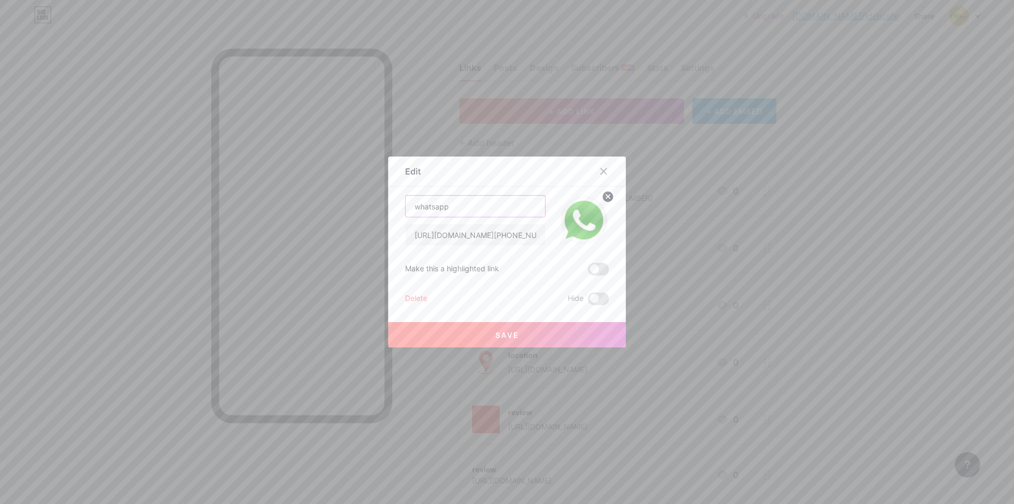
drag, startPoint x: 415, startPoint y: 203, endPoint x: 405, endPoint y: 206, distance: 10.4
click at [406, 206] on input "whatsapp" at bounding box center [475, 205] width 139 height 21
type input "Whatsapp"
click at [504, 339] on span "Save" at bounding box center [508, 334] width 24 height 9
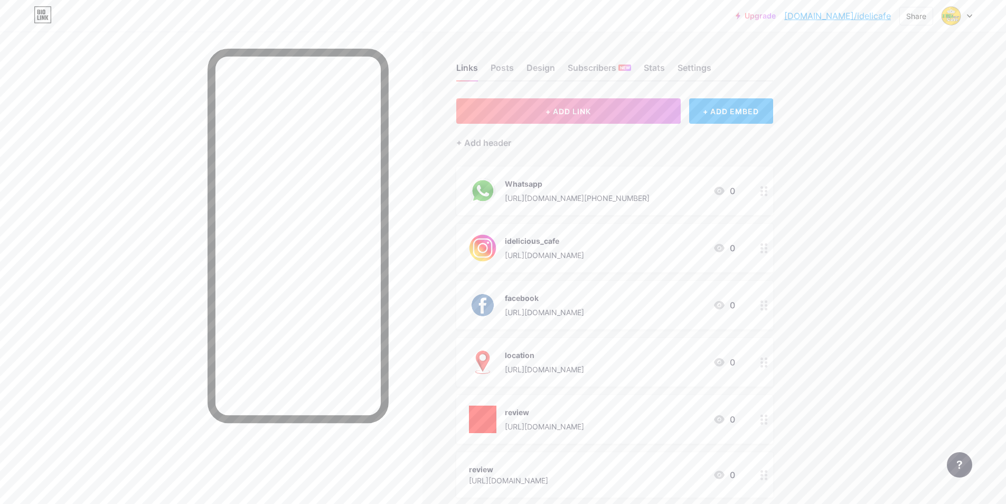
click at [767, 244] on icon at bounding box center [764, 248] width 7 height 10
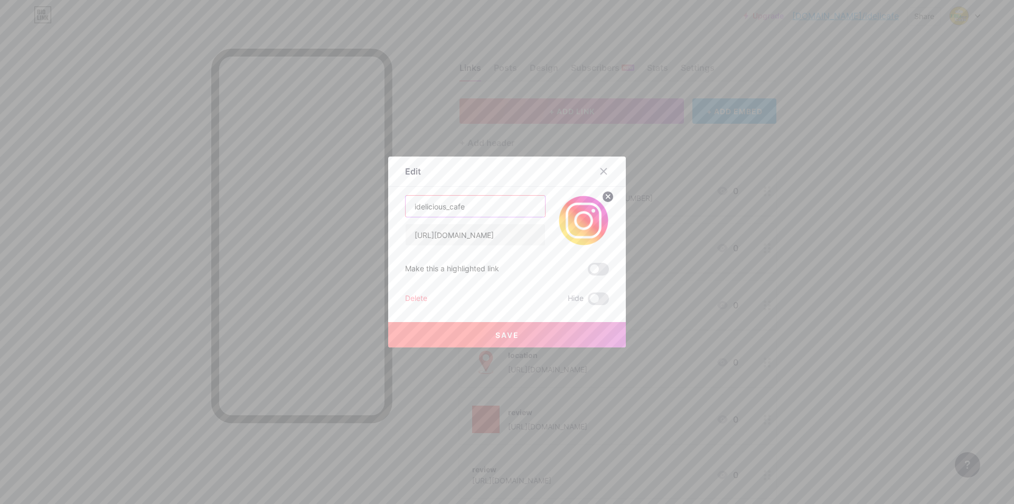
drag, startPoint x: 412, startPoint y: 209, endPoint x: 404, endPoint y: 208, distance: 7.5
click at [406, 208] on input "idelicious_cafe" at bounding box center [475, 205] width 139 height 21
drag, startPoint x: 413, startPoint y: 206, endPoint x: 404, endPoint y: 208, distance: 9.1
click at [406, 208] on input "idelicious_cafe" at bounding box center [475, 205] width 139 height 21
type input "Idelicious_cafe"
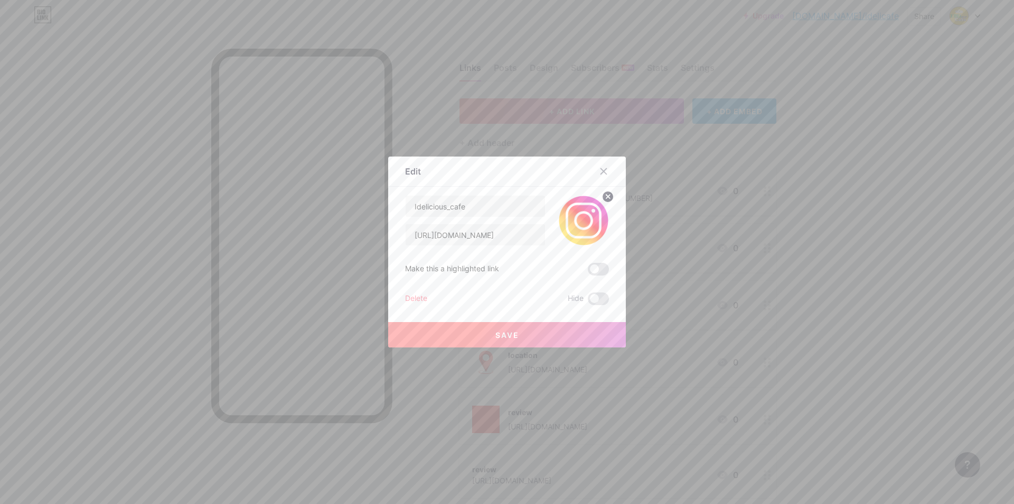
click at [486, 342] on button "Save" at bounding box center [507, 334] width 238 height 25
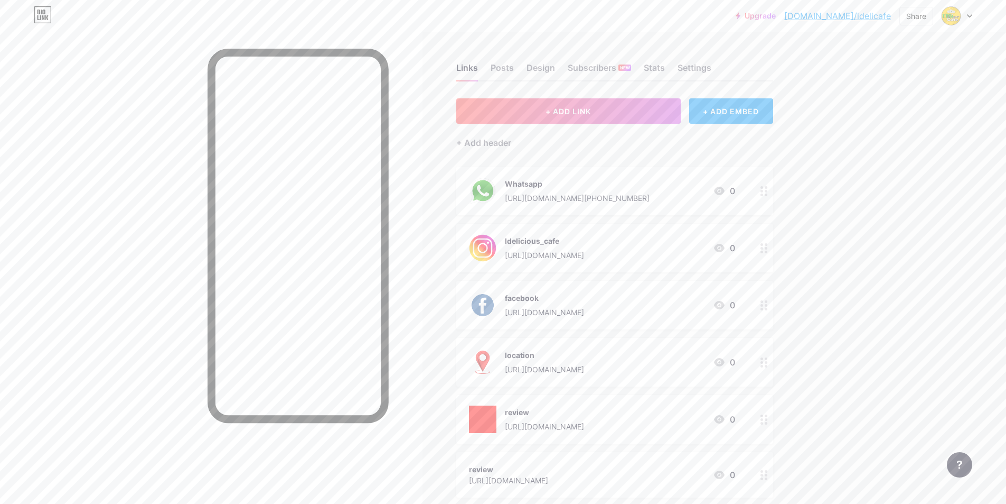
click at [763, 305] on circle at bounding box center [762, 305] width 3 height 3
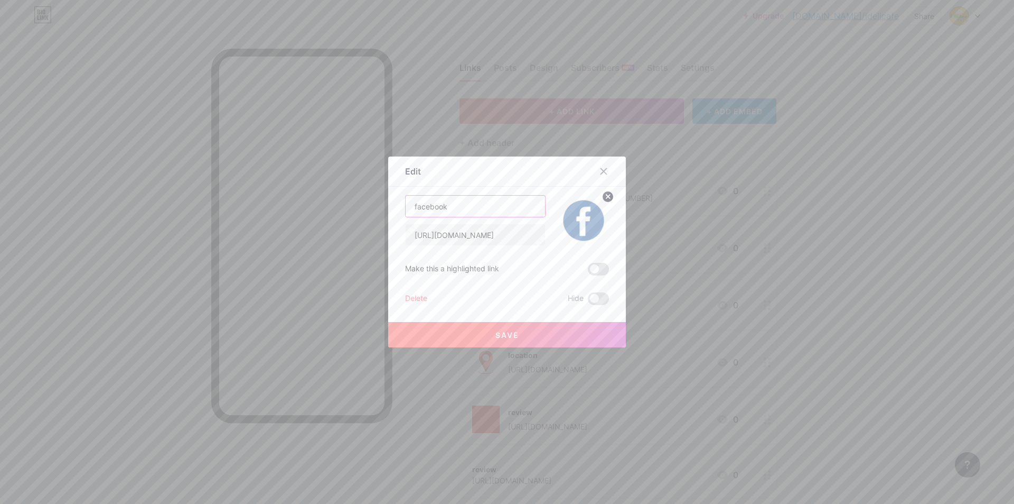
drag, startPoint x: 414, startPoint y: 206, endPoint x: 400, endPoint y: 207, distance: 13.8
click at [400, 207] on div "Edit Content YouTube Play YouTube video without leaving your page. ADD Vimeo Pl…" at bounding box center [507, 251] width 238 height 191
type input "Facebook"
click at [506, 336] on span "Save" at bounding box center [508, 334] width 24 height 9
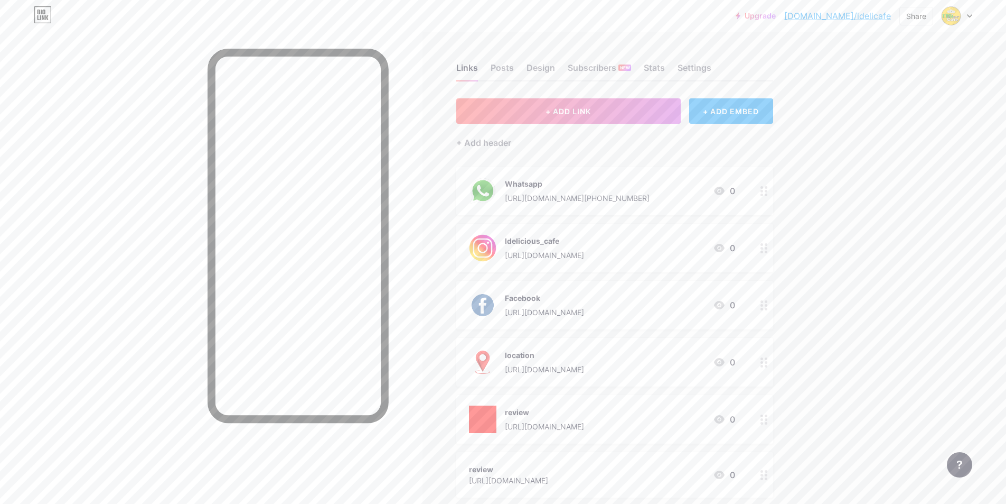
click at [772, 362] on div at bounding box center [765, 362] width 18 height 49
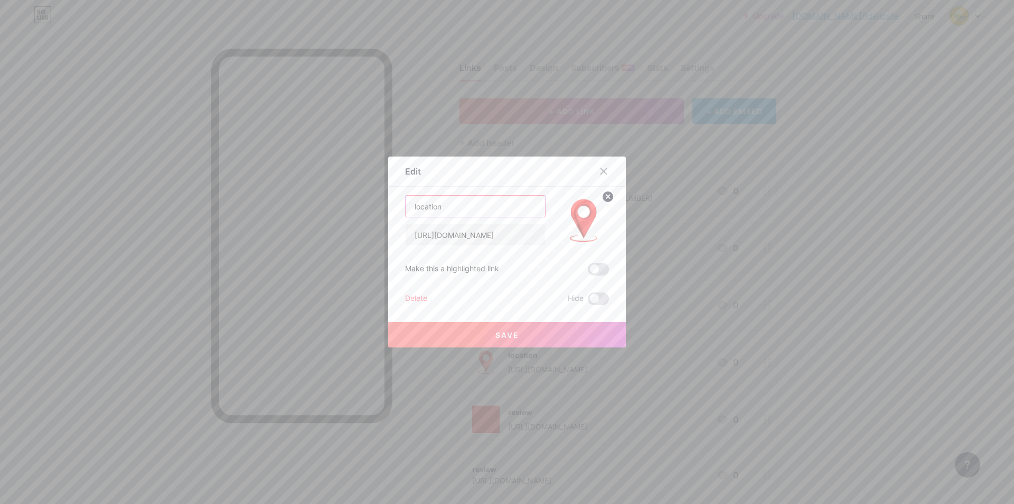
drag, startPoint x: 412, startPoint y: 206, endPoint x: 402, endPoint y: 207, distance: 10.7
click at [406, 207] on input "location" at bounding box center [475, 205] width 139 height 21
type input "Location"
click at [513, 338] on span "Save" at bounding box center [508, 334] width 24 height 9
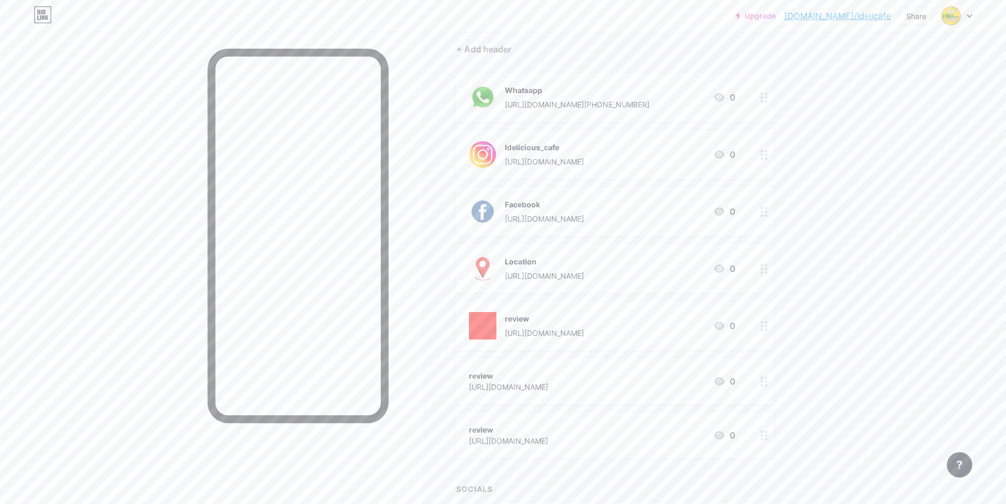
scroll to position [106, 0]
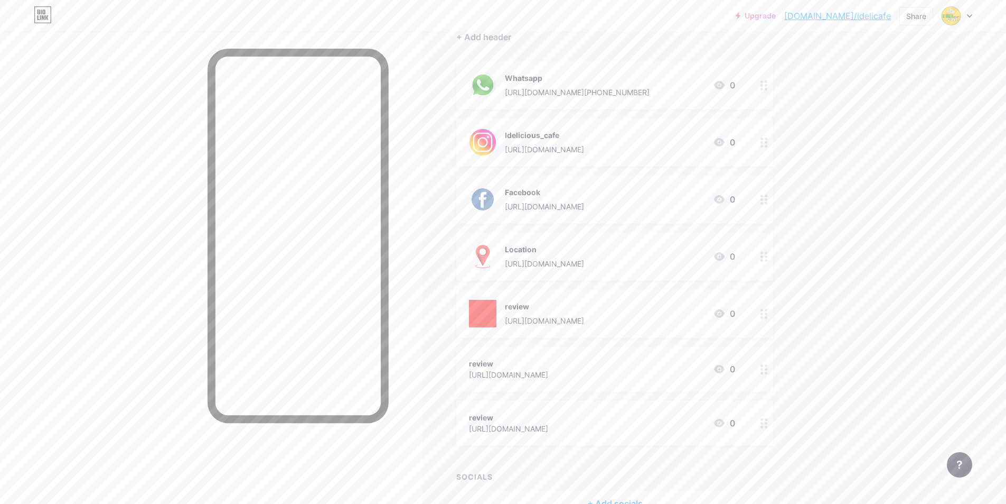
click at [768, 312] on icon at bounding box center [764, 314] width 7 height 10
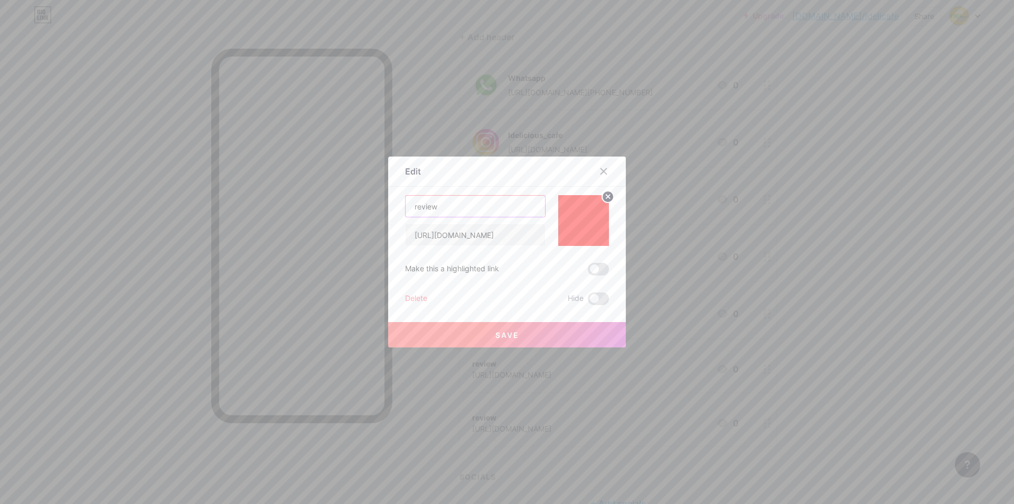
drag, startPoint x: 414, startPoint y: 209, endPoint x: 395, endPoint y: 210, distance: 19.6
click at [395, 210] on div "Edit Content YouTube Play YouTube video without leaving your page. ADD Vimeo Pl…" at bounding box center [507, 251] width 238 height 191
type input "Review"
click at [498, 331] on span "Save" at bounding box center [508, 334] width 24 height 9
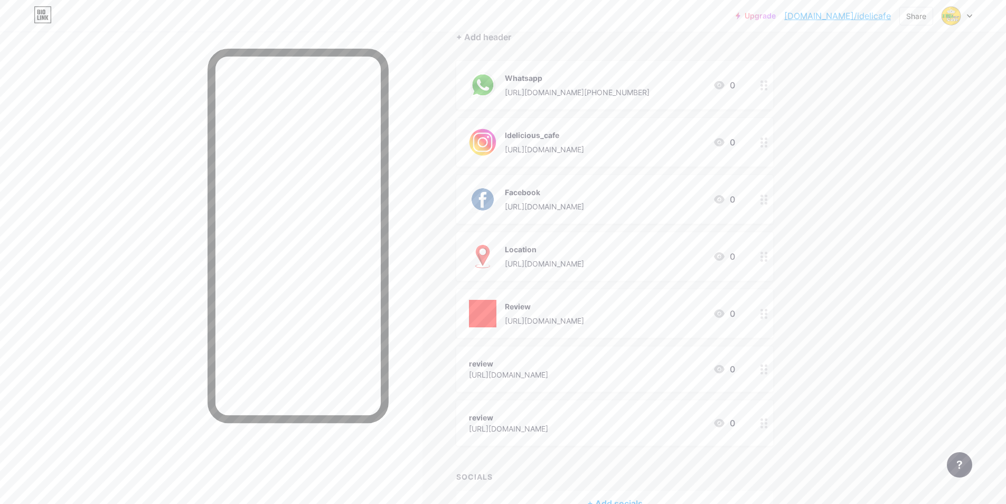
click at [763, 364] on circle at bounding box center [762, 365] width 3 height 3
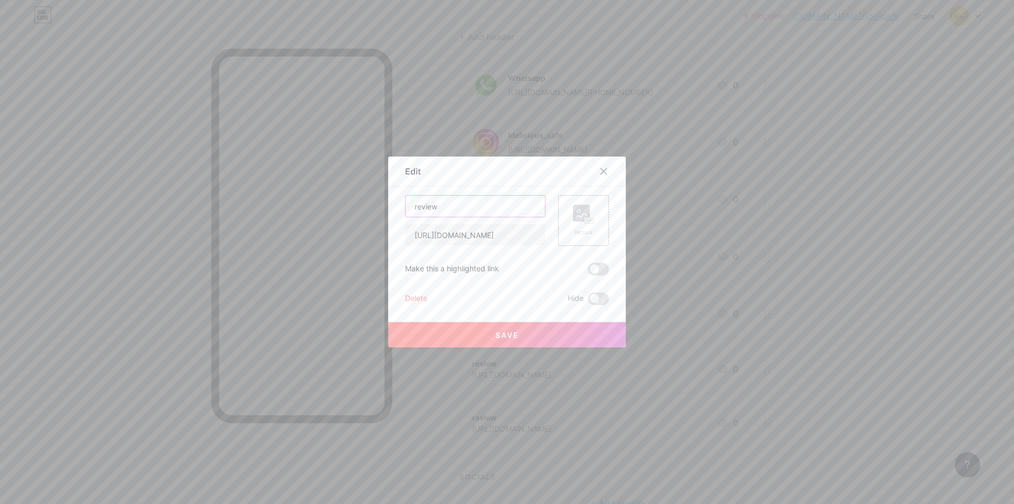
drag, startPoint x: 413, startPoint y: 206, endPoint x: 403, endPoint y: 207, distance: 10.6
click at [406, 207] on input "review" at bounding box center [475, 205] width 139 height 21
type input "Review"
click at [573, 229] on div "Picture" at bounding box center [583, 232] width 21 height 8
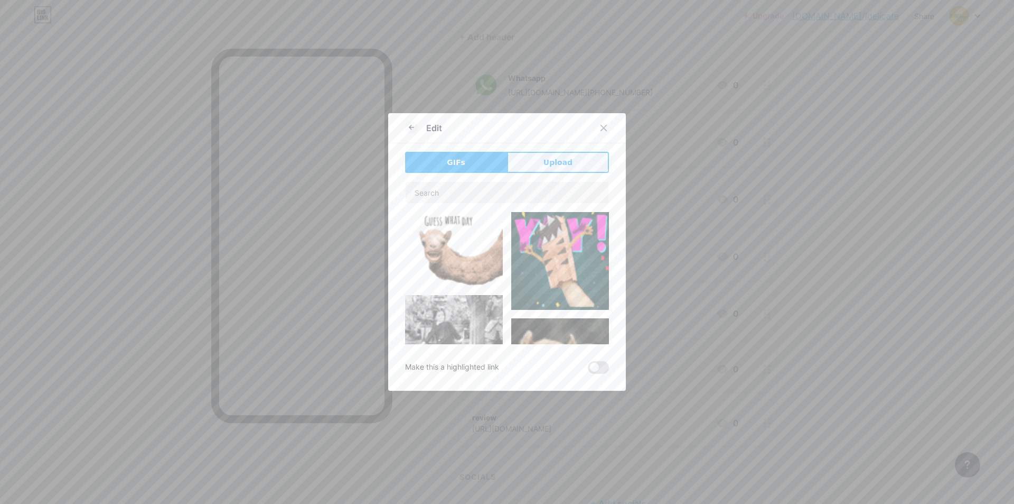
click at [554, 163] on span "Upload" at bounding box center [558, 162] width 29 height 11
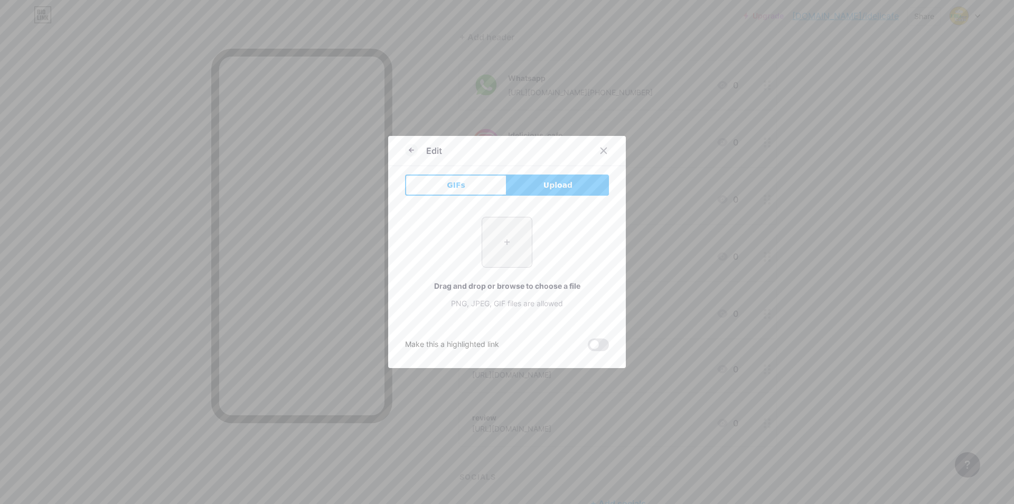
click at [519, 234] on input "file" at bounding box center [507, 242] width 50 height 50
type input "C:\fakepath\wedding lette r.jpg"
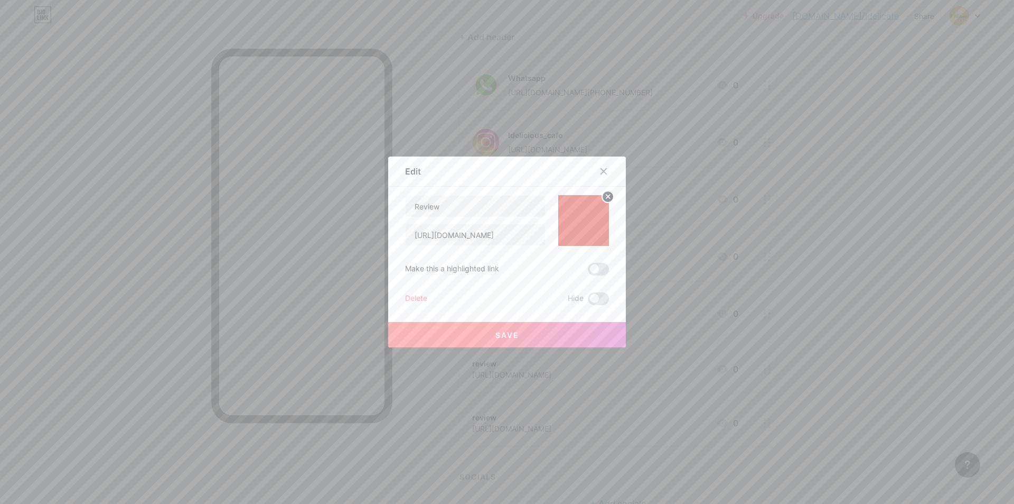
click at [543, 328] on button "Save" at bounding box center [507, 334] width 238 height 25
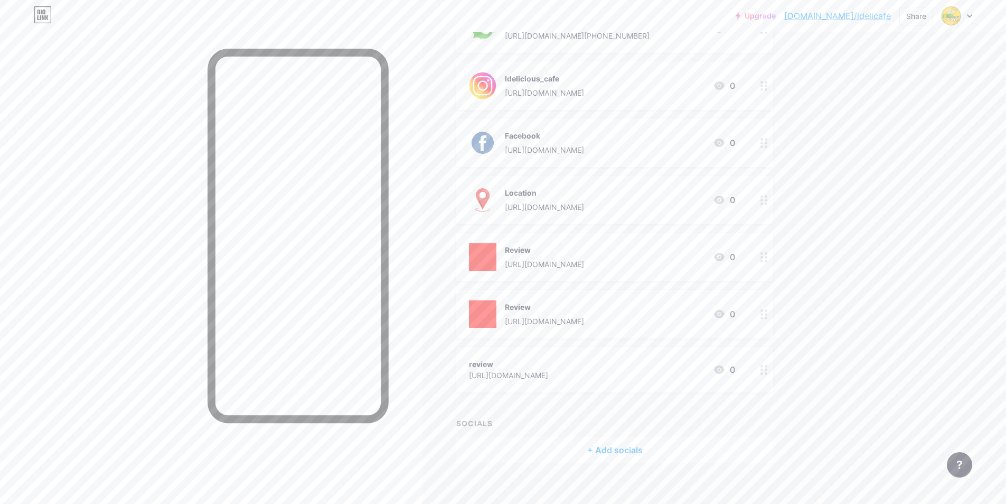
scroll to position [173, 0]
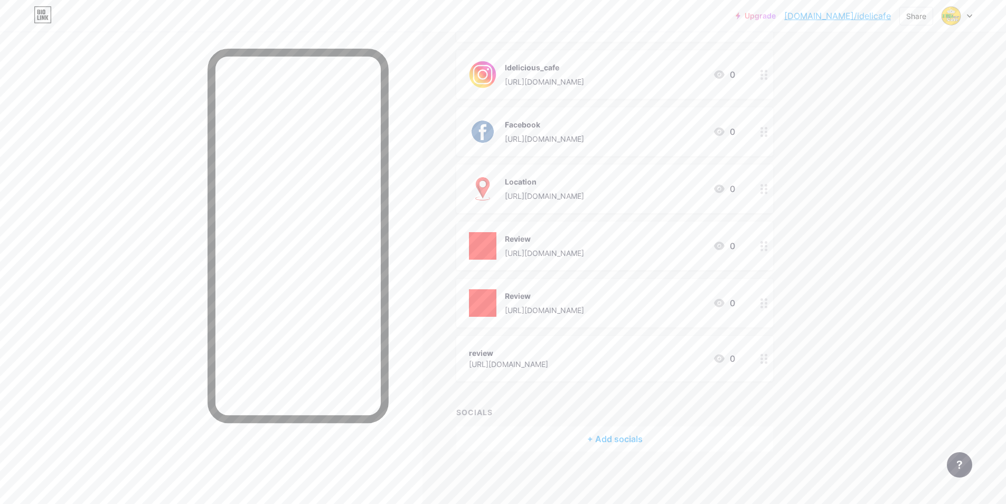
click at [765, 362] on icon at bounding box center [764, 358] width 7 height 10
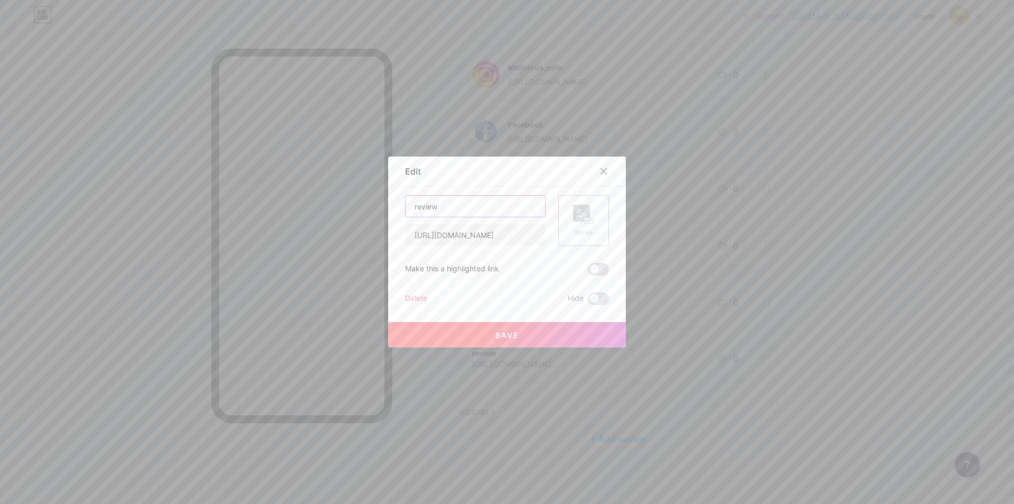
drag, startPoint x: 415, startPoint y: 208, endPoint x: 406, endPoint y: 208, distance: 9.0
click at [408, 208] on input "review" at bounding box center [475, 205] width 139 height 21
type input "Review"
click at [575, 221] on rect at bounding box center [581, 212] width 17 height 17
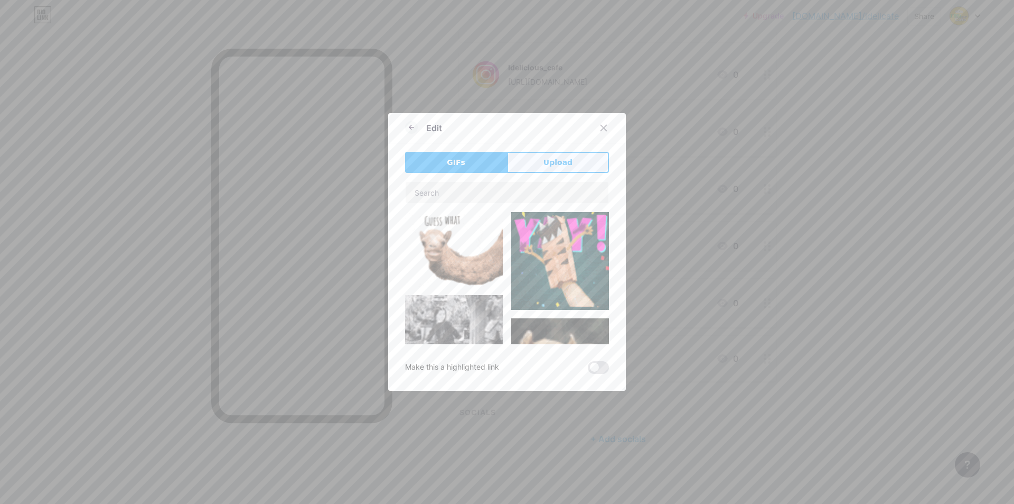
click at [525, 164] on button "Upload" at bounding box center [558, 162] width 102 height 21
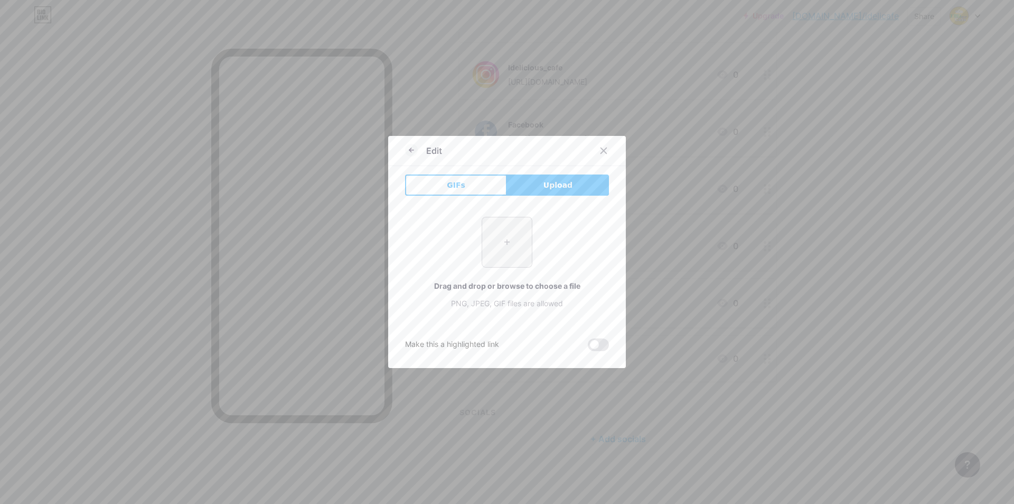
click at [489, 247] on input "file" at bounding box center [507, 242] width 50 height 50
type input "C:\fakepath\SL-042921-42620-06.jpg"
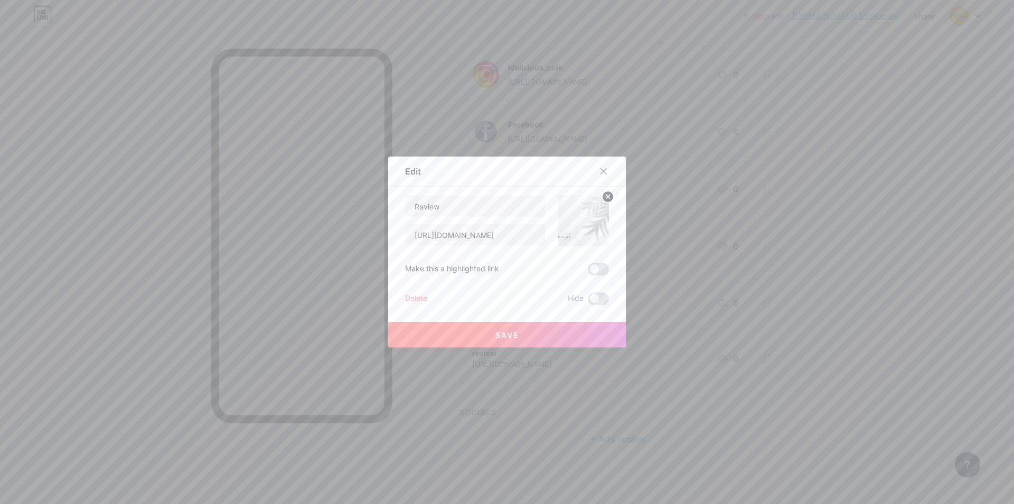
click at [504, 330] on span "Save" at bounding box center [508, 334] width 24 height 9
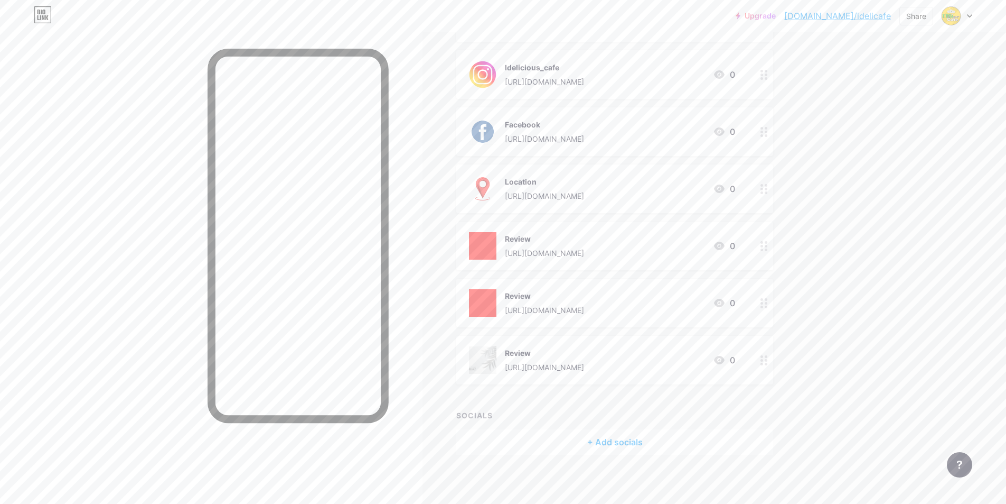
click at [121, 271] on div at bounding box center [211, 284] width 423 height 504
click at [763, 301] on div at bounding box center [765, 302] width 18 height 49
click at [603, 166] on div at bounding box center [603, 171] width 19 height 19
click at [780, 359] on div "Links Posts Design Subscribers NEW Stats Settings + ADD LINK + ADD EMBED + Add …" at bounding box center [409, 182] width 818 height 649
click at [766, 361] on icon at bounding box center [764, 360] width 7 height 10
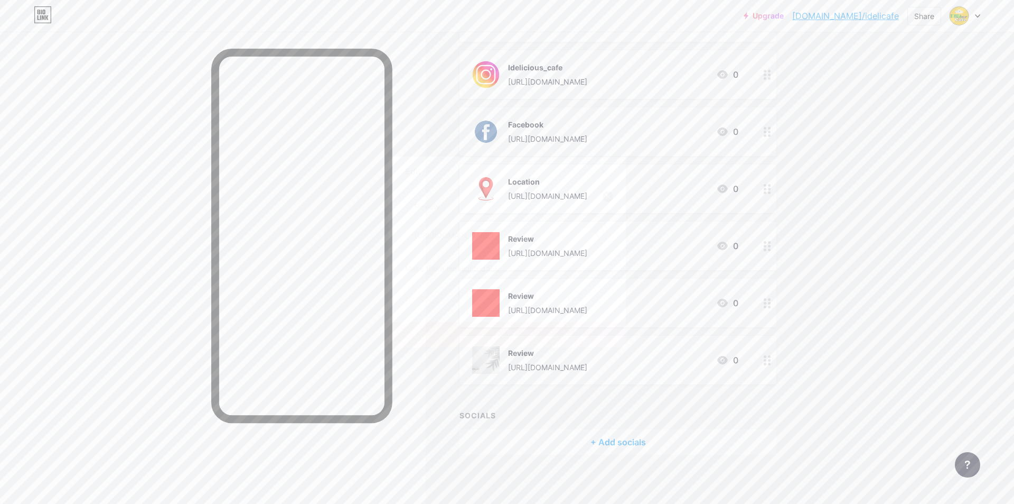
click at [565, 217] on img at bounding box center [583, 220] width 51 height 51
click at [604, 201] on circle at bounding box center [608, 197] width 12 height 12
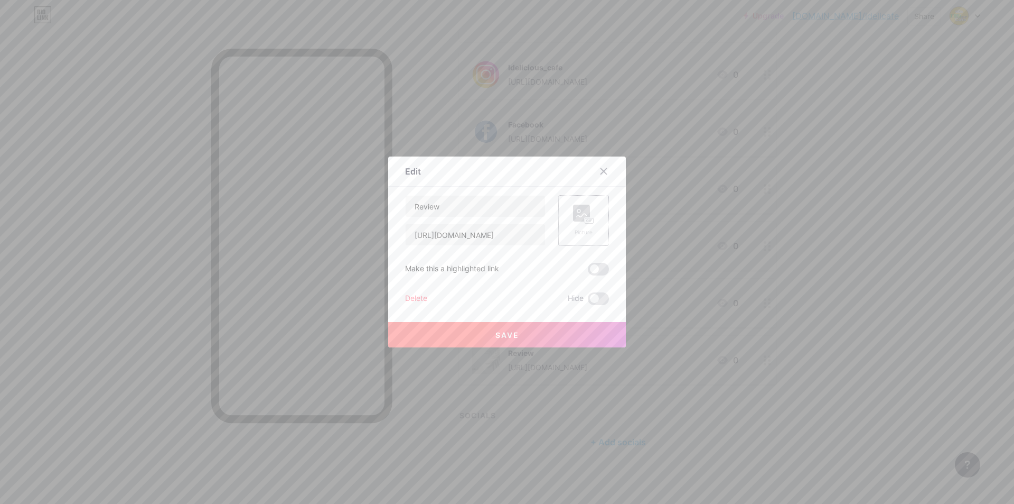
click at [582, 233] on div "Picture" at bounding box center [583, 232] width 21 height 8
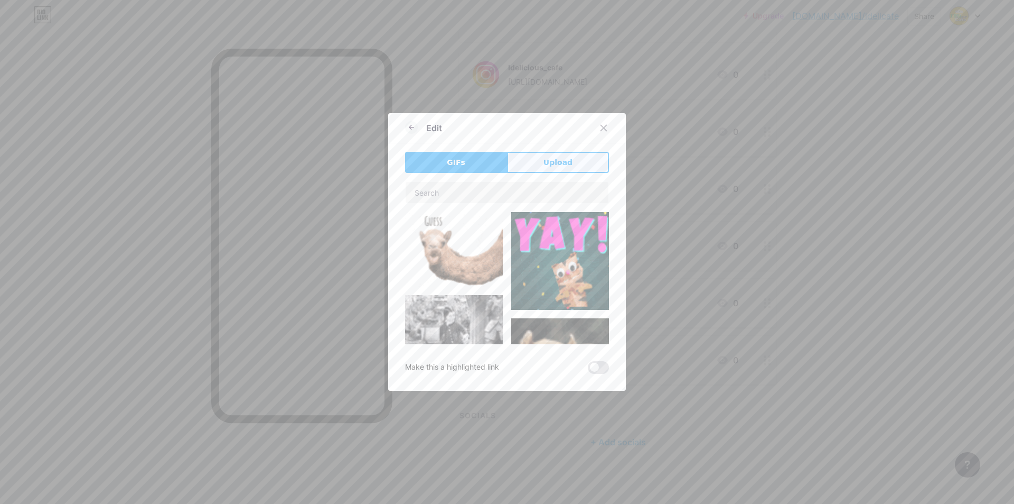
click at [546, 166] on span "Upload" at bounding box center [558, 162] width 29 height 11
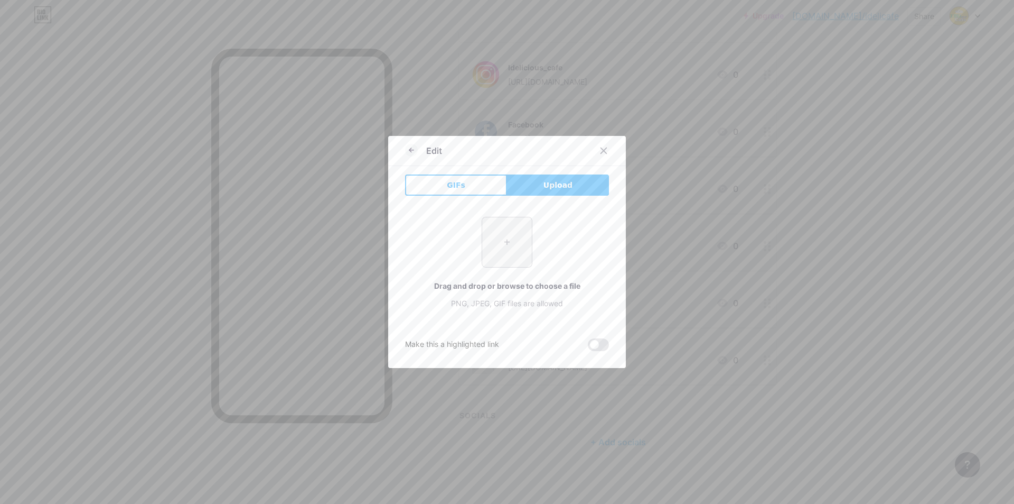
click at [502, 217] on div "+ Drag and drop or browse to choose a file PNG, JPEG, GIF files are allowed" at bounding box center [507, 262] width 204 height 117
click at [504, 246] on input "file" at bounding box center [507, 242] width 50 height 50
type input "C:\fakepath\fluorescent_green__89336 (1).webp"
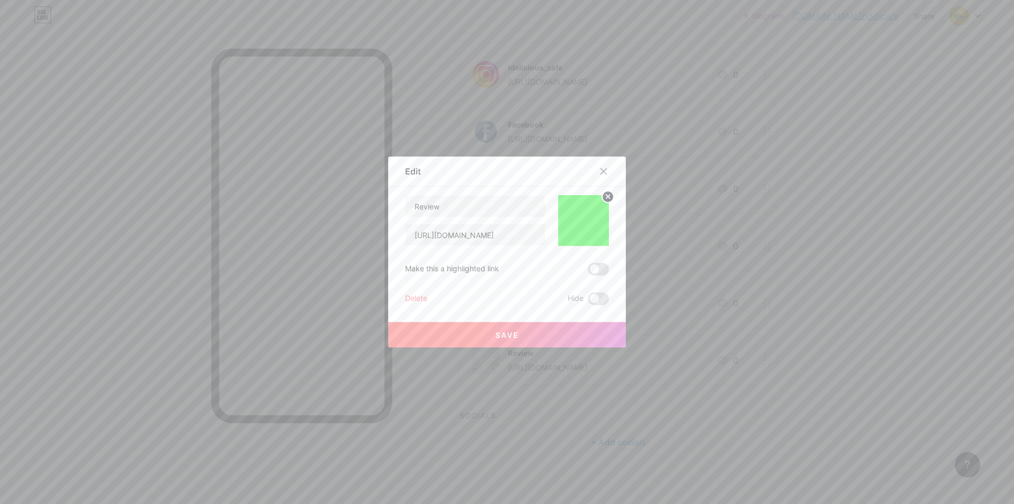
click at [545, 328] on button "Save" at bounding box center [507, 334] width 238 height 25
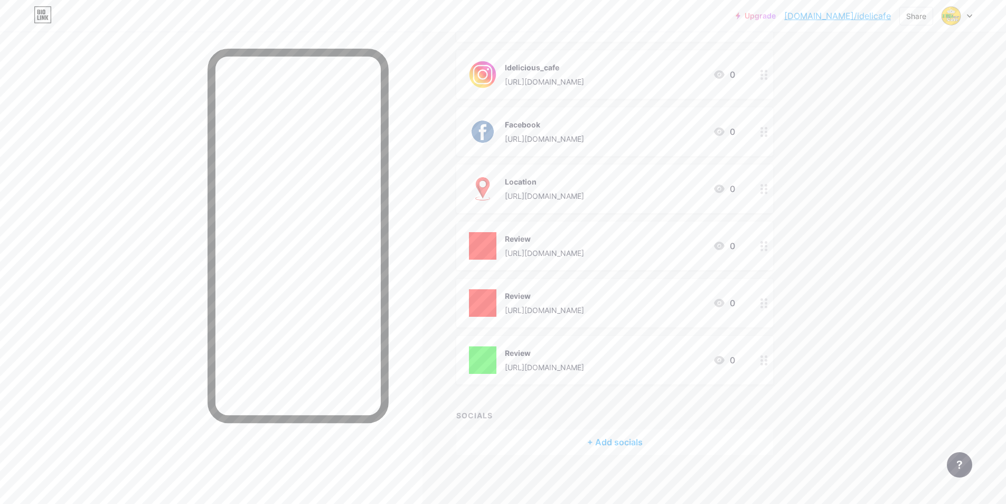
click at [763, 302] on circle at bounding box center [762, 303] width 3 height 3
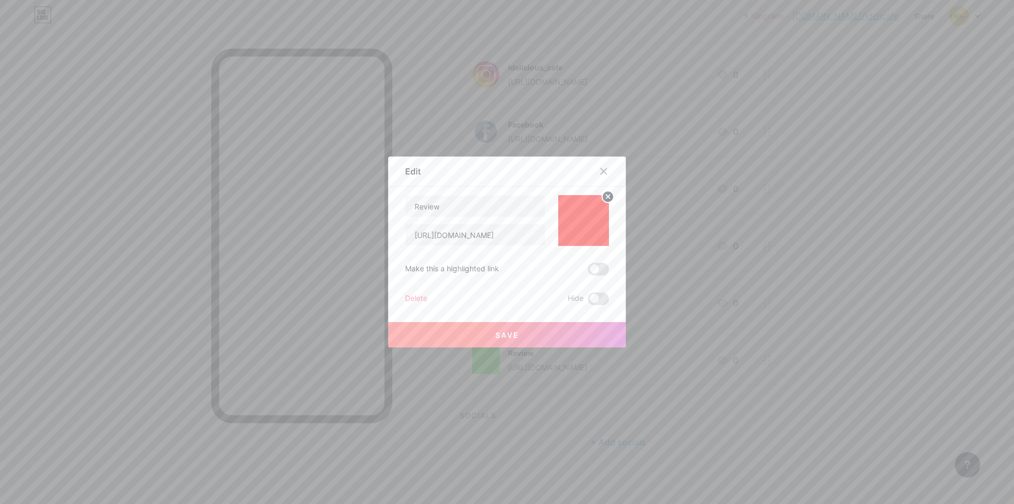
click at [558, 238] on img at bounding box center [583, 220] width 51 height 51
click at [602, 197] on circle at bounding box center [608, 197] width 12 height 12
click at [581, 228] on div "Picture" at bounding box center [583, 232] width 21 height 8
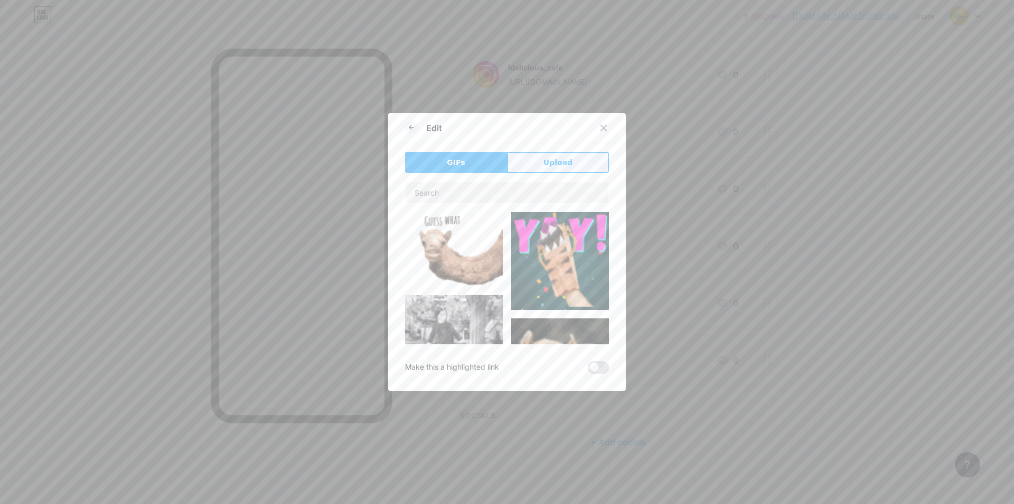
click at [550, 153] on button "Upload" at bounding box center [558, 162] width 102 height 21
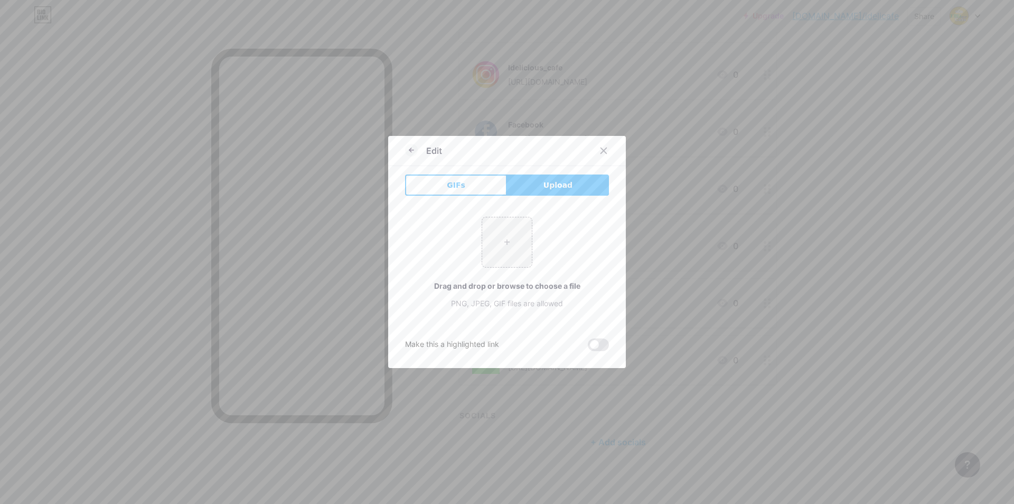
click at [530, 237] on div "+ Drag and drop or browse to choose a file PNG, JPEG, GIF files are allowed" at bounding box center [507, 263] width 204 height 92
click at [600, 148] on icon at bounding box center [604, 150] width 8 height 8
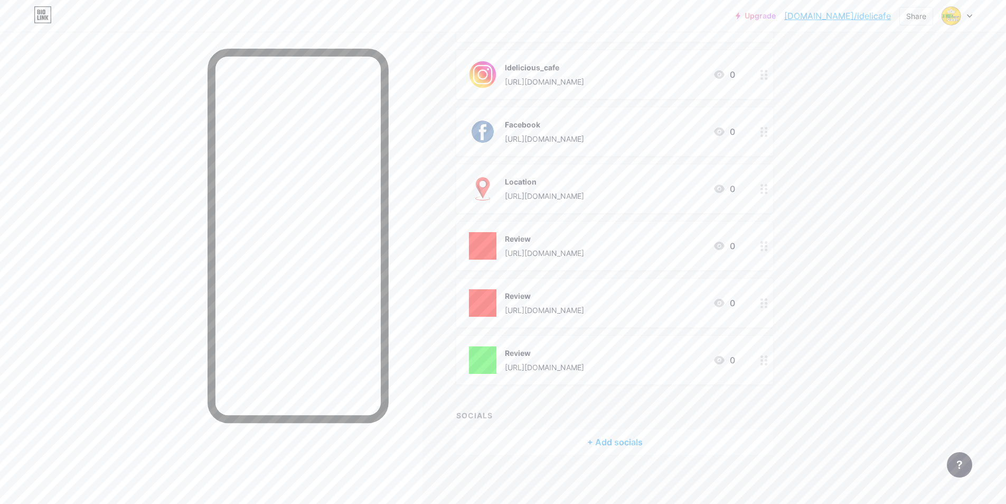
click at [767, 248] on icon at bounding box center [764, 246] width 7 height 10
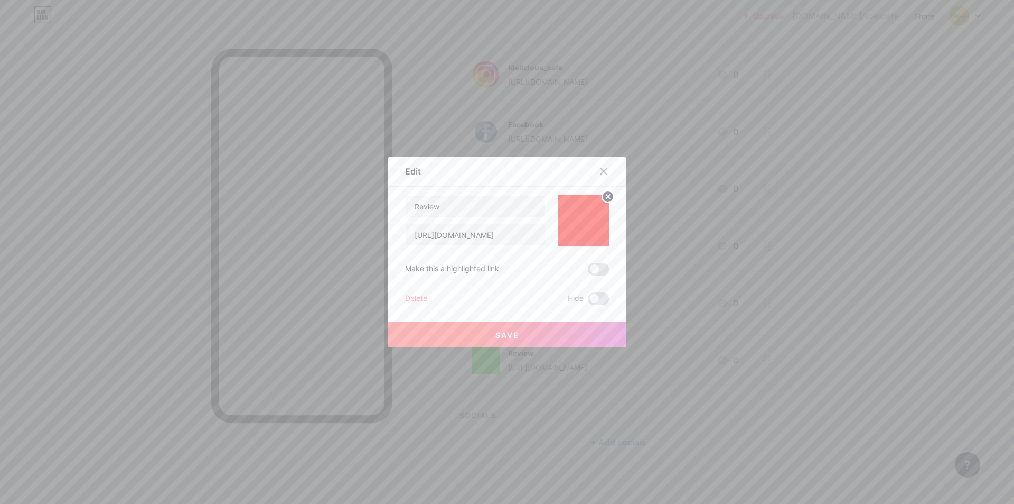
click at [603, 201] on circle at bounding box center [608, 197] width 12 height 12
click at [588, 228] on div "Picture" at bounding box center [583, 220] width 21 height 32
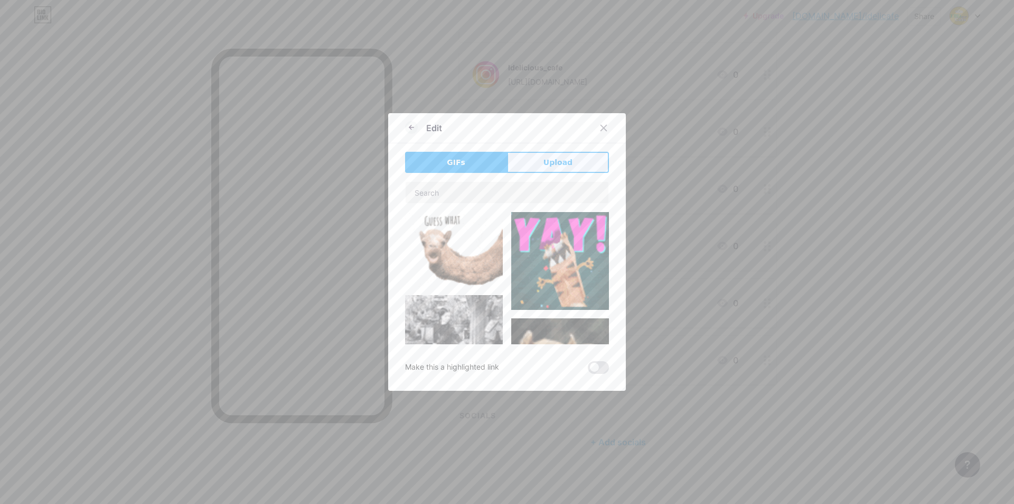
click at [560, 167] on span "Upload" at bounding box center [558, 162] width 29 height 11
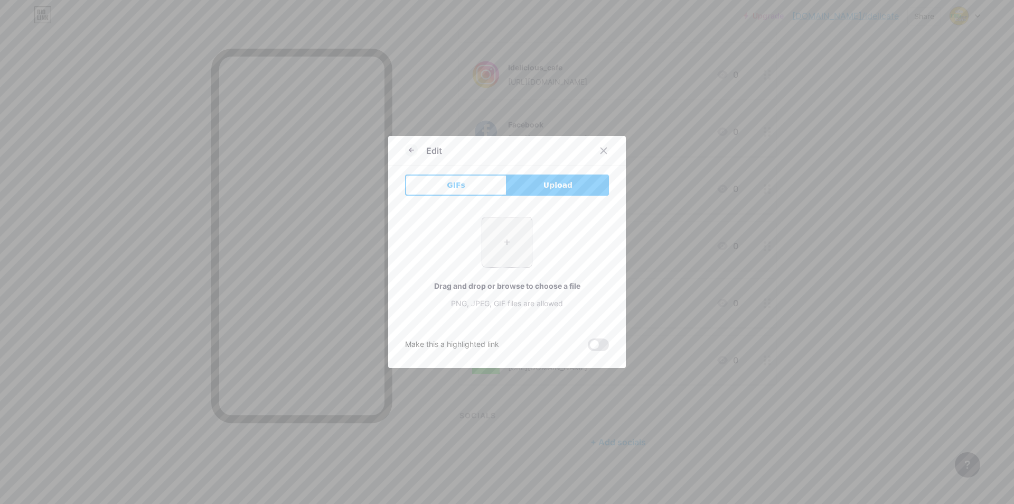
click at [506, 242] on input "file" at bounding box center [507, 242] width 50 height 50
type input "C:\fakepath\fluorescent_green__89336.webp"
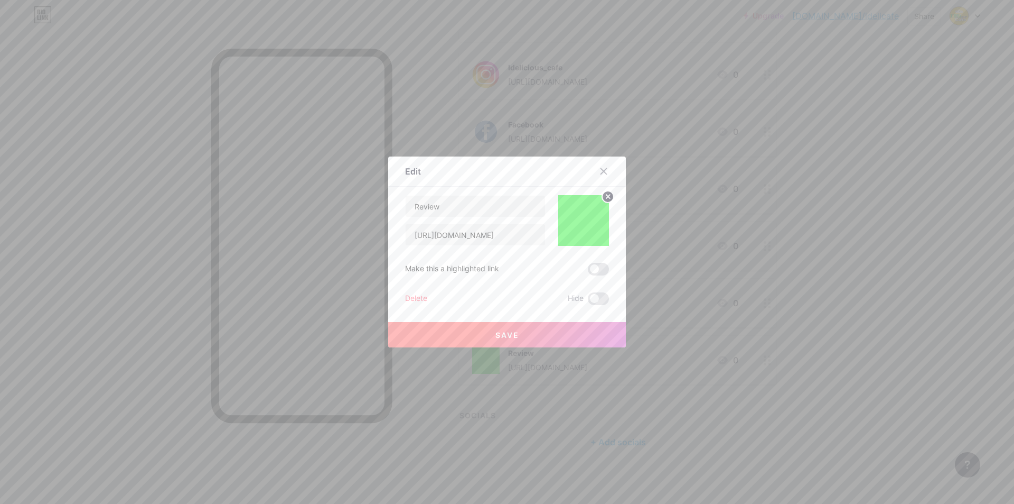
click at [512, 331] on span "Save" at bounding box center [508, 334] width 24 height 9
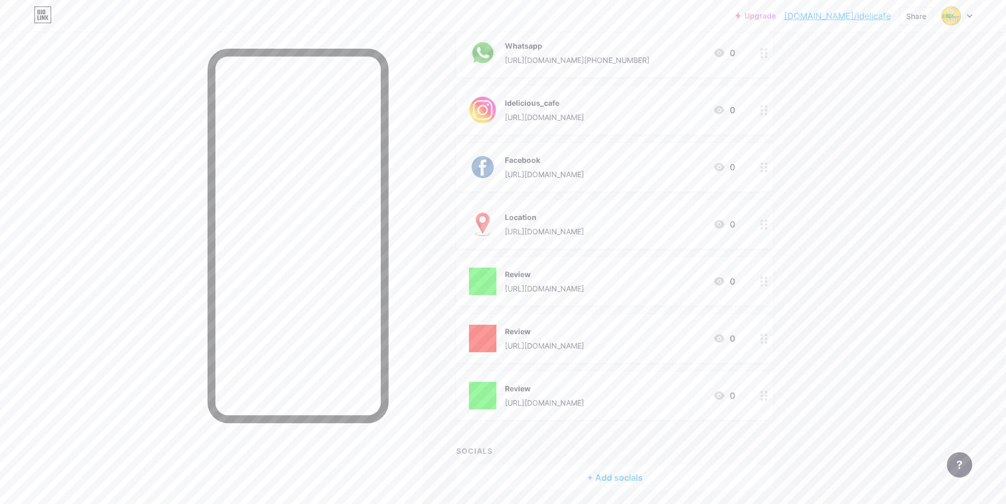
scroll to position [0, 0]
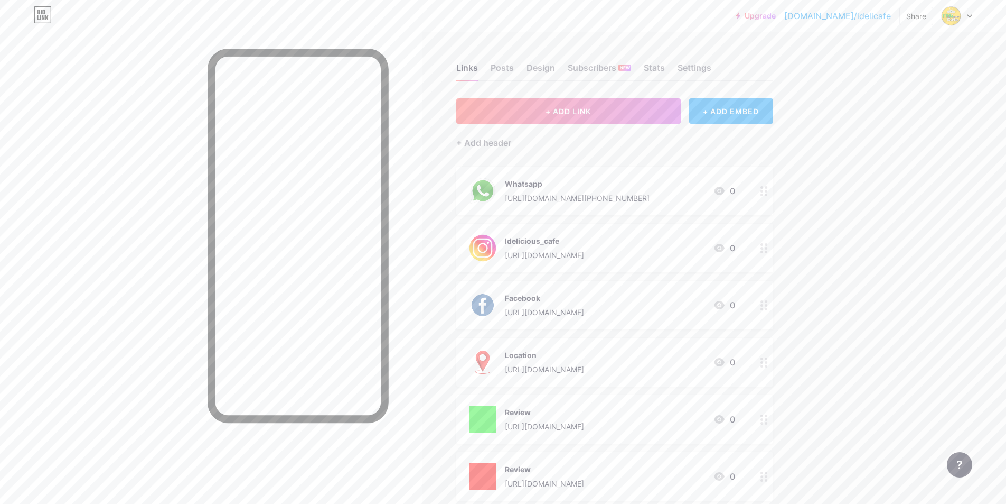
click at [499, 133] on div "+ Add header" at bounding box center [614, 137] width 317 height 26
click at [497, 138] on div "+ Add header" at bounding box center [483, 142] width 55 height 13
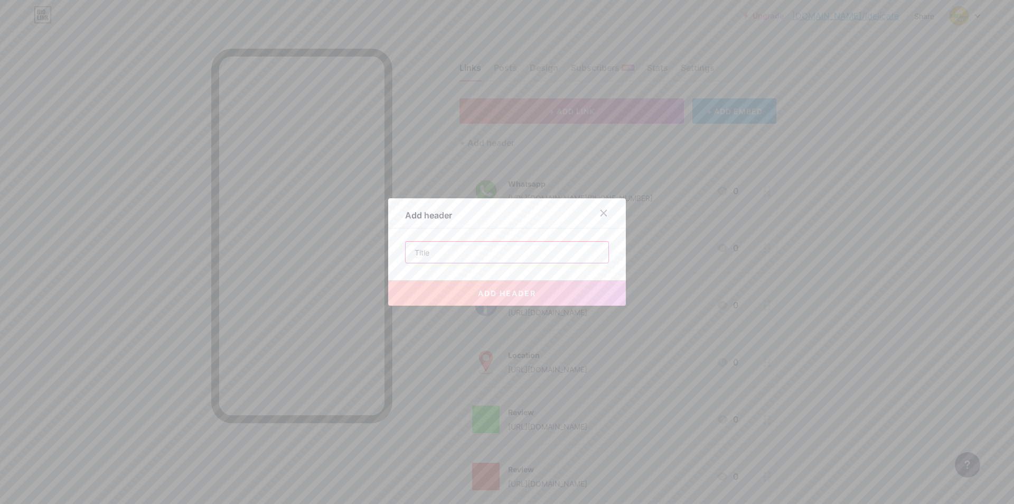
click at [461, 248] on input "text" at bounding box center [507, 251] width 203 height 21
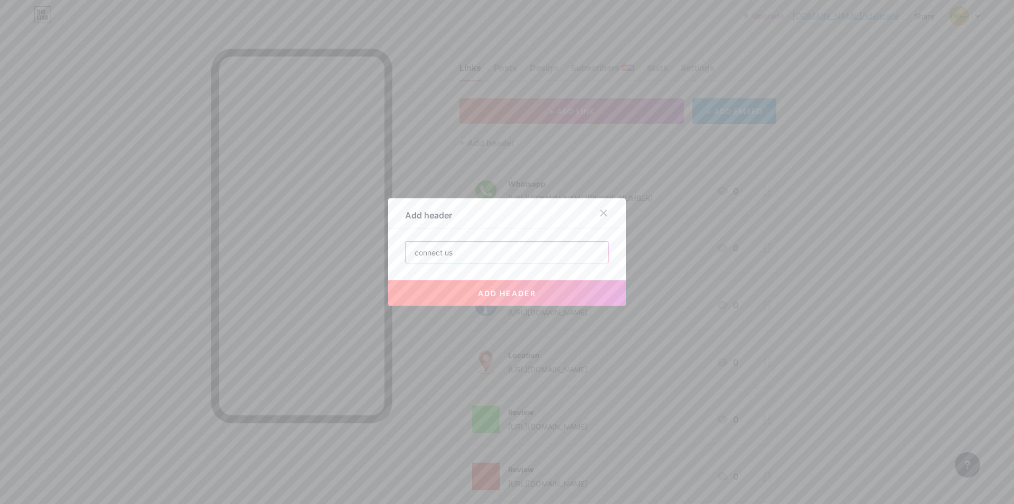
type input "connect us"
click at [576, 292] on button "add header" at bounding box center [507, 292] width 238 height 25
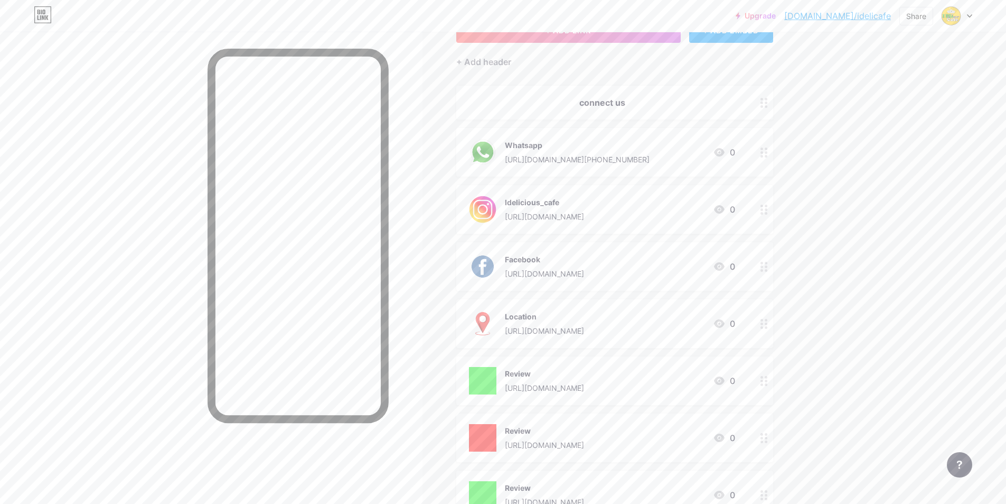
scroll to position [106, 0]
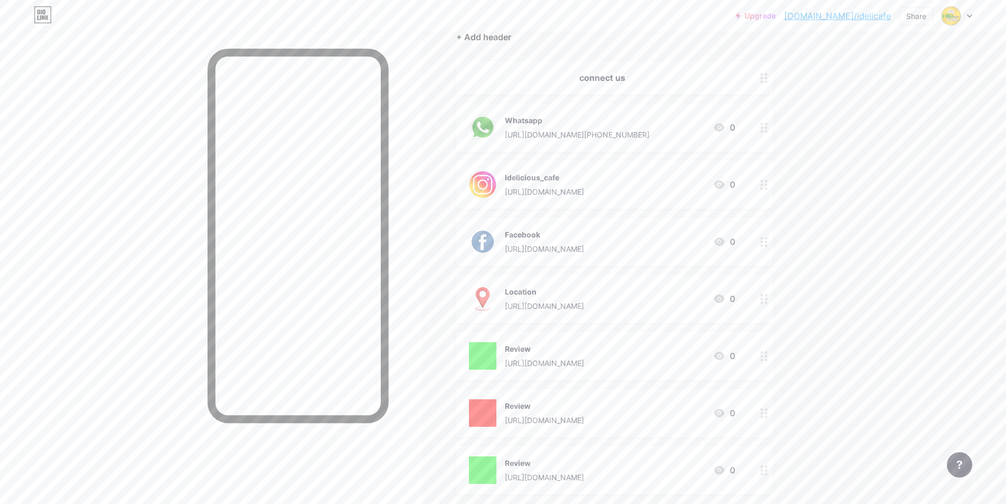
click at [499, 36] on div "+ Add header" at bounding box center [483, 37] width 55 height 13
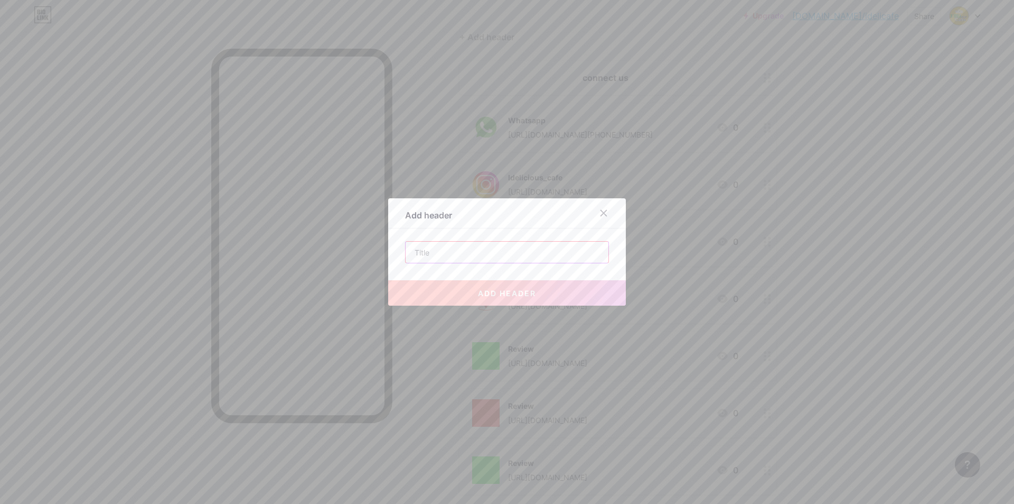
click at [450, 249] on input "text" at bounding box center [507, 251] width 203 height 21
click at [606, 211] on div at bounding box center [603, 212] width 19 height 19
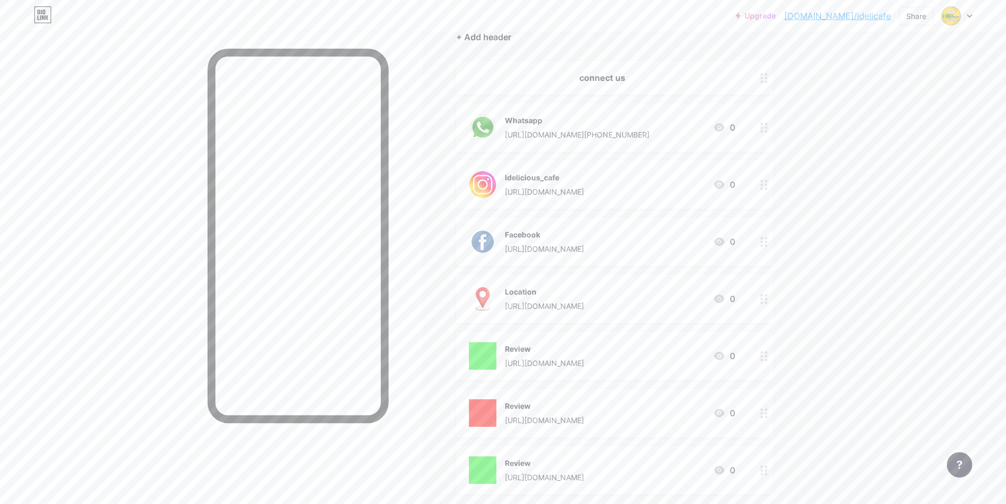
click at [474, 41] on div "+ Add header" at bounding box center [483, 37] width 55 height 13
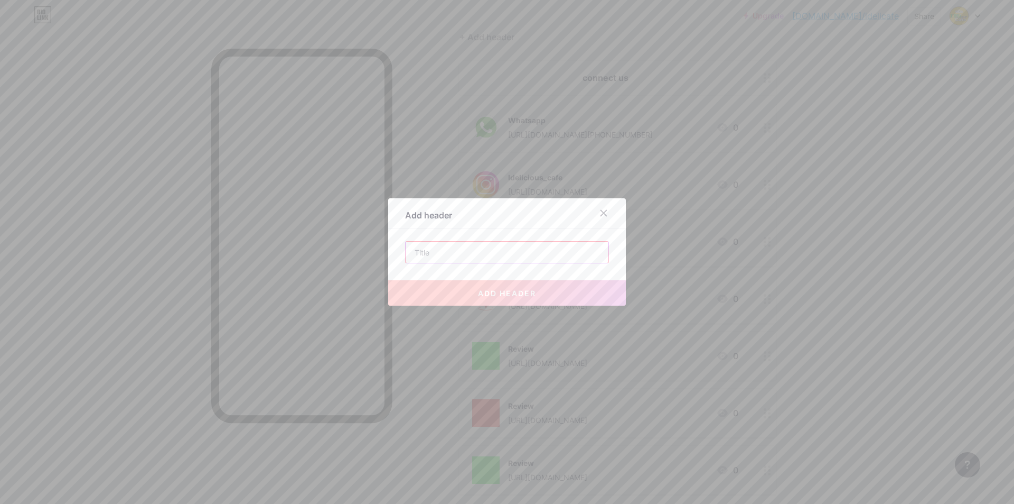
click at [489, 262] on input "text" at bounding box center [507, 251] width 203 height 21
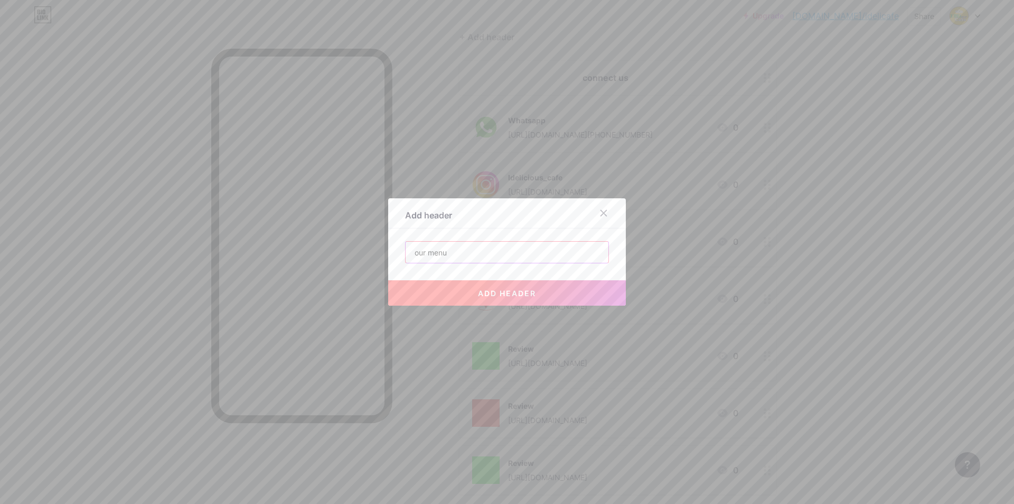
type input "our menu"
click at [459, 281] on button "add header" at bounding box center [507, 292] width 238 height 25
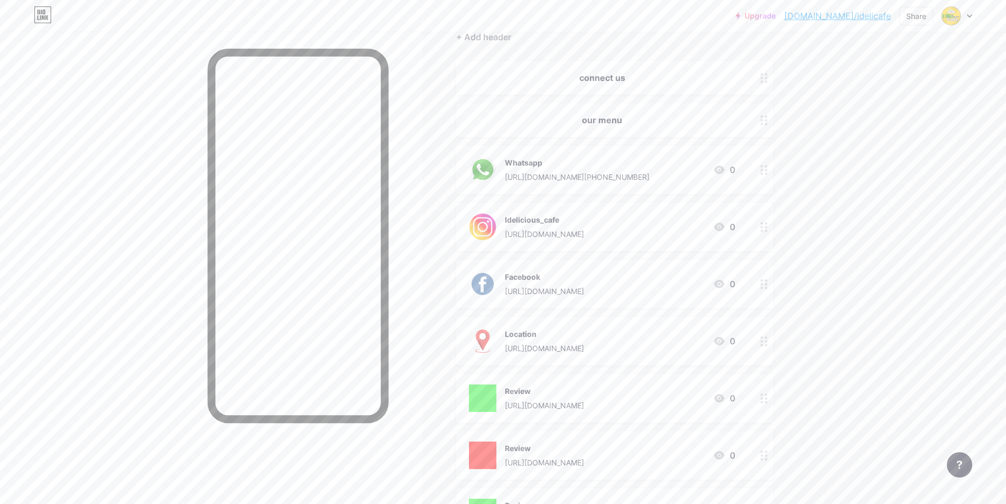
drag, startPoint x: 627, startPoint y: 129, endPoint x: 624, endPoint y: 156, distance: 27.6
click at [626, 284] on span "connect us our menu Whatsapp [URL][DOMAIN_NAME][PHONE_NUMBER] 0 Idelicious_cafe…" at bounding box center [614, 299] width 317 height 476
click at [818, 167] on div "Links Posts Design Subscribers NEW Stats Settings + ADD LINK + ADD EMBED + Add …" at bounding box center [409, 292] width 818 height 733
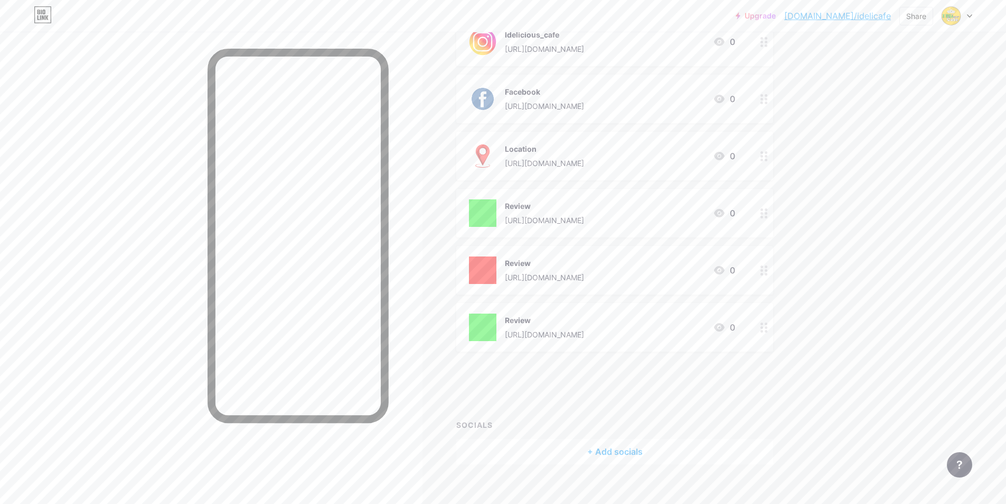
scroll to position [261, 0]
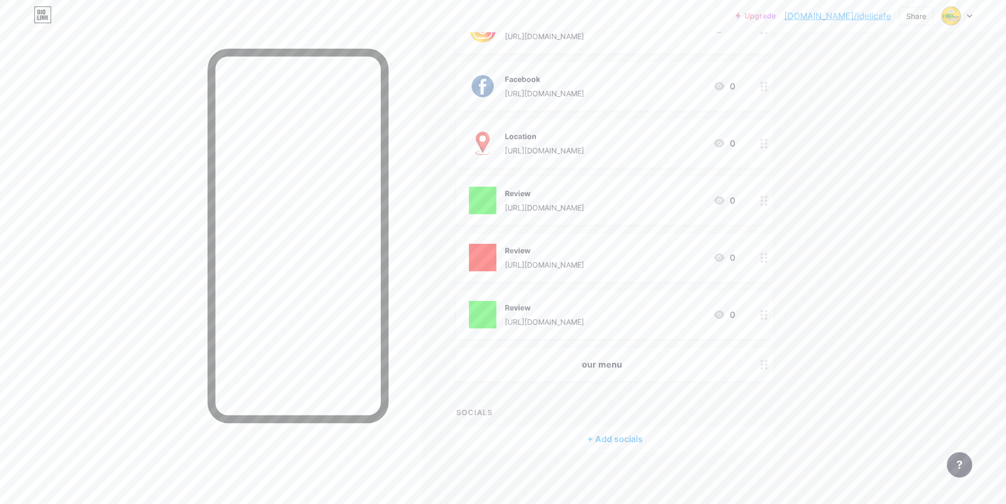
click at [840, 324] on div "Upgrade [DOMAIN_NAME]/idelic... [DOMAIN_NAME]/idelicafe Share Switch accounts i…" at bounding box center [503, 121] width 1006 height 765
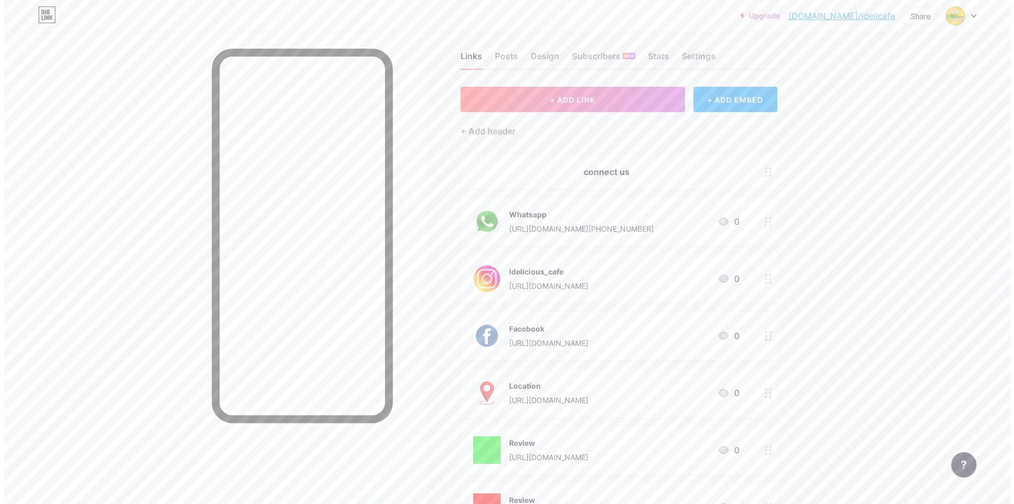
scroll to position [0, 0]
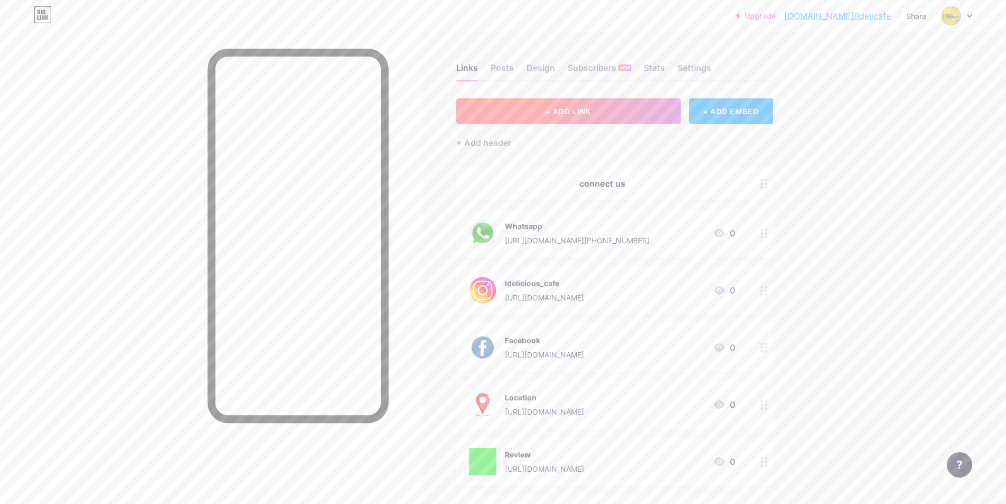
click at [561, 121] on button "+ ADD LINK" at bounding box center [568, 110] width 225 height 25
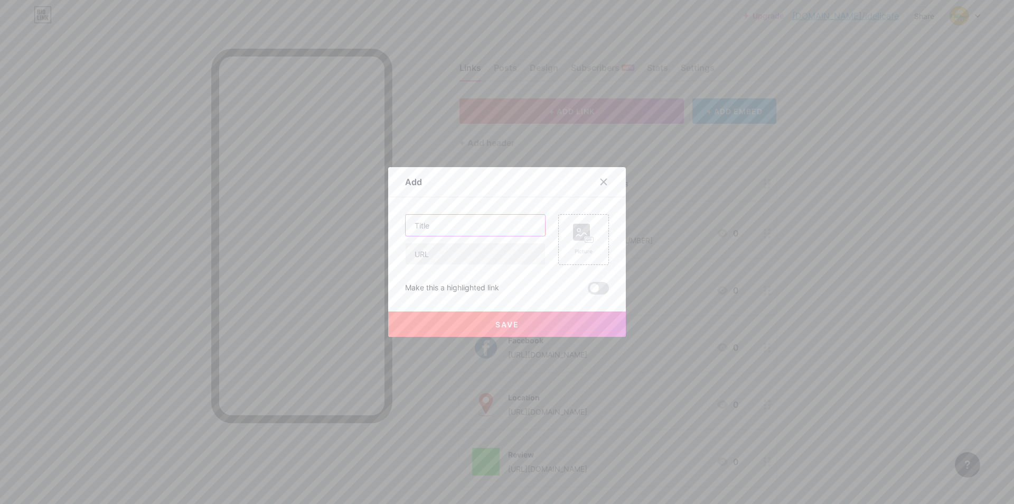
click at [477, 227] on input "text" at bounding box center [475, 225] width 139 height 21
type input "menu"
click at [442, 255] on input "text" at bounding box center [475, 253] width 139 height 21
paste input "[URL][DOMAIN_NAME]"
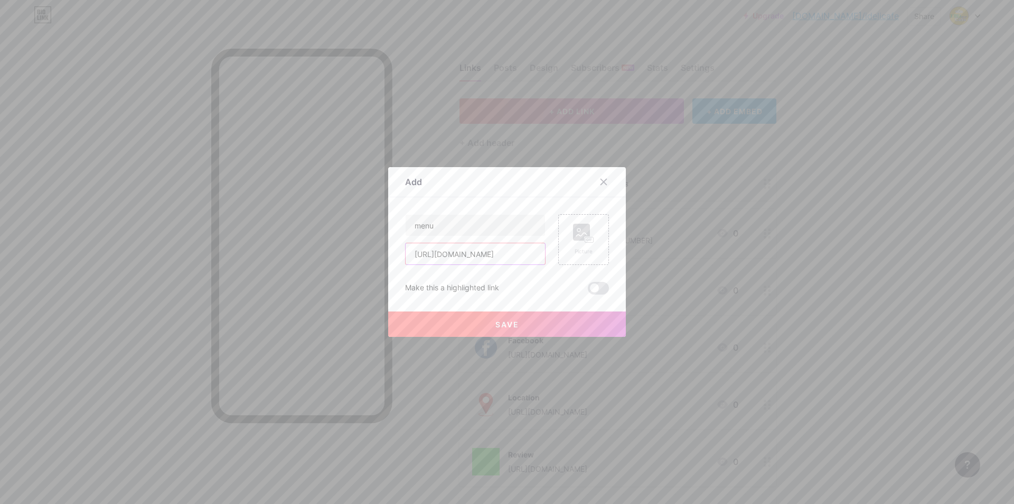
type input "[URL][DOMAIN_NAME]"
click at [448, 331] on button "Save" at bounding box center [507, 323] width 238 height 25
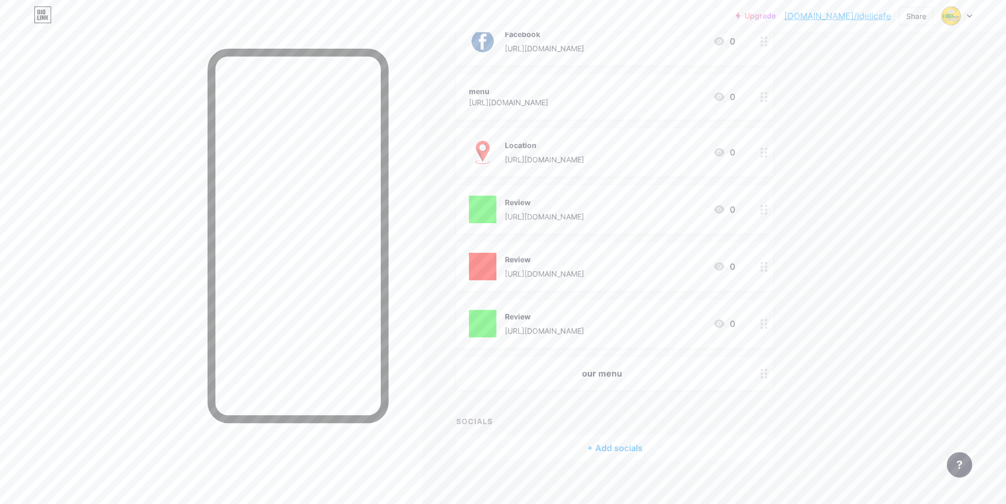
scroll to position [315, 0]
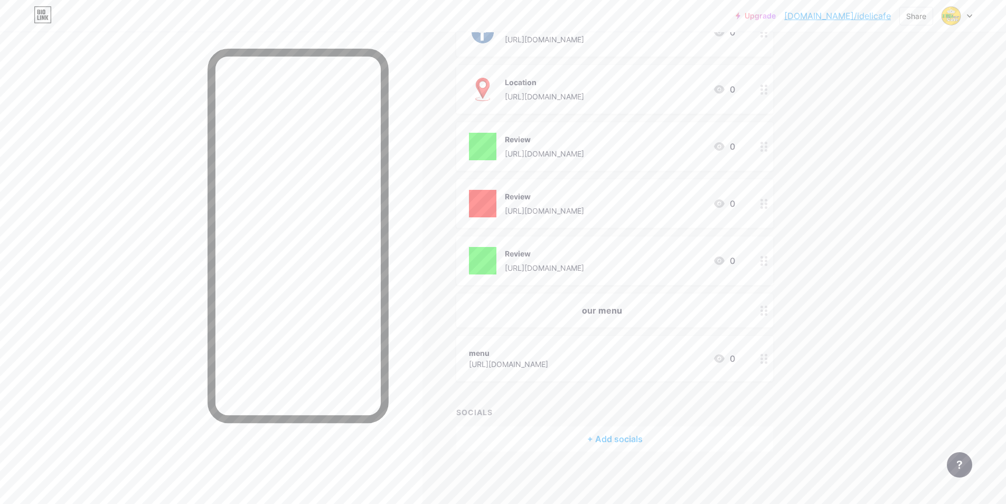
click at [869, 315] on div "Upgrade [DOMAIN_NAME]/idelic... [DOMAIN_NAME]/idelicafe Share Switch accounts i…" at bounding box center [503, 94] width 1006 height 819
click at [904, 181] on div "Upgrade [DOMAIN_NAME]/idelic... [DOMAIN_NAME]/idelicafe Share Switch accounts i…" at bounding box center [503, 94] width 1006 height 819
